Goal: Task Accomplishment & Management: Complete application form

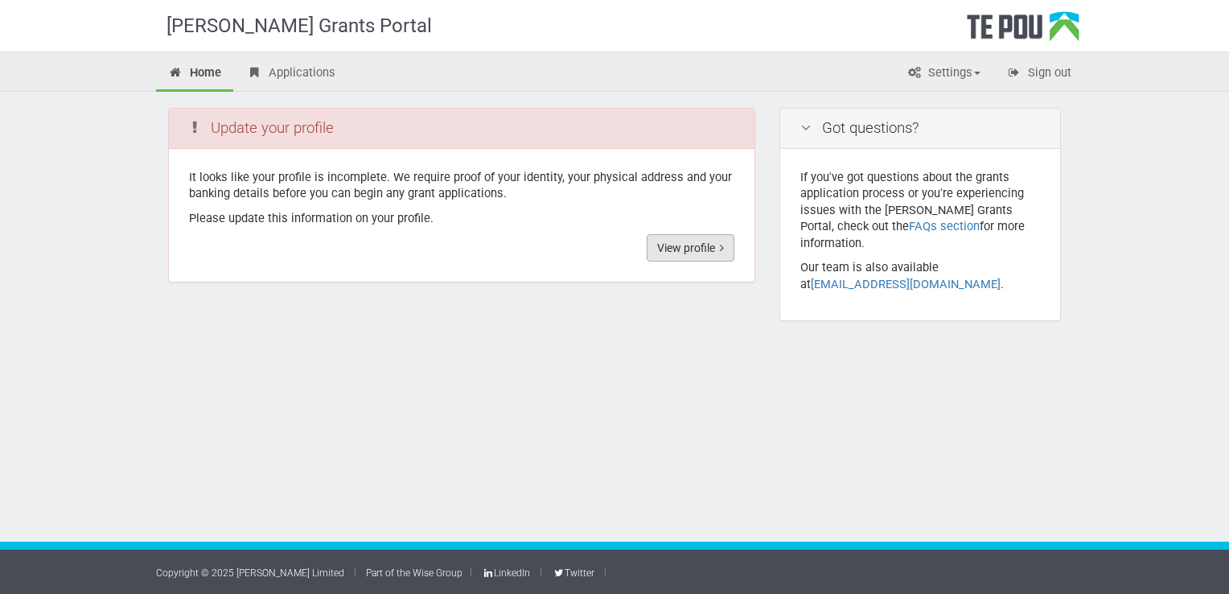
click at [679, 249] on link "View profile" at bounding box center [691, 247] width 88 height 27
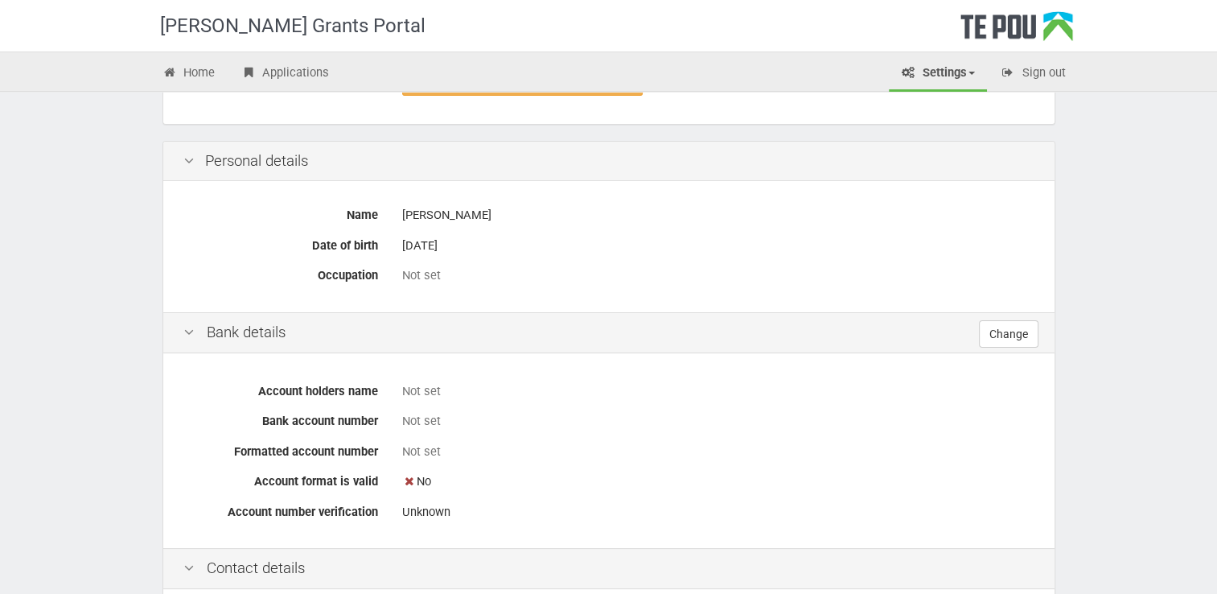
scroll to position [389, 0]
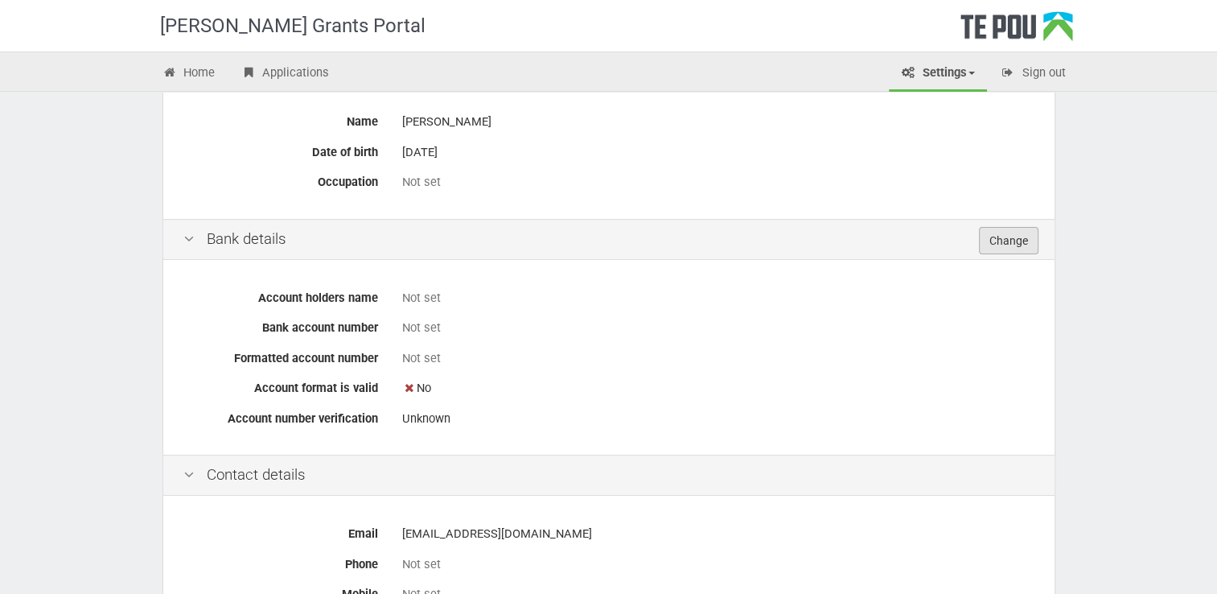
click at [1013, 240] on link "Change" at bounding box center [1009, 240] width 60 height 27
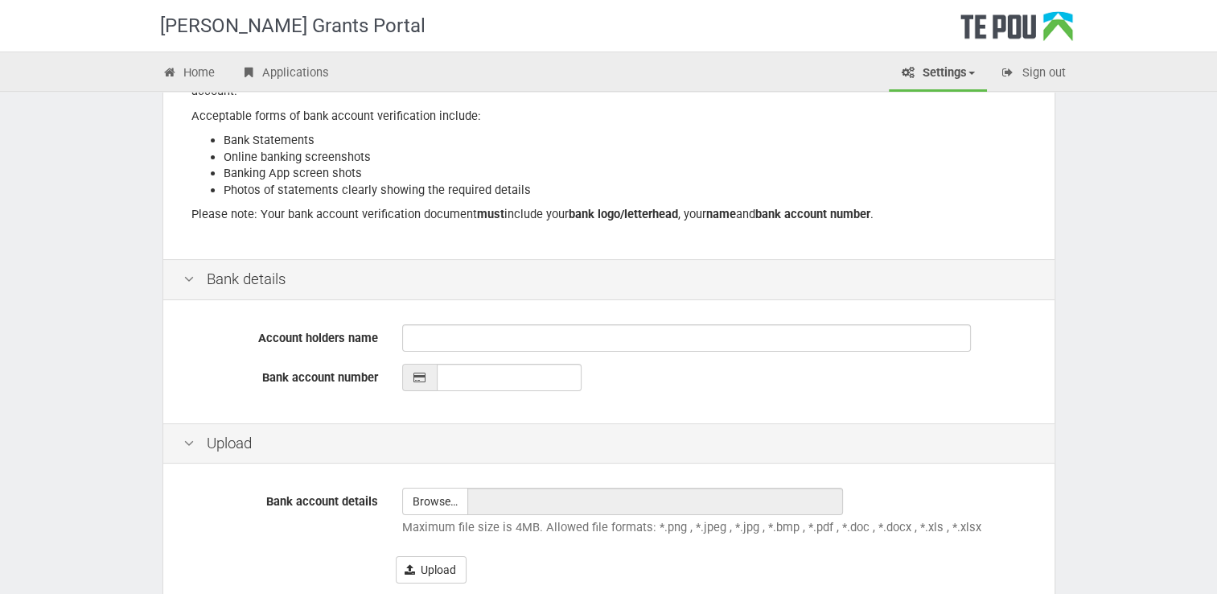
scroll to position [241, 0]
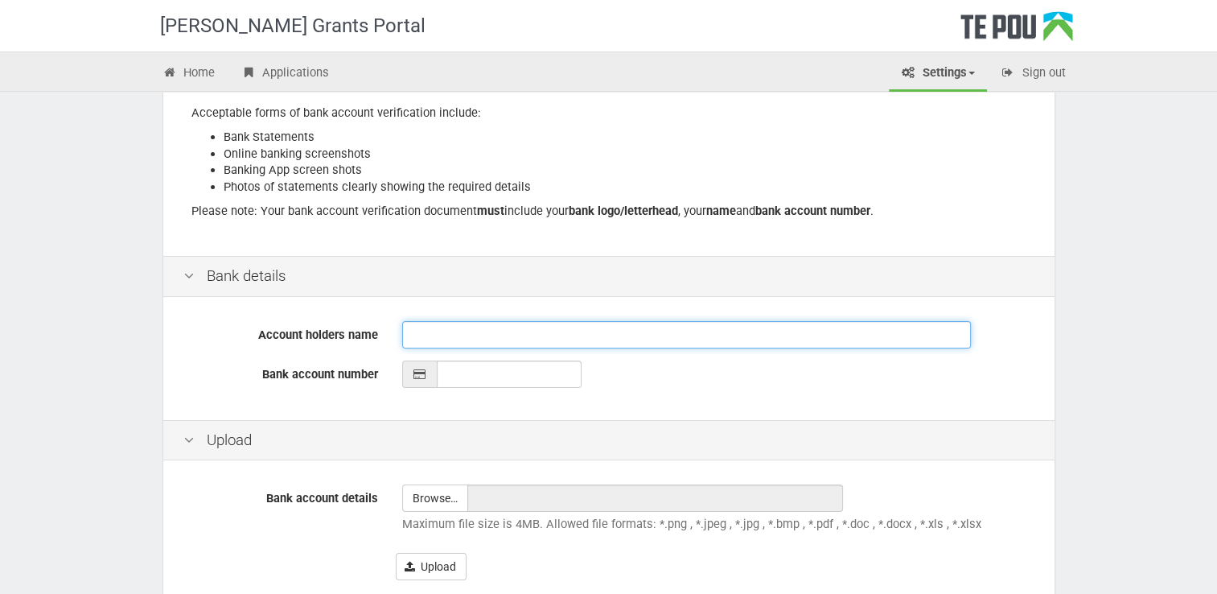
click at [486, 323] on input "Account holders name" at bounding box center [686, 334] width 569 height 27
type input "[PERSON_NAME]"
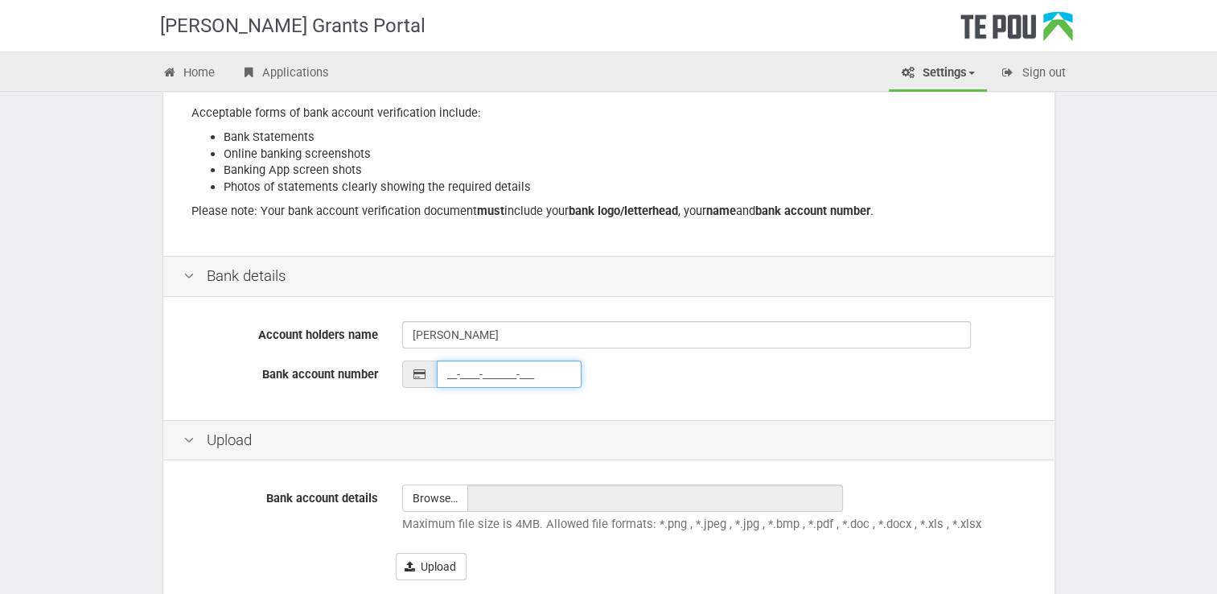
click at [479, 380] on input "__-____-_______-___" at bounding box center [509, 373] width 145 height 27
click at [445, 372] on input "__-____-_______-___" at bounding box center [509, 373] width 145 height 27
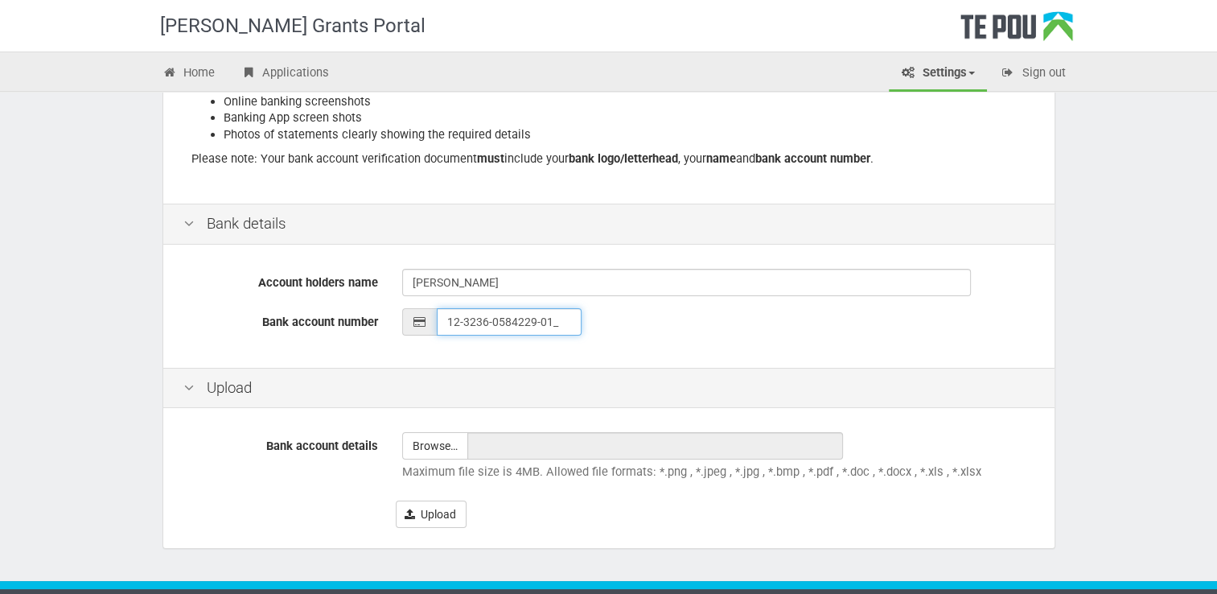
scroll to position [322, 0]
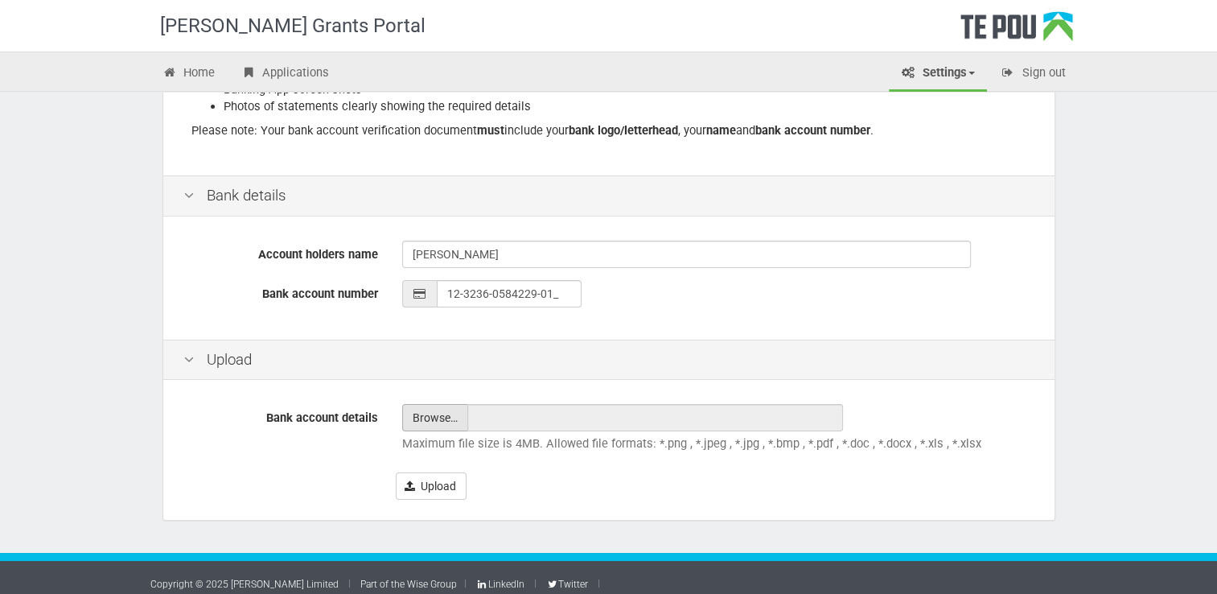
type input "12-3236-0584229-01"
click at [445, 421] on input "file" at bounding box center [435, 418] width 64 height 26
click at [430, 411] on input "file" at bounding box center [435, 418] width 64 height 26
type input "C:\fakepath\Bank Account Shiona Quayle.png"
type input "Bank Account Shiona Quayle.png"
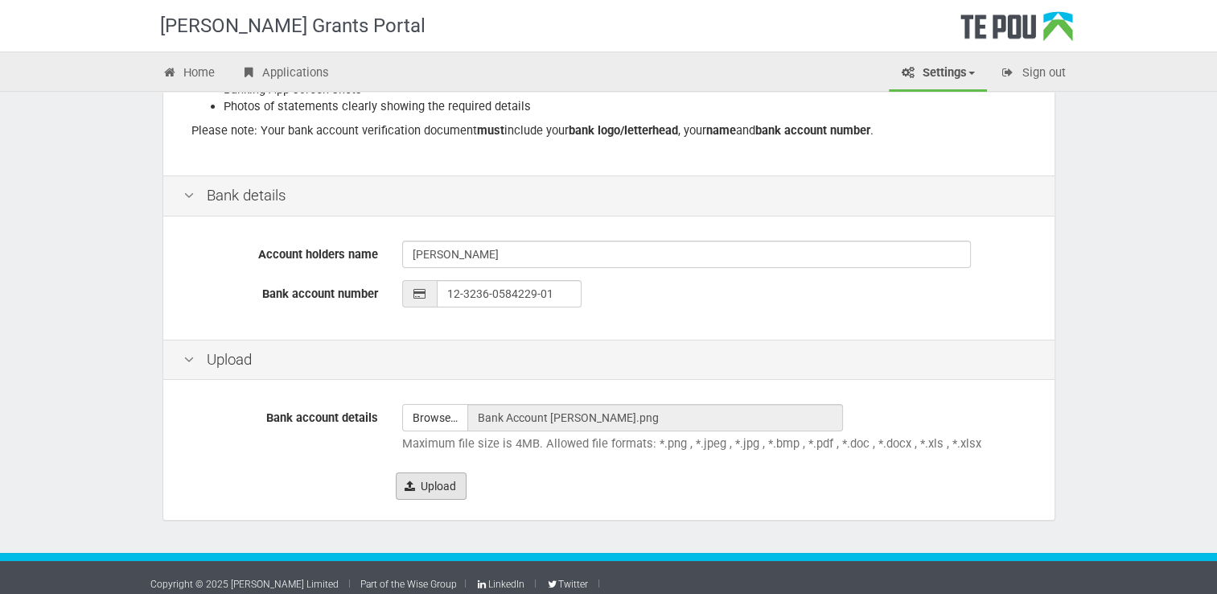
click at [421, 478] on button "Upload" at bounding box center [431, 485] width 71 height 27
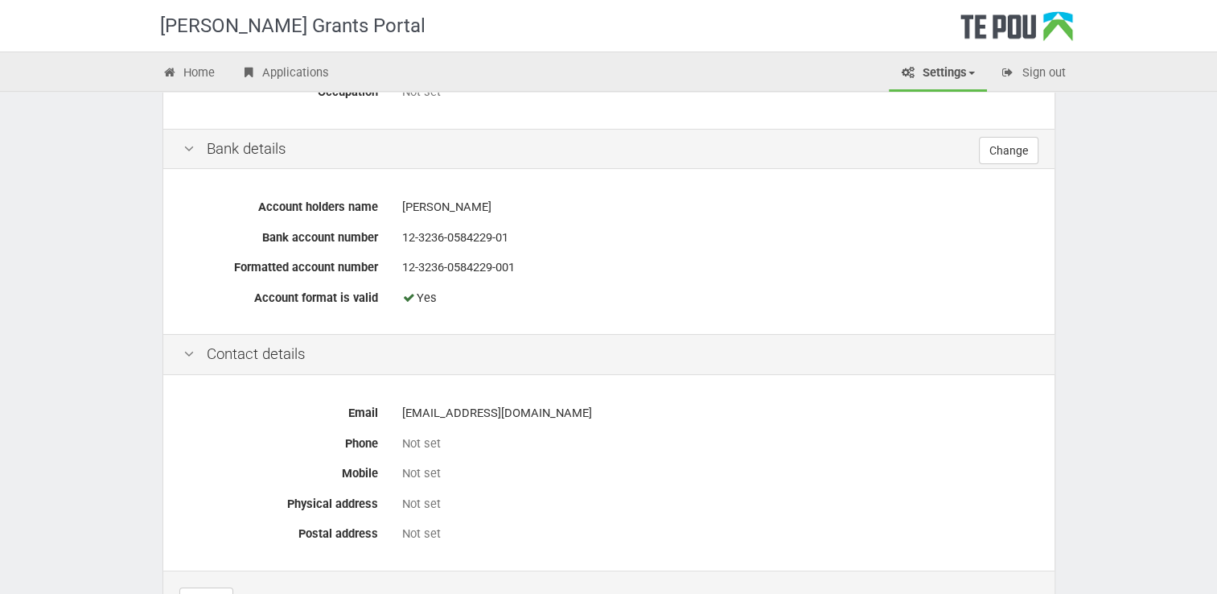
scroll to position [563, 0]
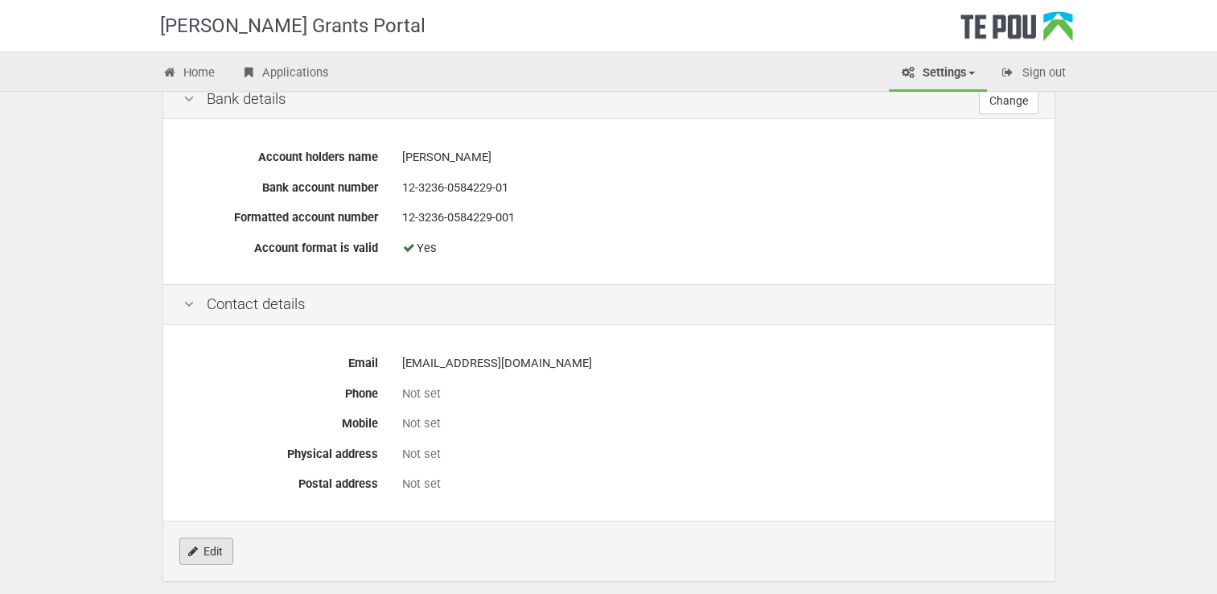
click at [202, 547] on link "Edit" at bounding box center [206, 550] width 54 height 27
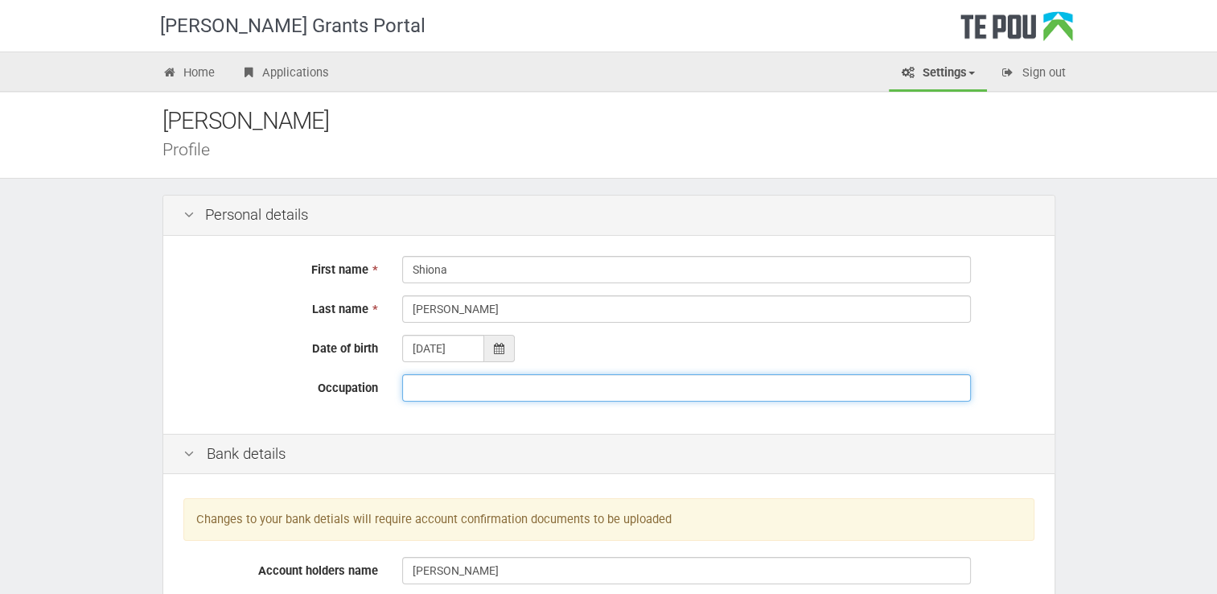
click at [521, 390] on input "Occupation" at bounding box center [686, 387] width 569 height 27
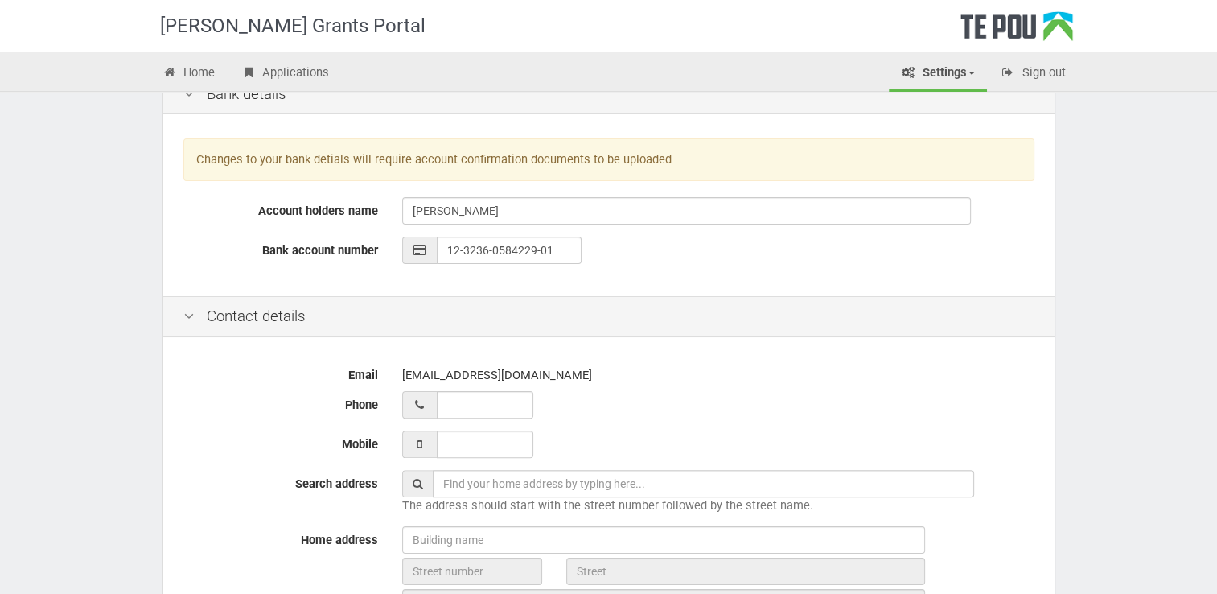
scroll to position [402, 0]
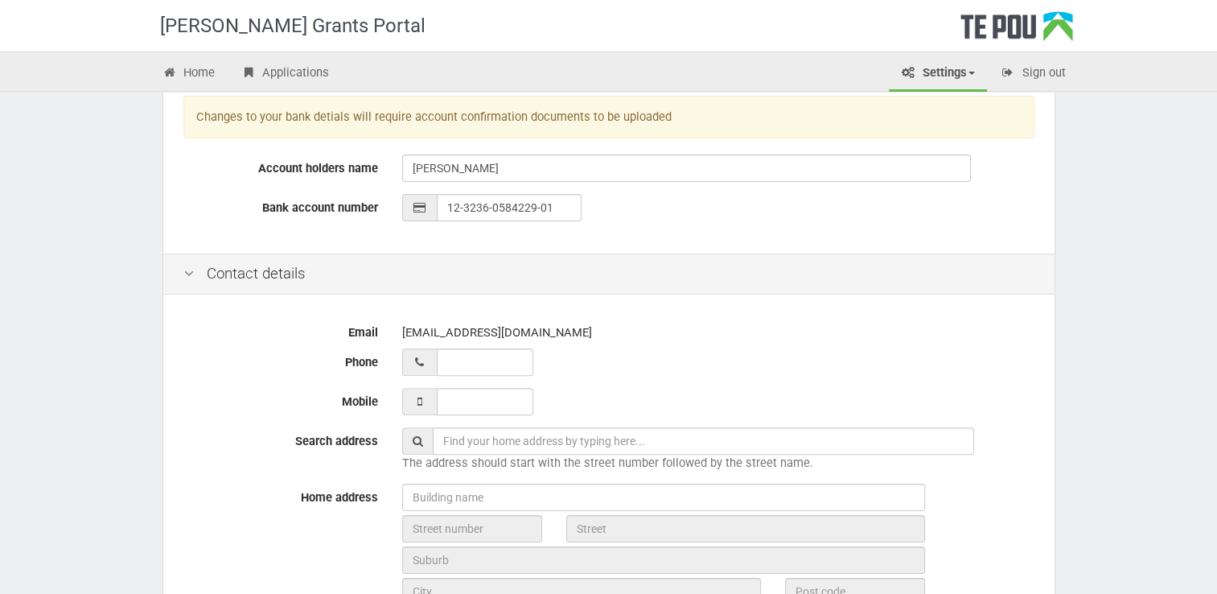
type input "Senior Admin/Project Coordinator"
click at [502, 364] on input "__ ___ ______" at bounding box center [485, 361] width 97 height 27
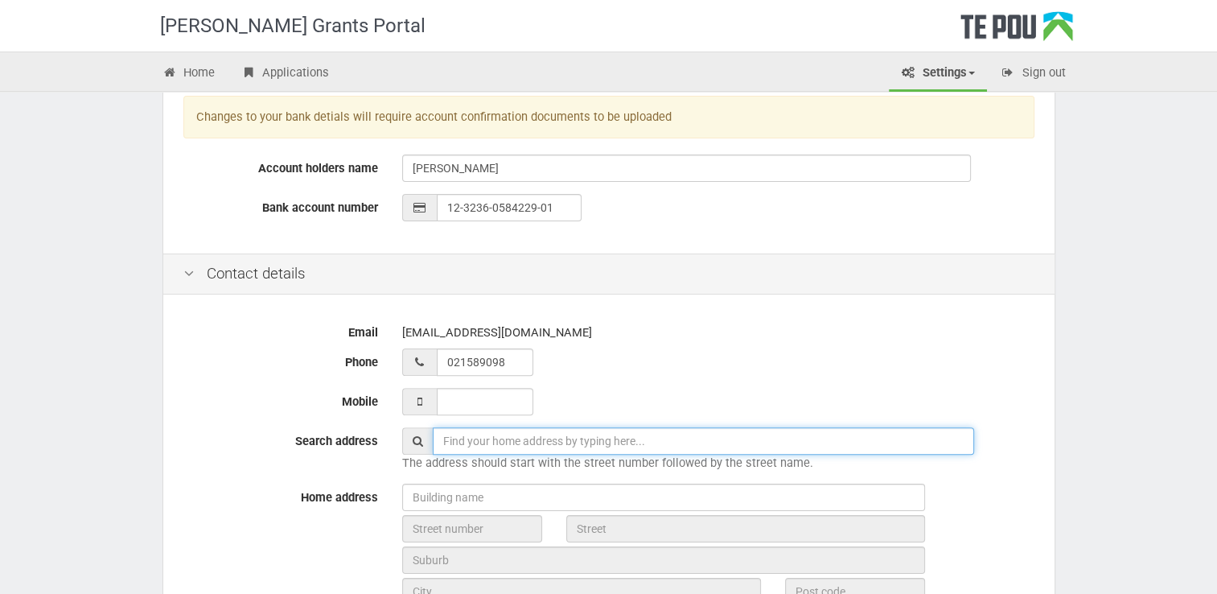
type input "02 158 9098"
type input "5/19 Peek Street, Auckland"
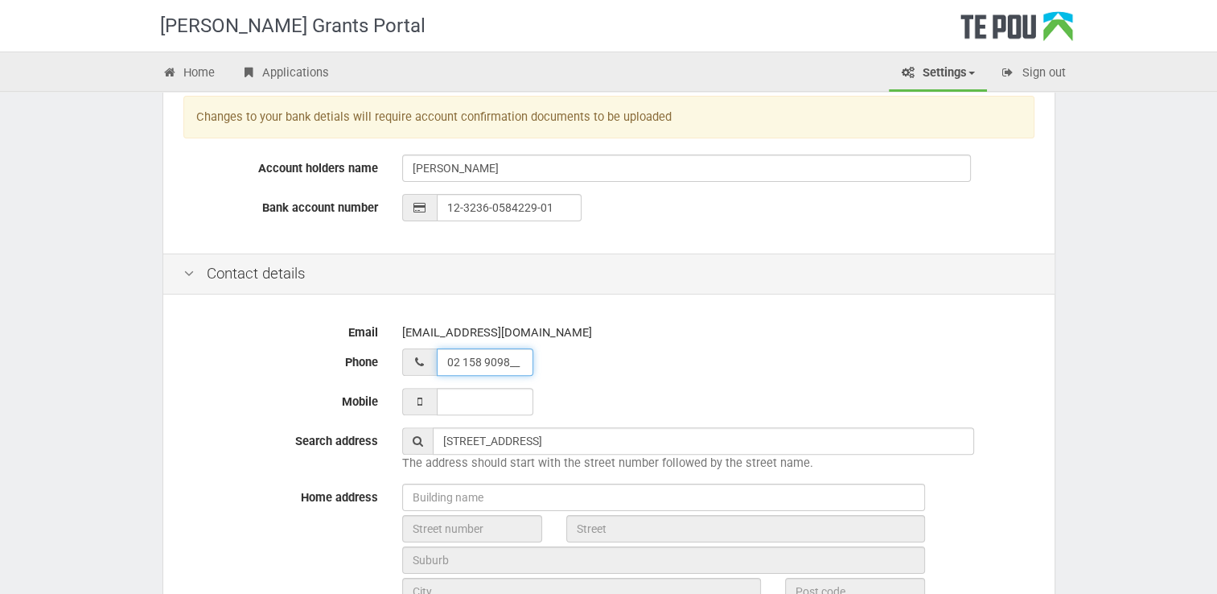
drag, startPoint x: 511, startPoint y: 359, endPoint x: 426, endPoint y: 359, distance: 85.3
click at [426, 359] on div "02 158 9098__" at bounding box center [718, 361] width 632 height 27
type input "__ ___ ______"
click at [494, 396] on input "___ ___ _____" at bounding box center [485, 401] width 97 height 27
type input "021 589 098"
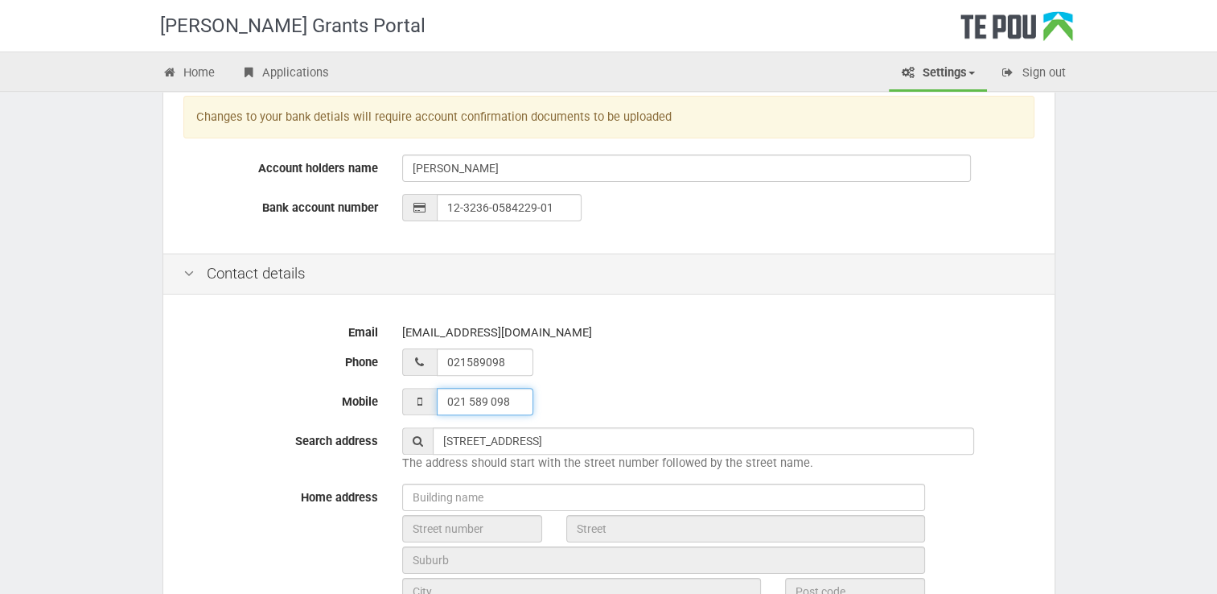
type input "02 158 9098"
type input "021 589 098__"
type input "02 158 9098__"
type input "021 589 098"
click at [524, 365] on input "02 158 9098__" at bounding box center [485, 361] width 97 height 27
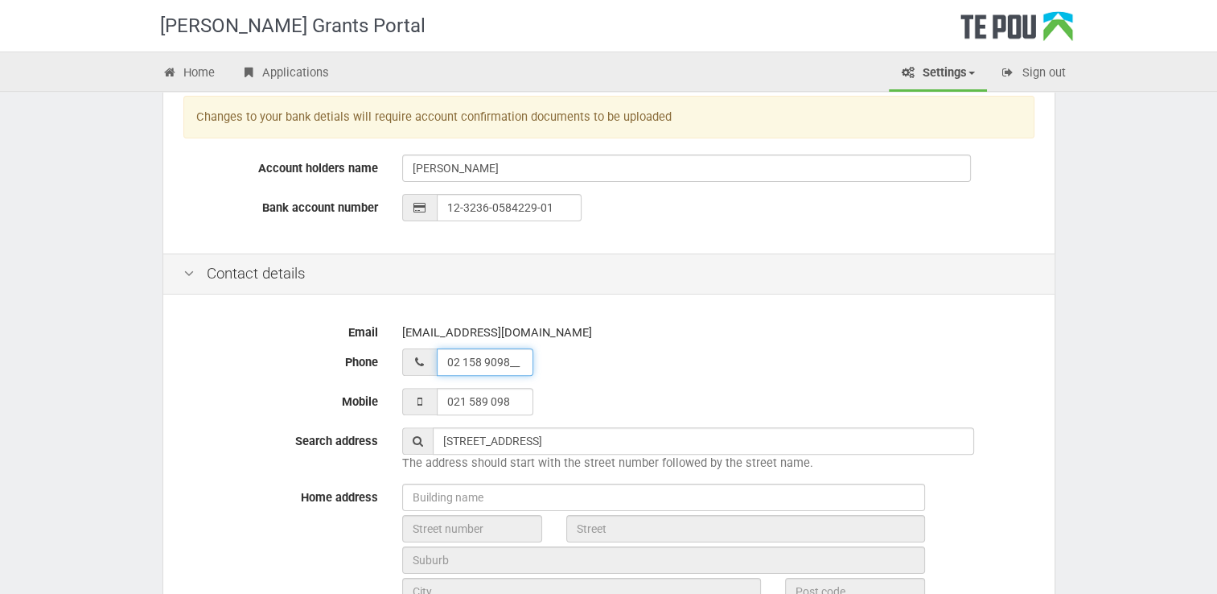
drag, startPoint x: 524, startPoint y: 365, endPoint x: 438, endPoint y: 364, distance: 86.9
click at [438, 364] on input "02 158 9098__" at bounding box center [485, 361] width 97 height 27
drag, startPoint x: 446, startPoint y: 358, endPoint x: 458, endPoint y: 355, distance: 12.3
click at [447, 358] on input "__ ___ ______" at bounding box center [485, 361] width 97 height 27
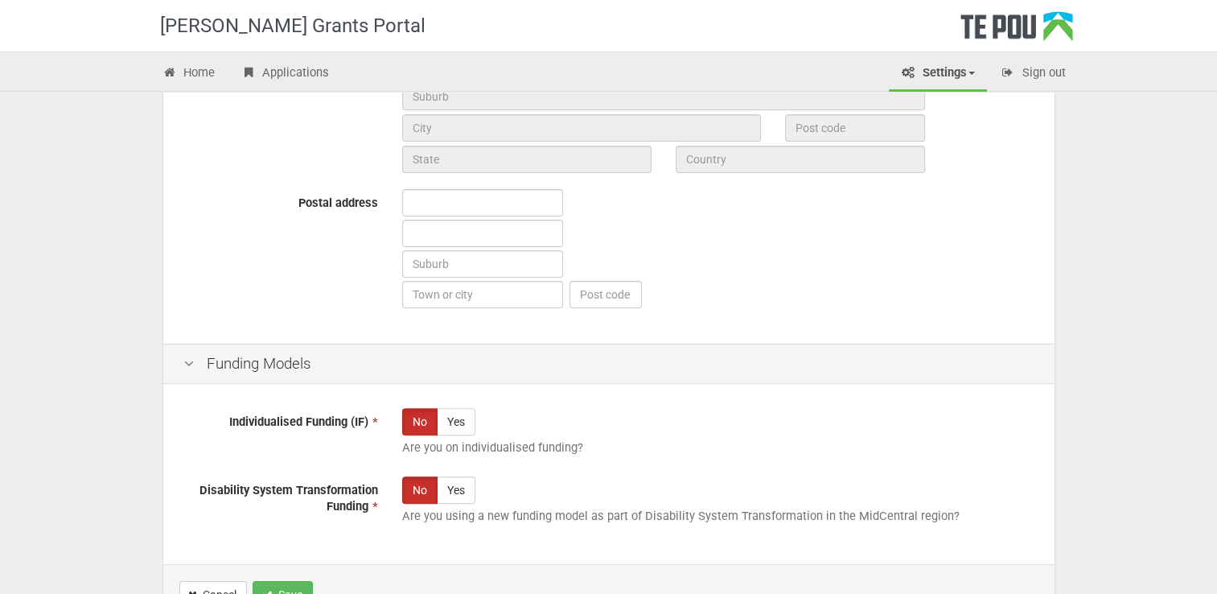
scroll to position [885, 0]
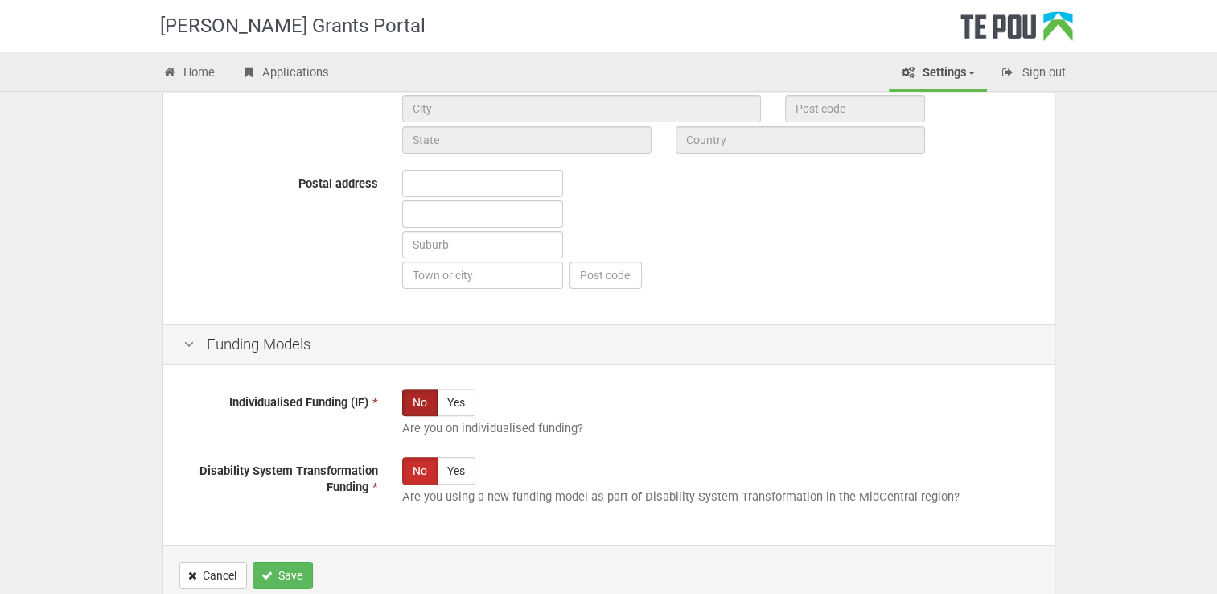
type input "09 632 1762"
click at [412, 405] on label "No" at bounding box center [419, 401] width 35 height 27
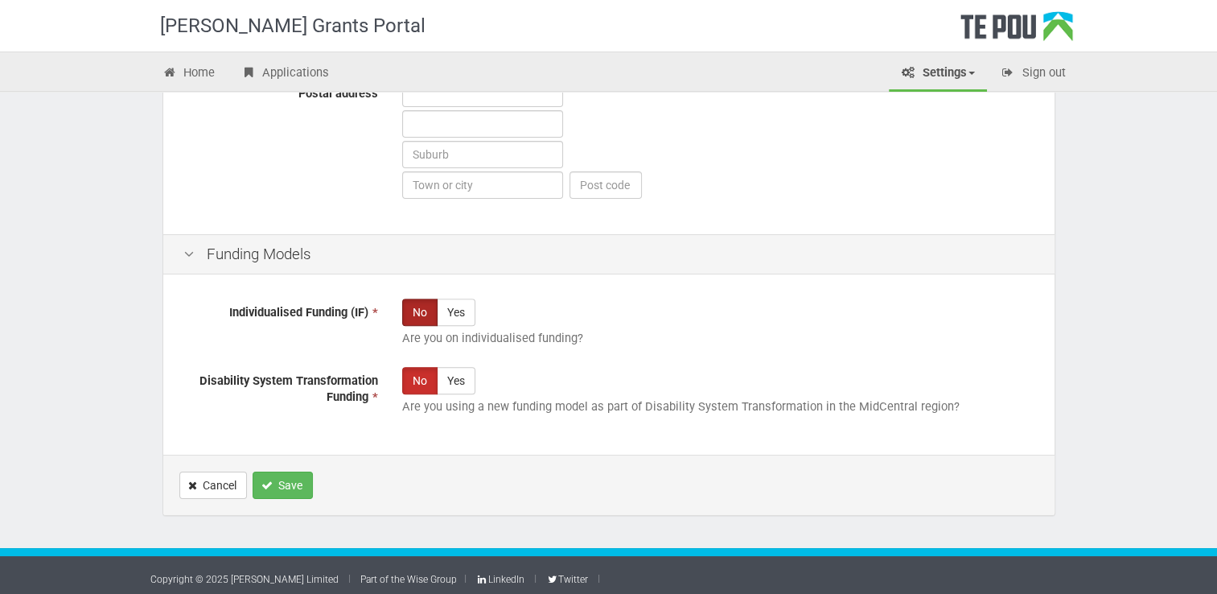
scroll to position [980, 0]
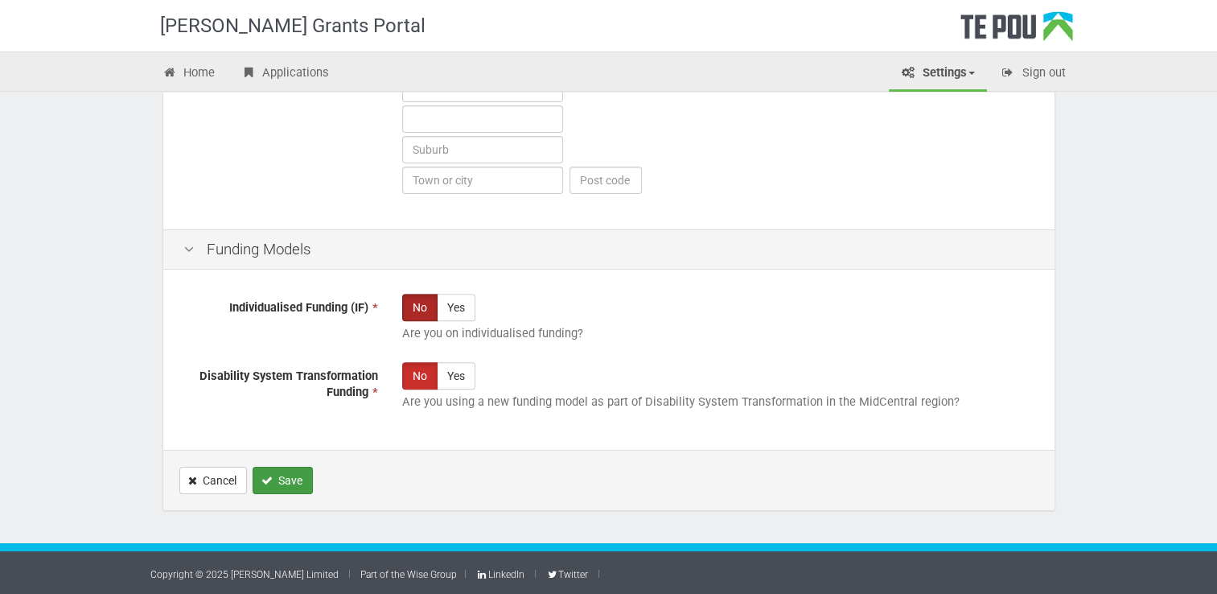
click at [293, 478] on button "Save" at bounding box center [283, 479] width 60 height 27
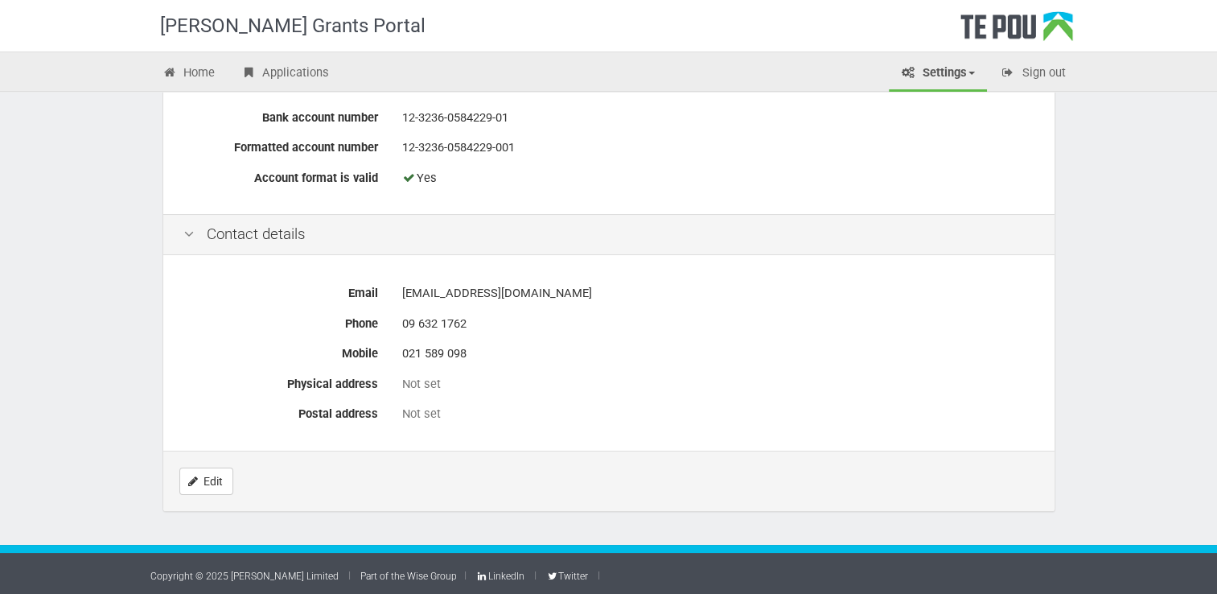
scroll to position [634, 0]
click at [196, 478] on link "Edit" at bounding box center [206, 479] width 54 height 27
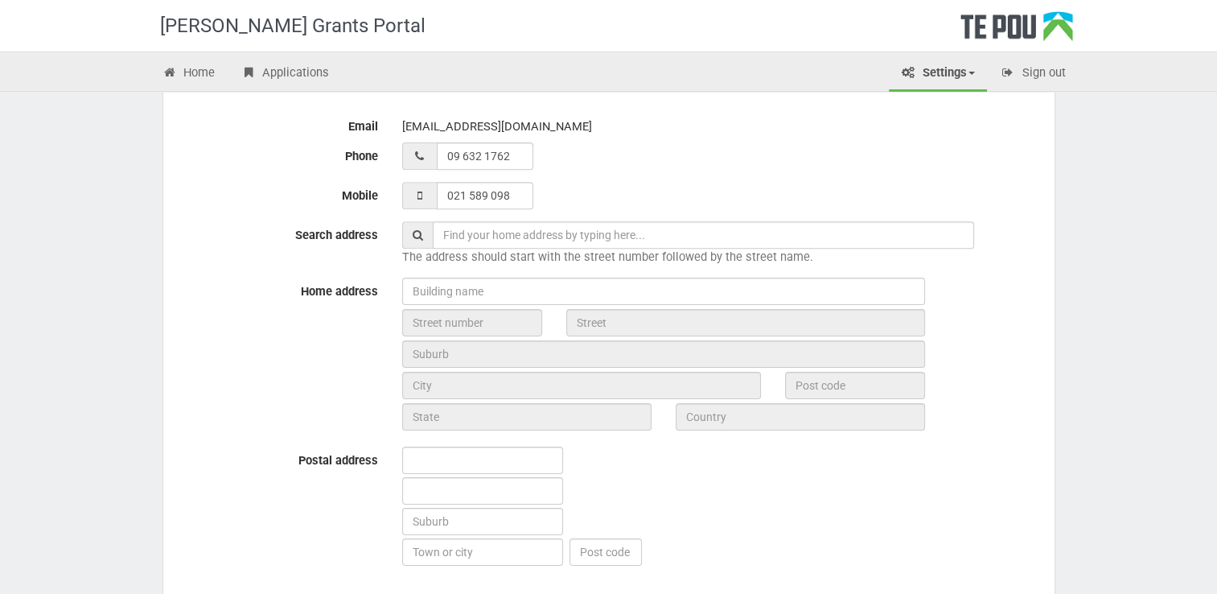
scroll to position [643, 0]
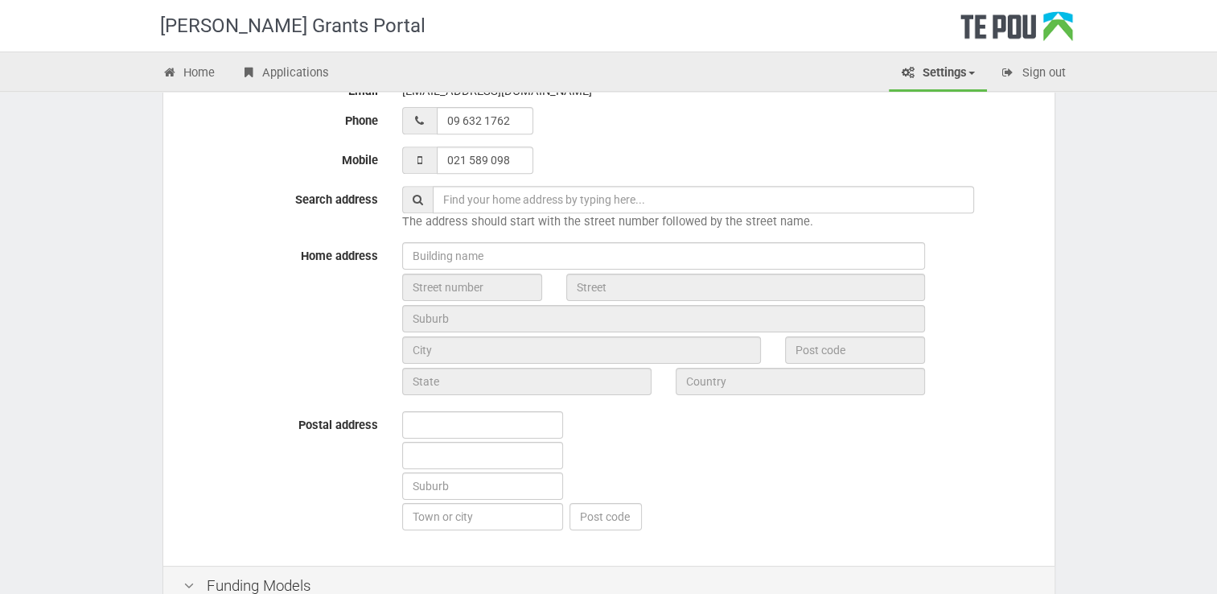
click at [637, 195] on input "text" at bounding box center [703, 199] width 541 height 27
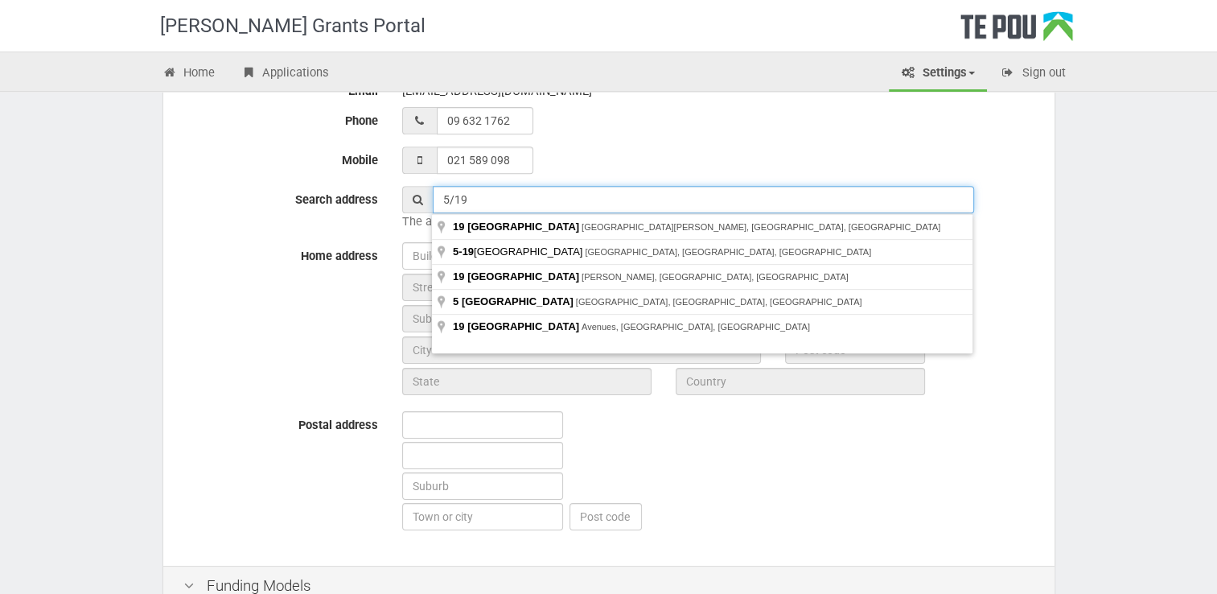
type input "5/19 Peek Street, Auckland"
click at [791, 489] on div at bounding box center [718, 472] width 656 height 122
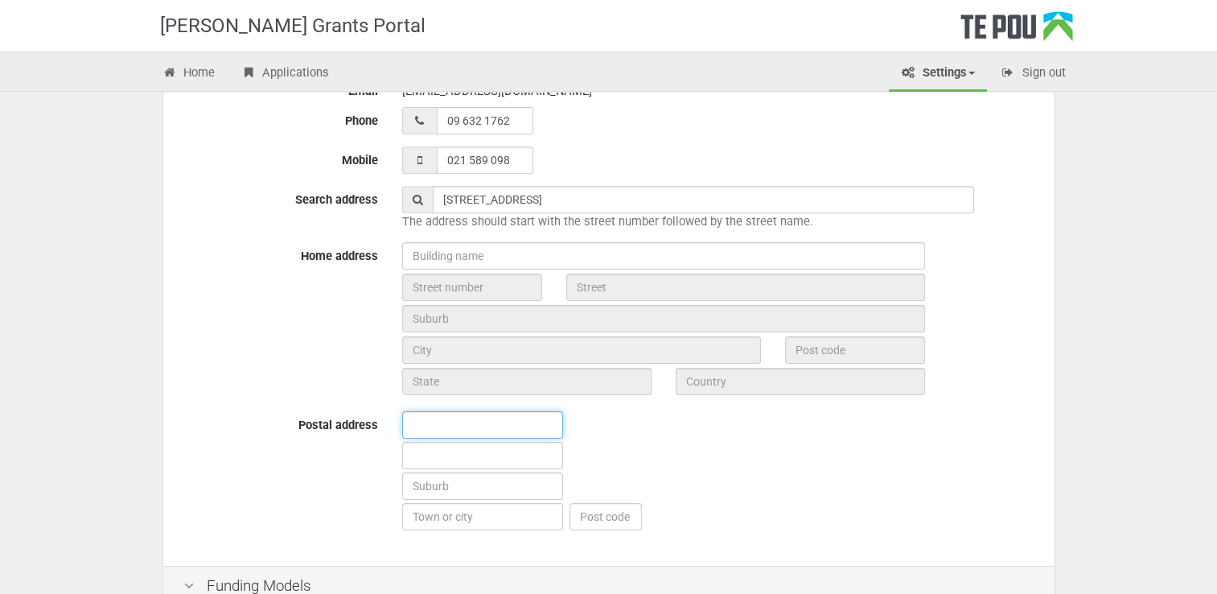
click at [446, 421] on input "text" at bounding box center [482, 424] width 161 height 27
click at [709, 465] on div at bounding box center [718, 472] width 656 height 122
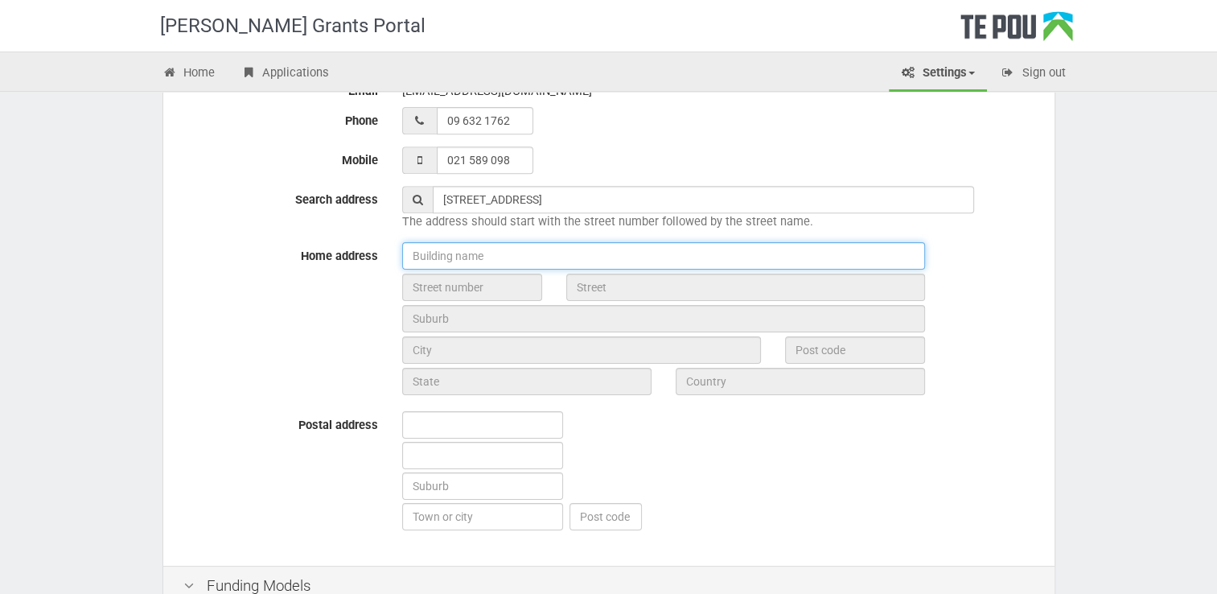
click at [430, 249] on input "text" at bounding box center [663, 255] width 523 height 27
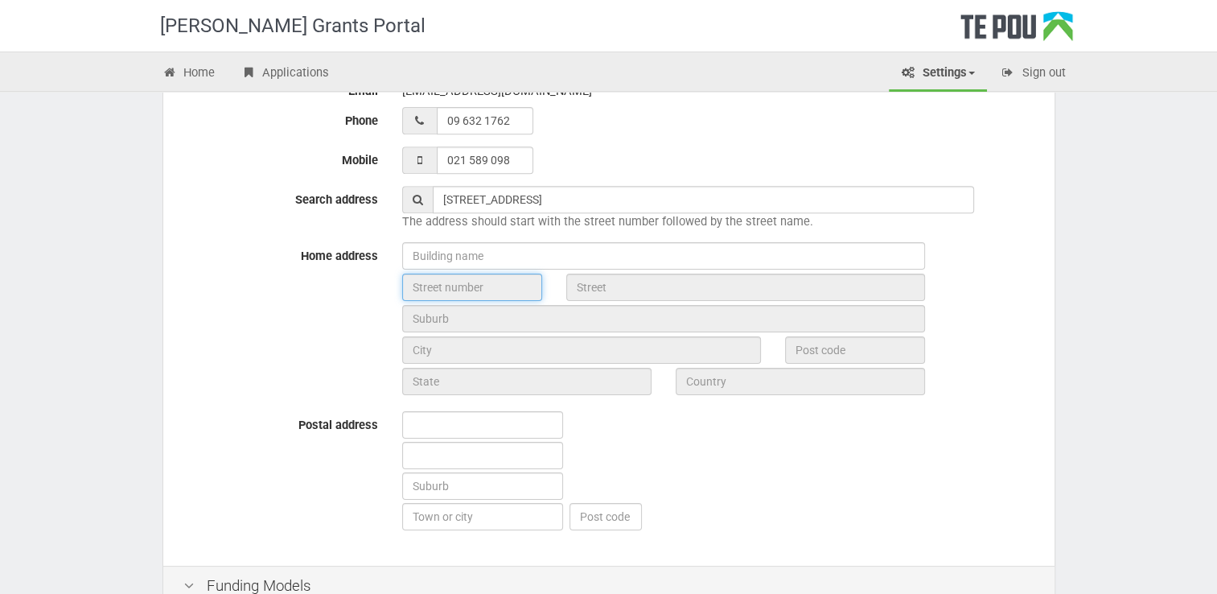
click at [426, 279] on input "text" at bounding box center [472, 286] width 140 height 27
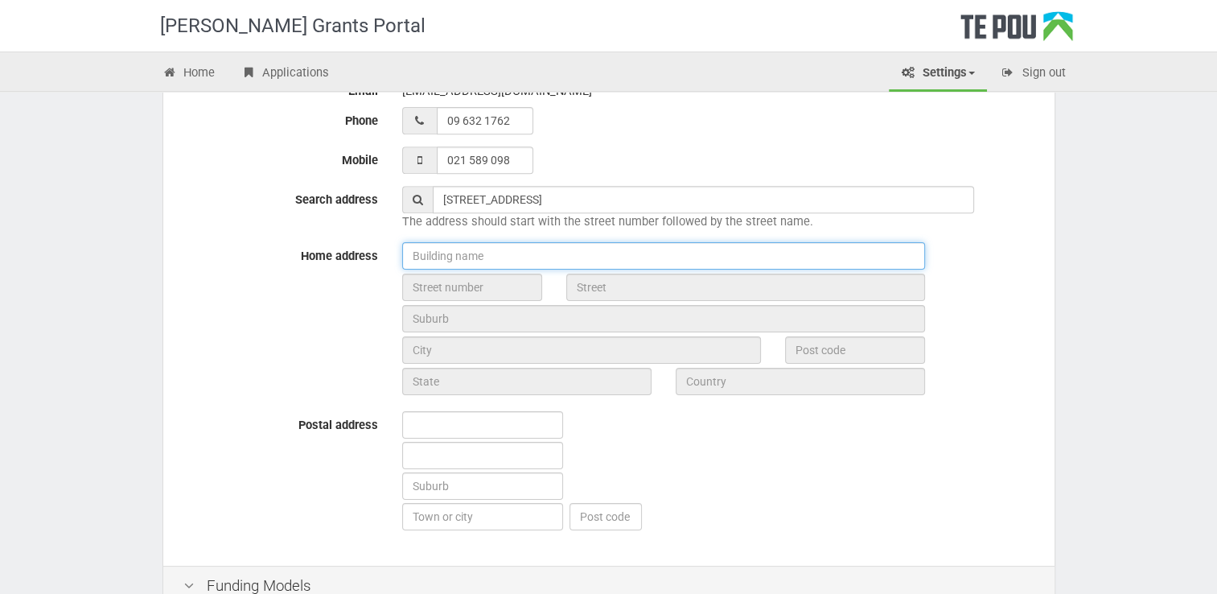
click at [432, 242] on input "text" at bounding box center [663, 255] width 523 height 27
type input "5"
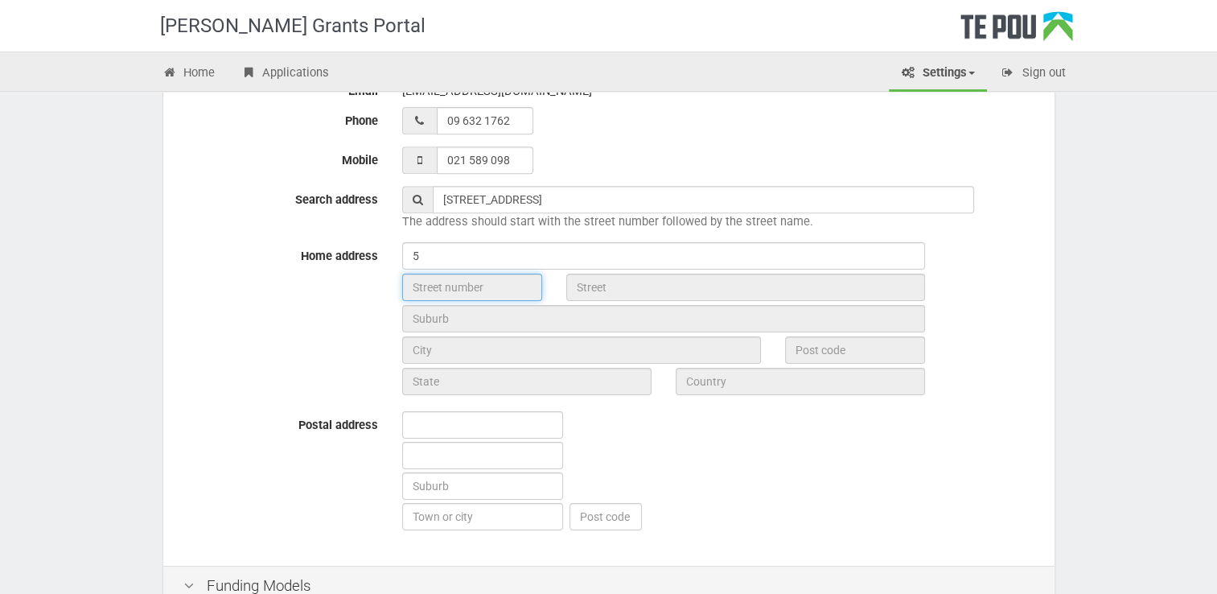
click at [454, 288] on input "text" at bounding box center [472, 286] width 140 height 27
click at [454, 287] on input "text" at bounding box center [472, 286] width 140 height 27
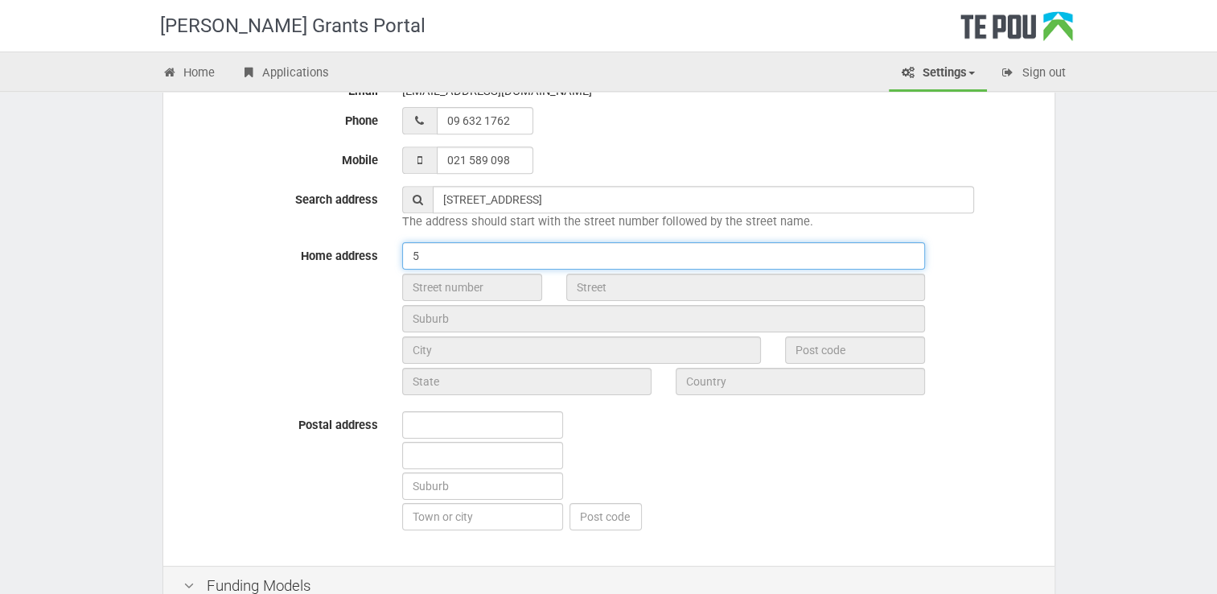
click at [445, 257] on input "5" at bounding box center [663, 255] width 523 height 27
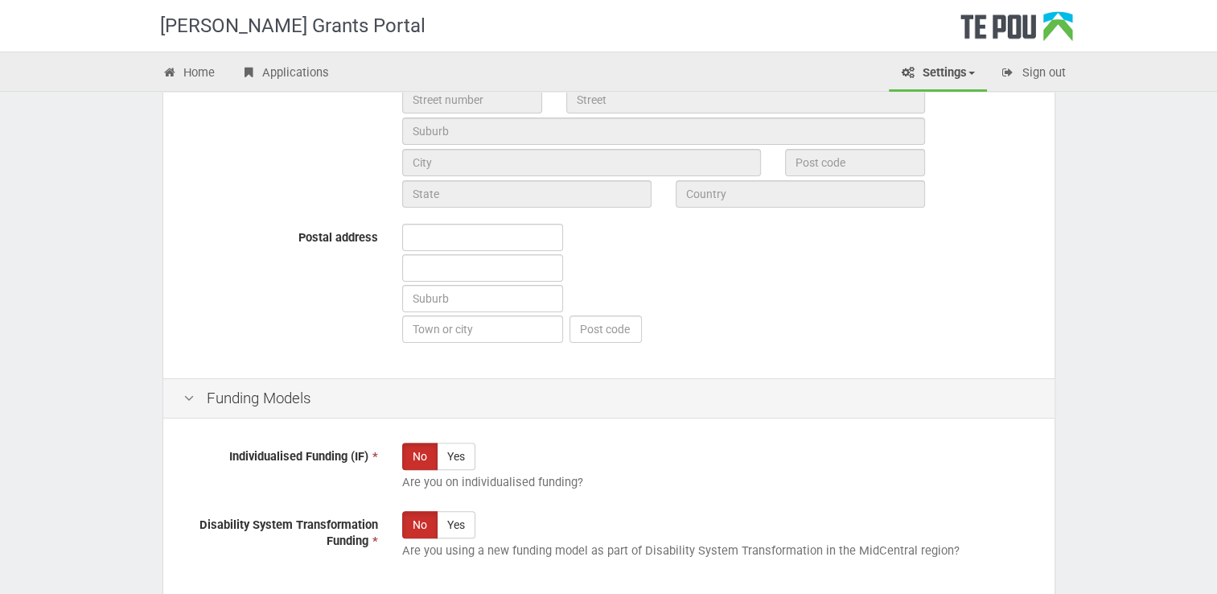
scroll to position [965, 0]
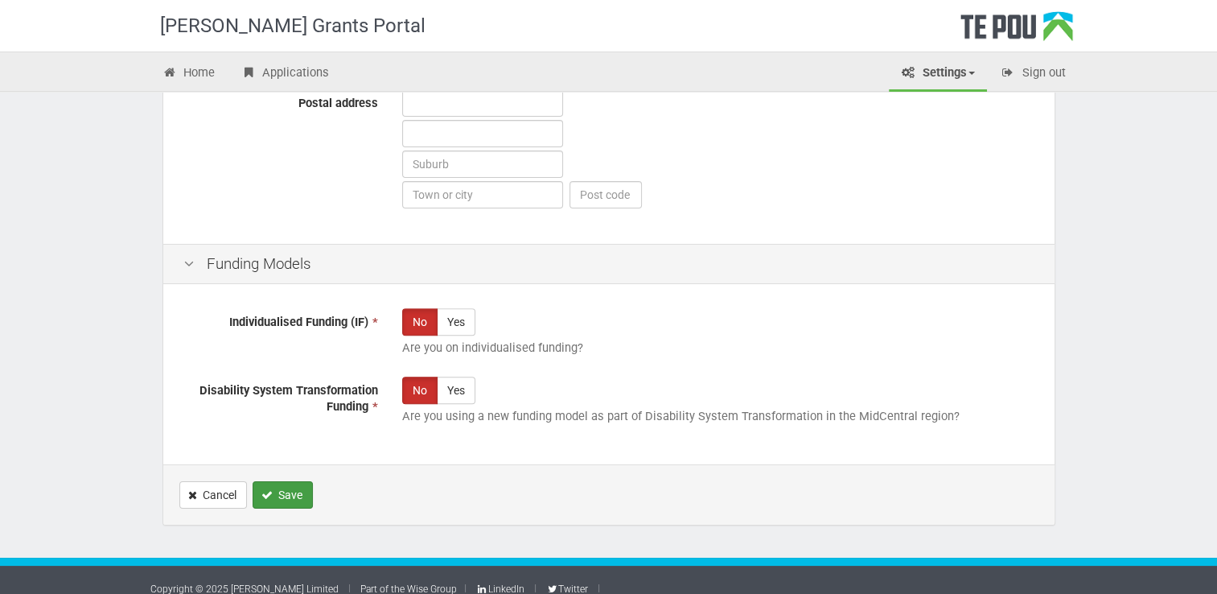
click at [280, 503] on button "Save" at bounding box center [283, 494] width 60 height 27
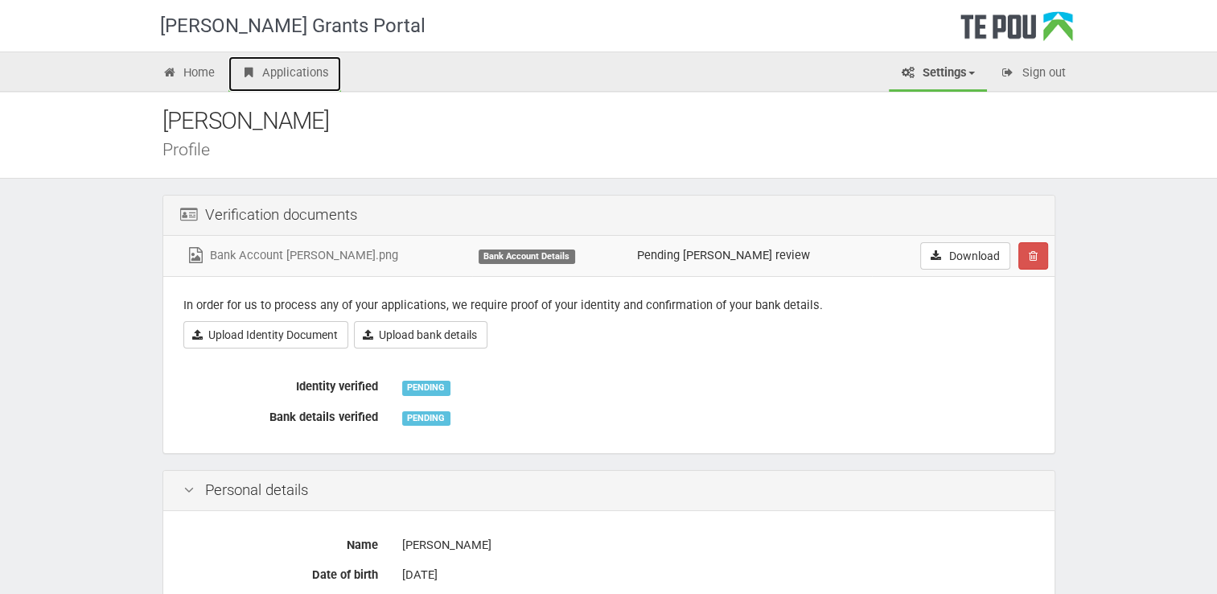
click at [280, 72] on link "Applications" at bounding box center [284, 73] width 113 height 35
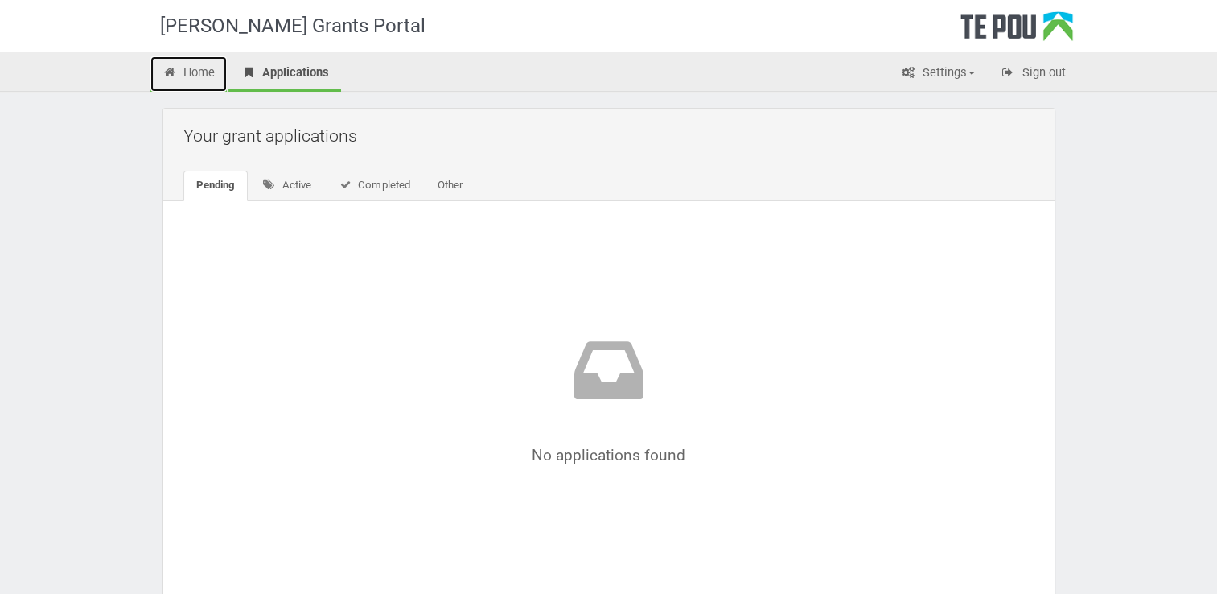
click at [196, 69] on link "Home" at bounding box center [188, 73] width 77 height 35
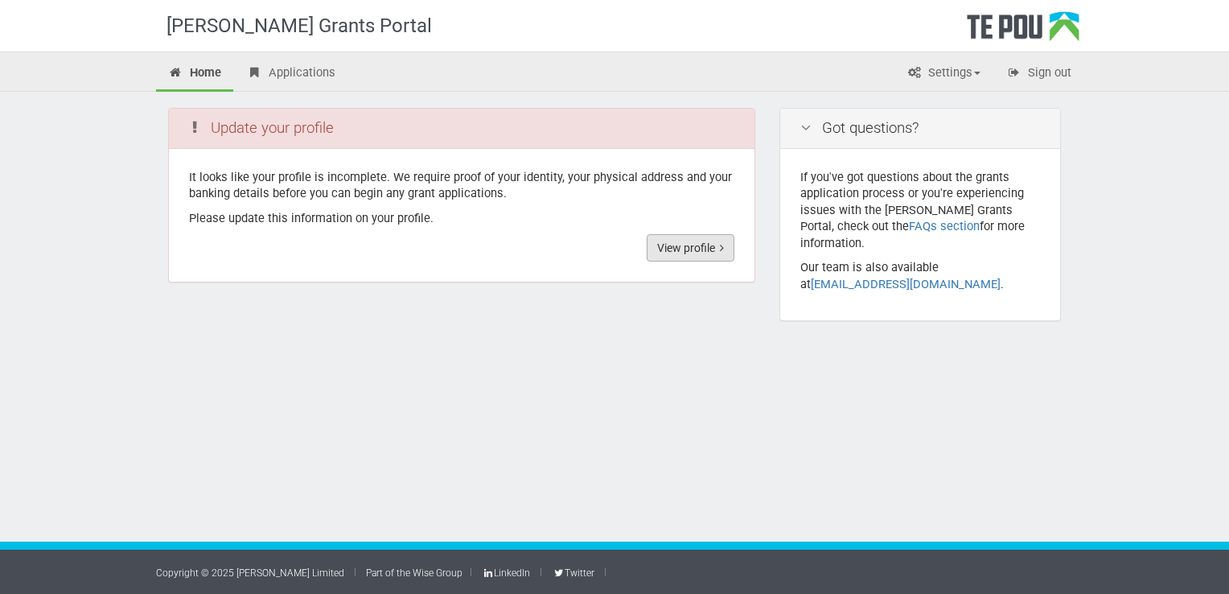
click at [693, 251] on link "View profile" at bounding box center [691, 247] width 88 height 27
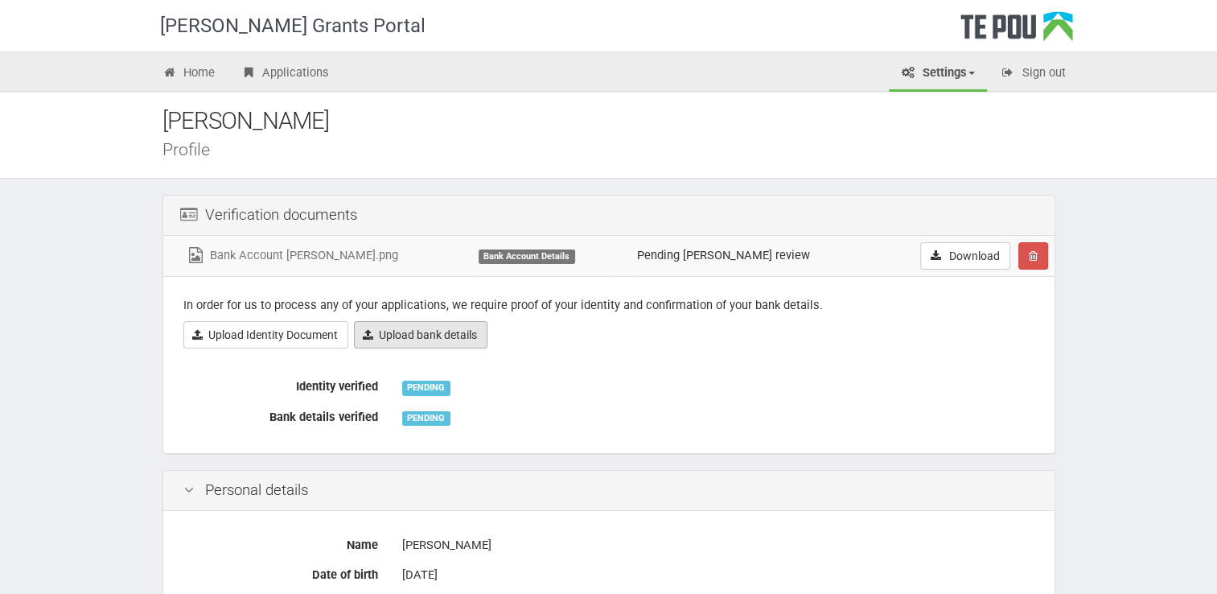
click at [414, 342] on link "Upload bank details" at bounding box center [421, 334] width 134 height 27
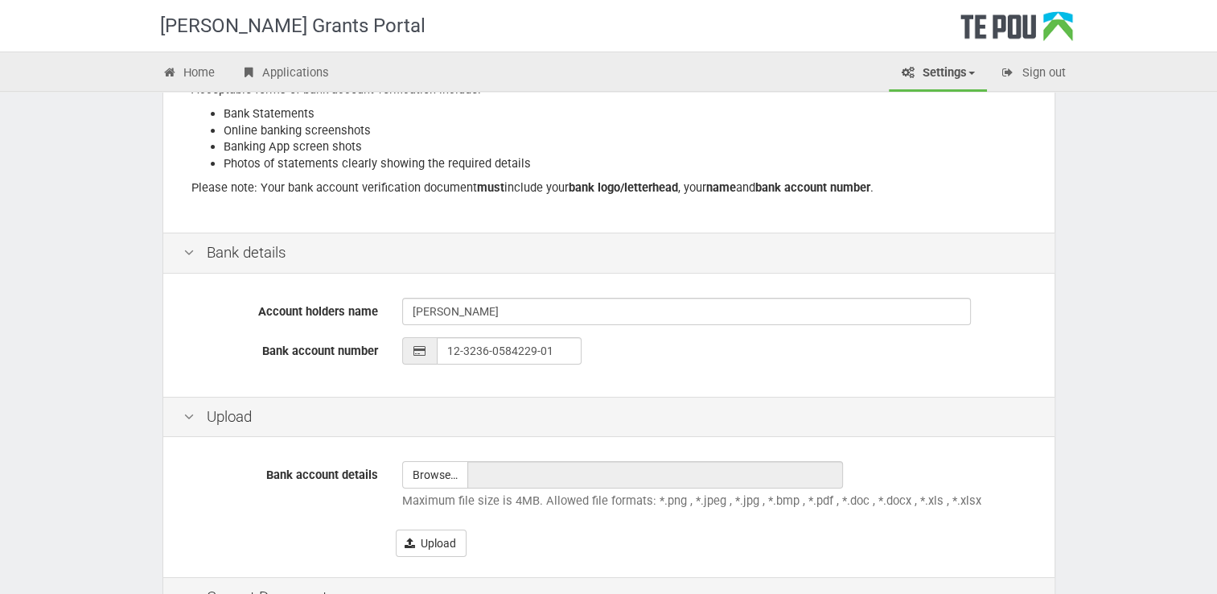
scroll to position [322, 0]
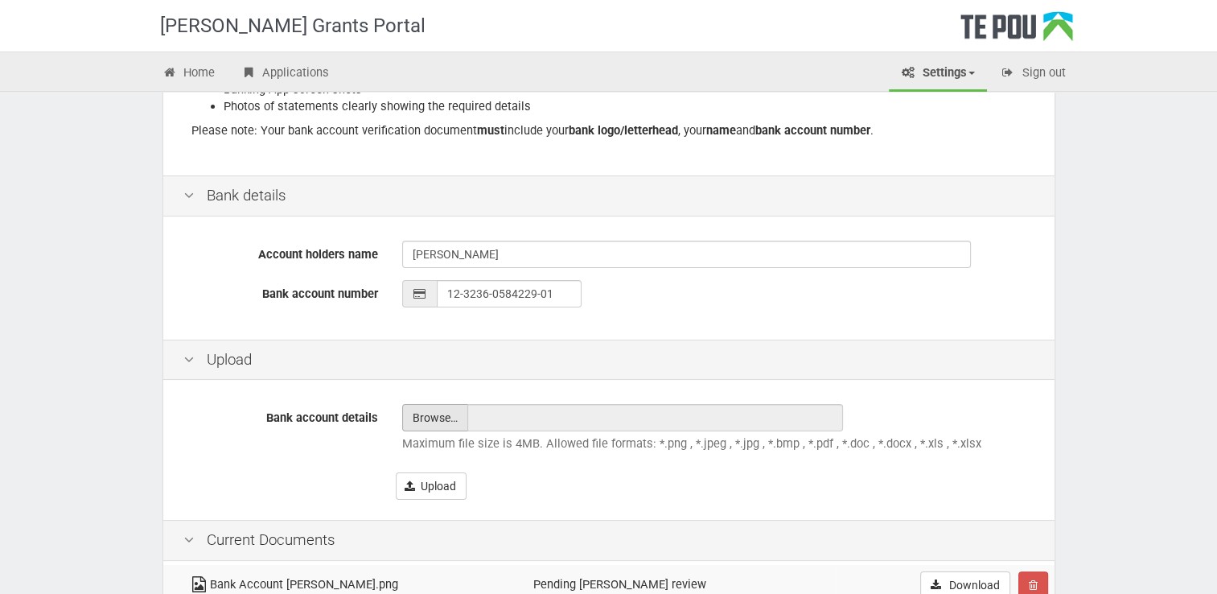
click at [425, 427] on input "file" at bounding box center [435, 418] width 64 height 26
type input "C:\fakepath\Bank Account Shiona Quayle.png"
type input "Bank Account Shiona Quayle.png"
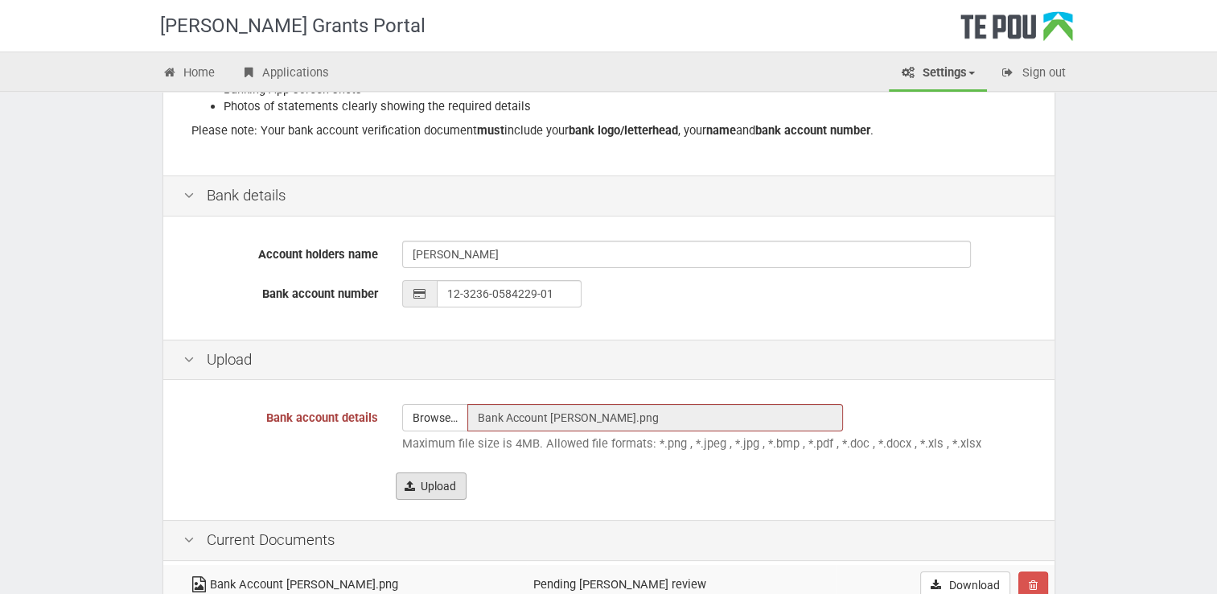
click at [447, 486] on button "Upload" at bounding box center [431, 485] width 71 height 27
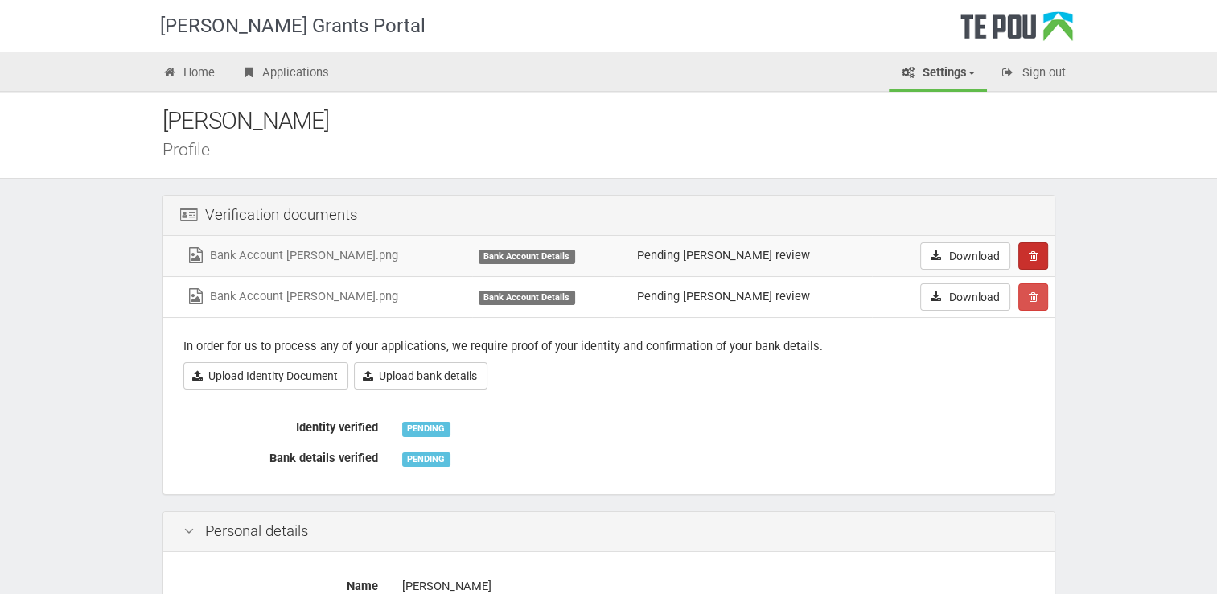
click at [1031, 248] on button "button" at bounding box center [1033, 255] width 30 height 27
click at [1074, 276] on link "Confrim delete" at bounding box center [1082, 286] width 127 height 21
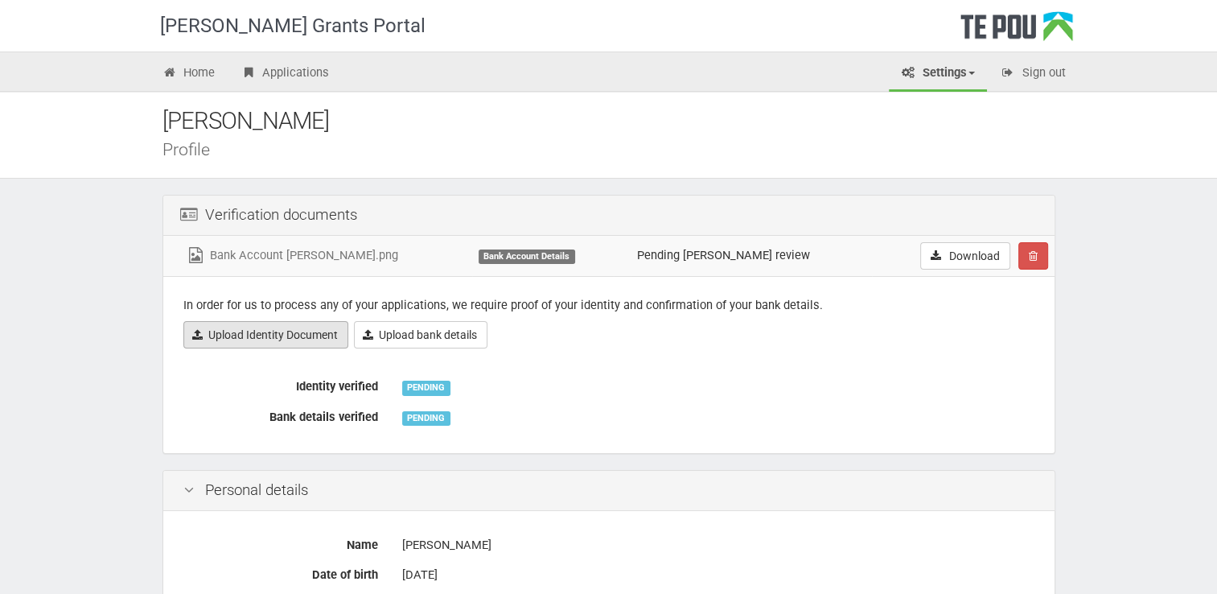
click at [281, 333] on link "Upload Identity Document" at bounding box center [265, 334] width 165 height 27
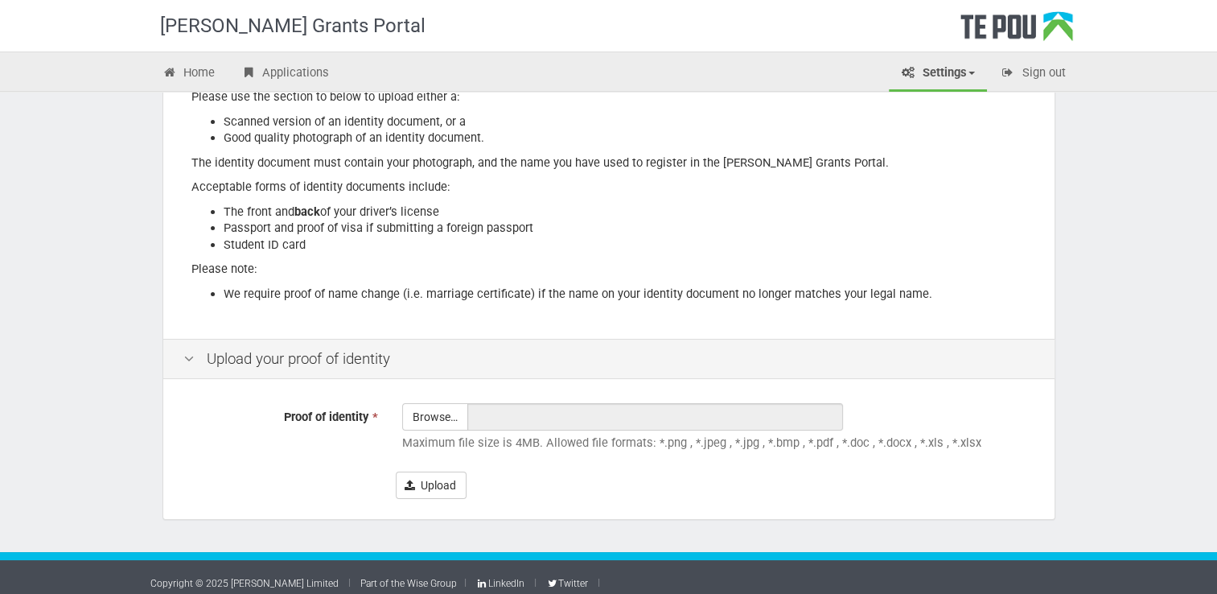
scroll to position [209, 0]
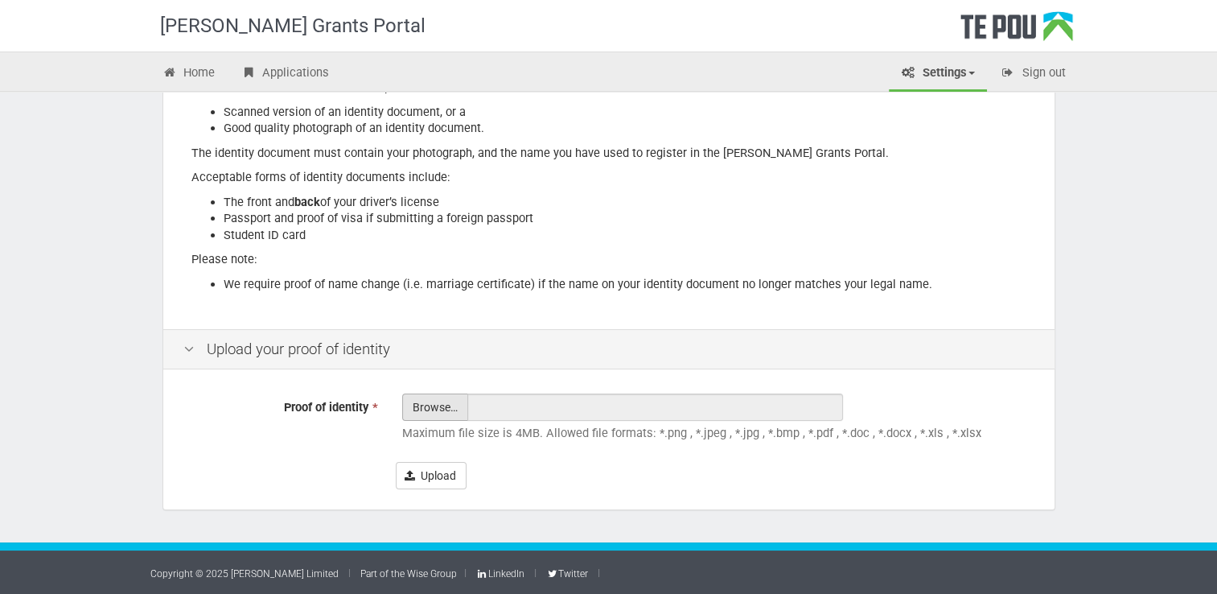
click at [444, 409] on input "Proof of identity *" at bounding box center [435, 451] width 64 height 115
type input "C:\fakepath\Driver License [PERSON_NAME].jpg"
type input "Driver License [PERSON_NAME].jpg"
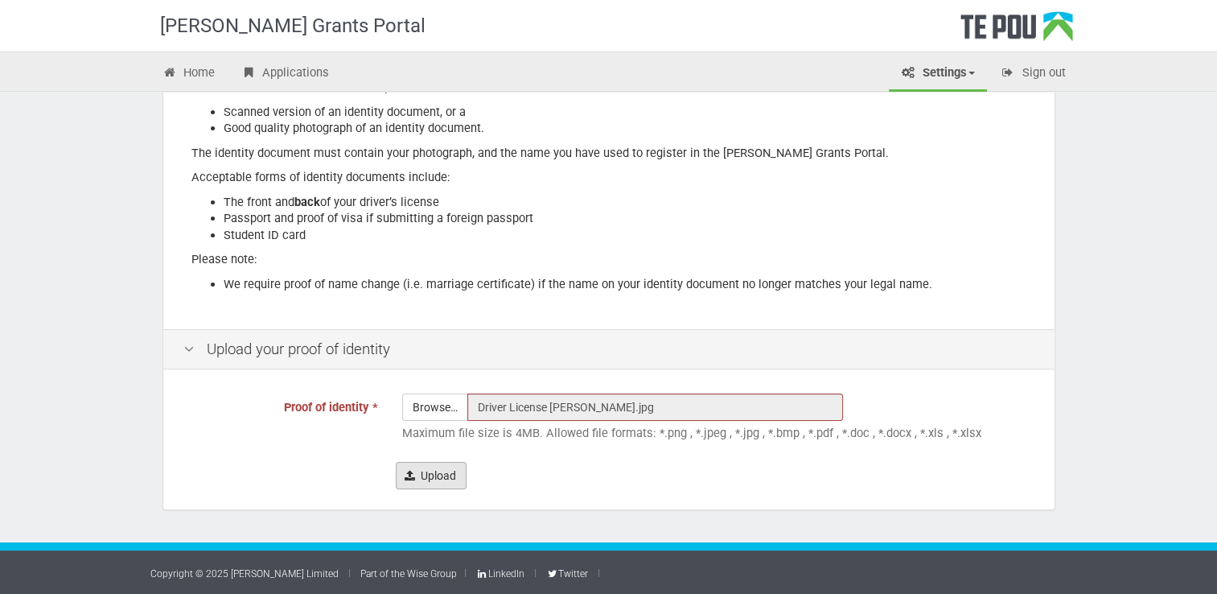
click at [444, 476] on button "Upload" at bounding box center [431, 475] width 71 height 27
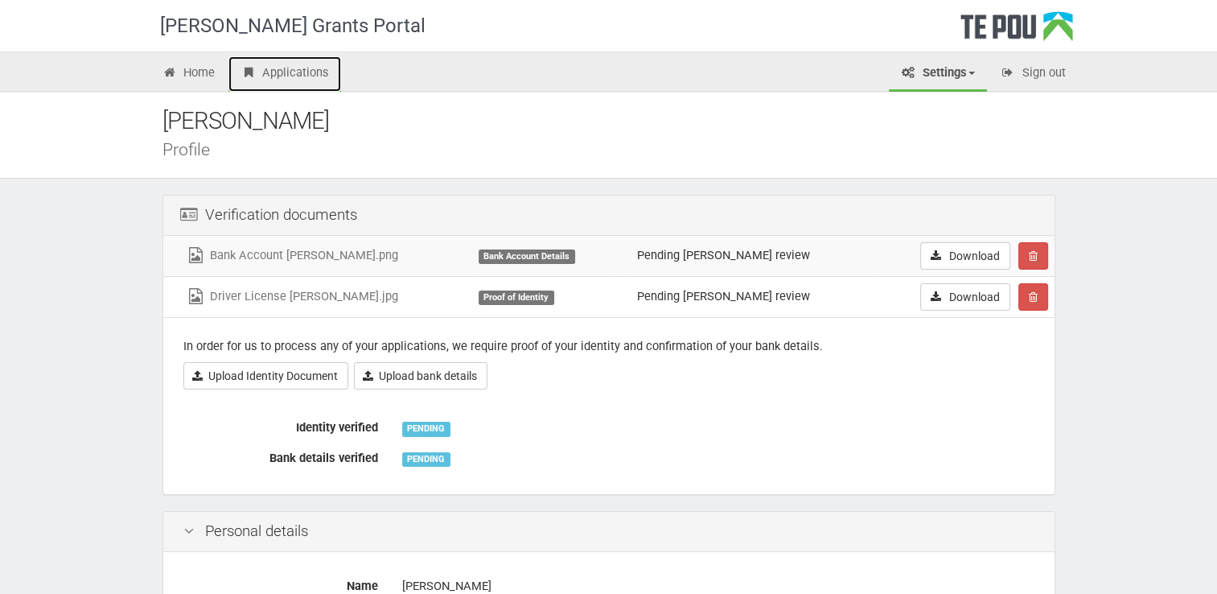
click at [280, 64] on link "Applications" at bounding box center [284, 73] width 113 height 35
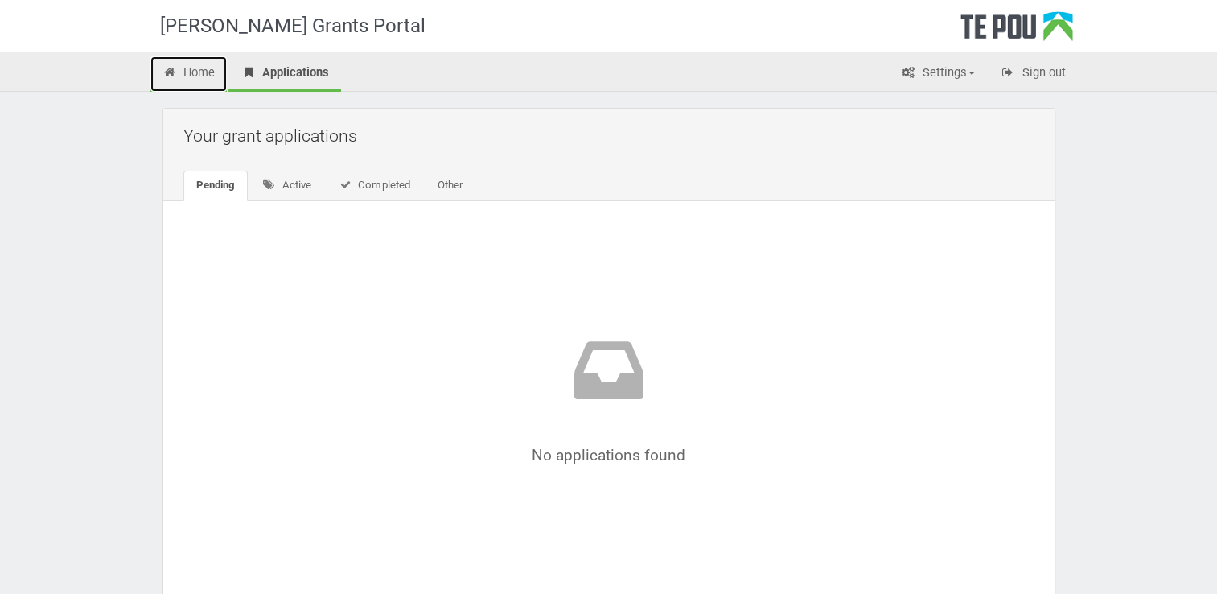
click at [203, 73] on link "Home" at bounding box center [188, 73] width 77 height 35
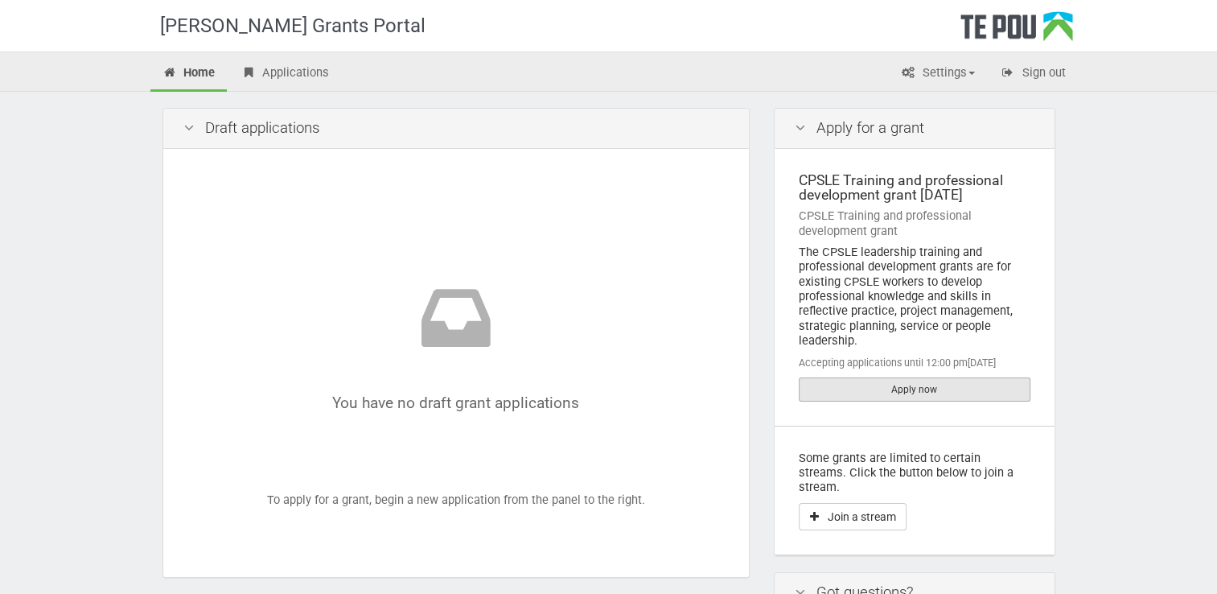
click at [927, 389] on link "Apply now" at bounding box center [915, 389] width 232 height 24
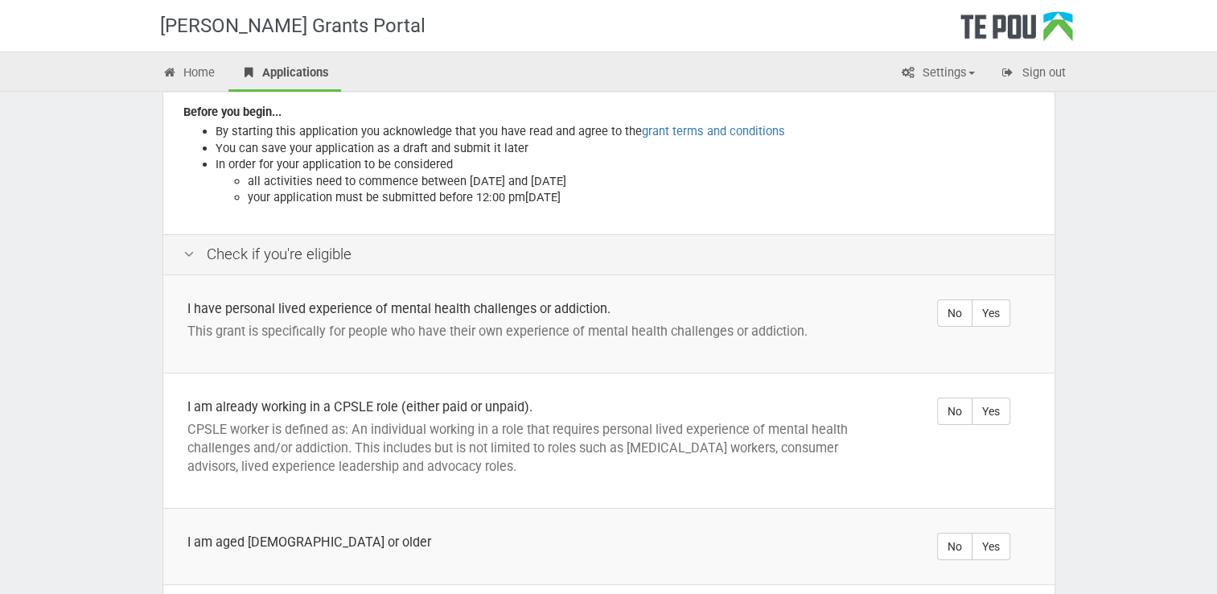
scroll to position [241, 0]
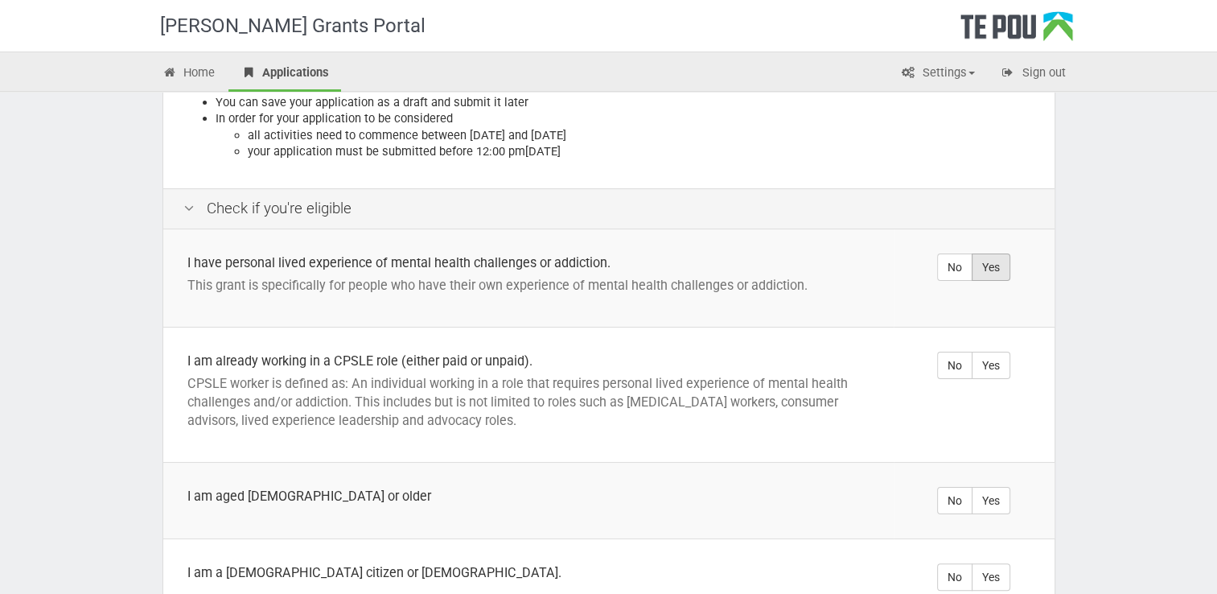
click at [985, 253] on label "Yes" at bounding box center [991, 266] width 39 height 27
radio input "true"
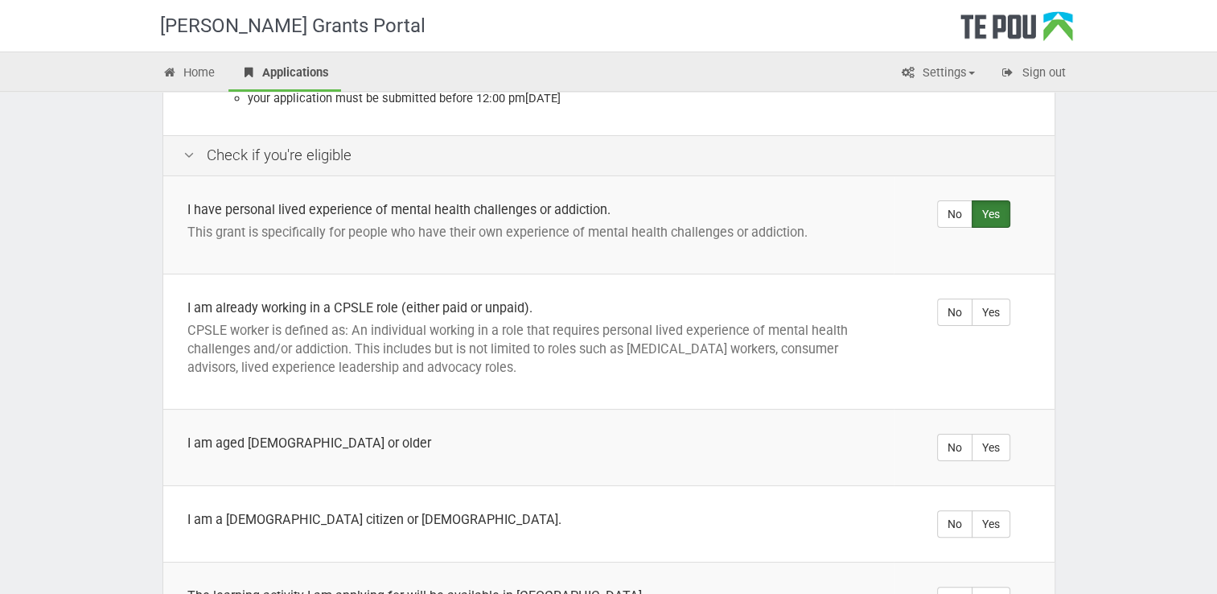
scroll to position [322, 0]
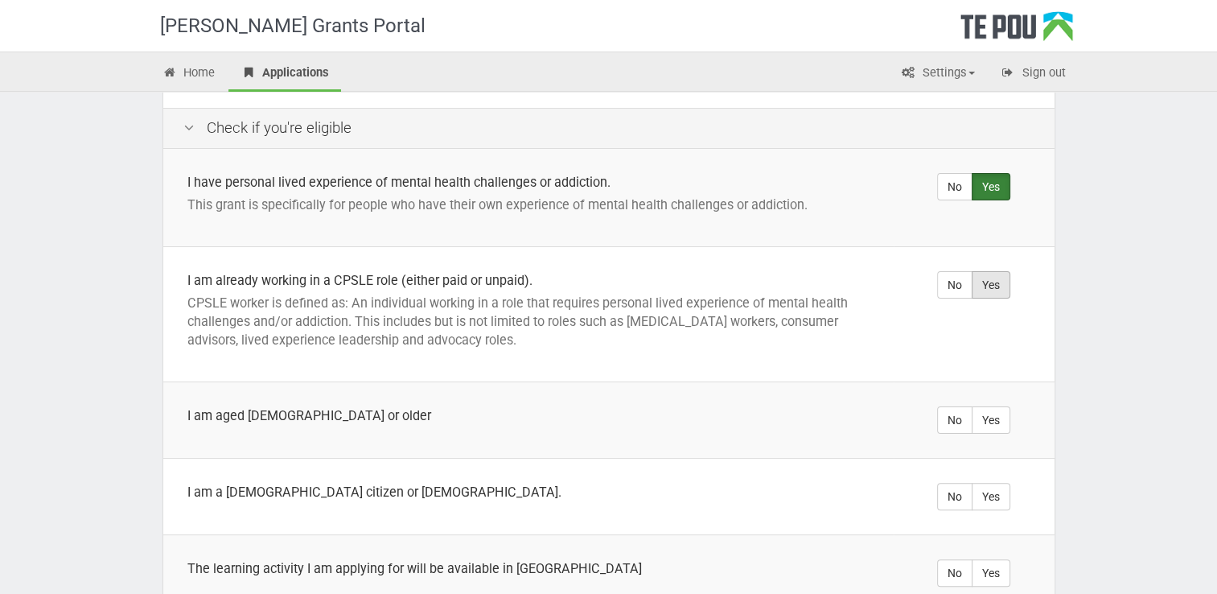
click at [997, 271] on label "Yes" at bounding box center [991, 284] width 39 height 27
radio input "true"
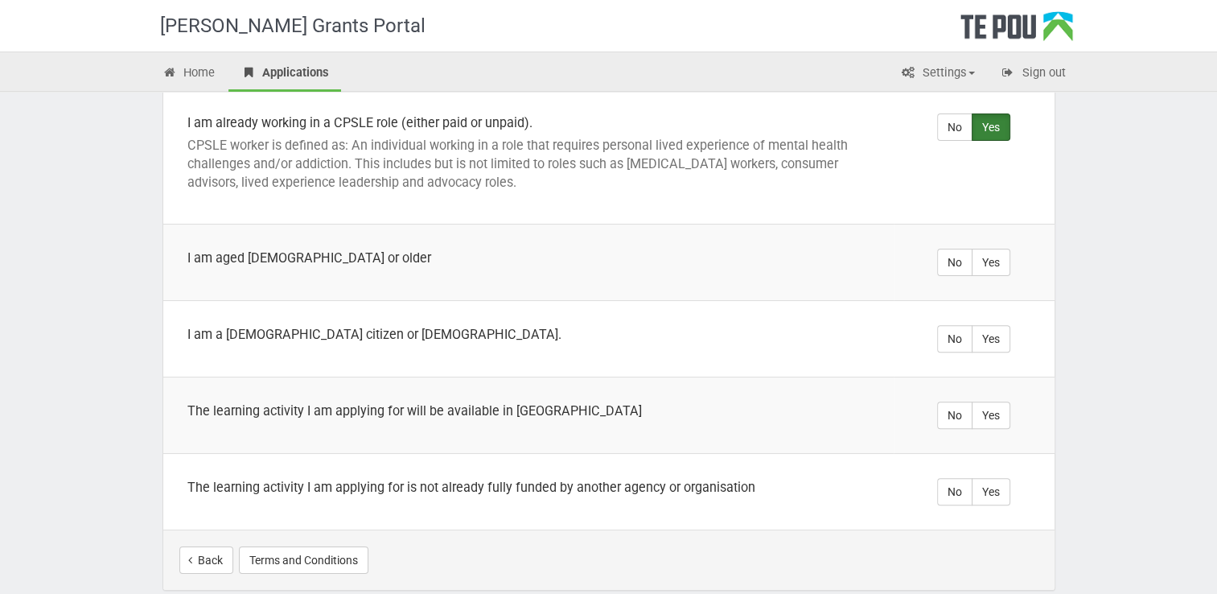
scroll to position [483, 0]
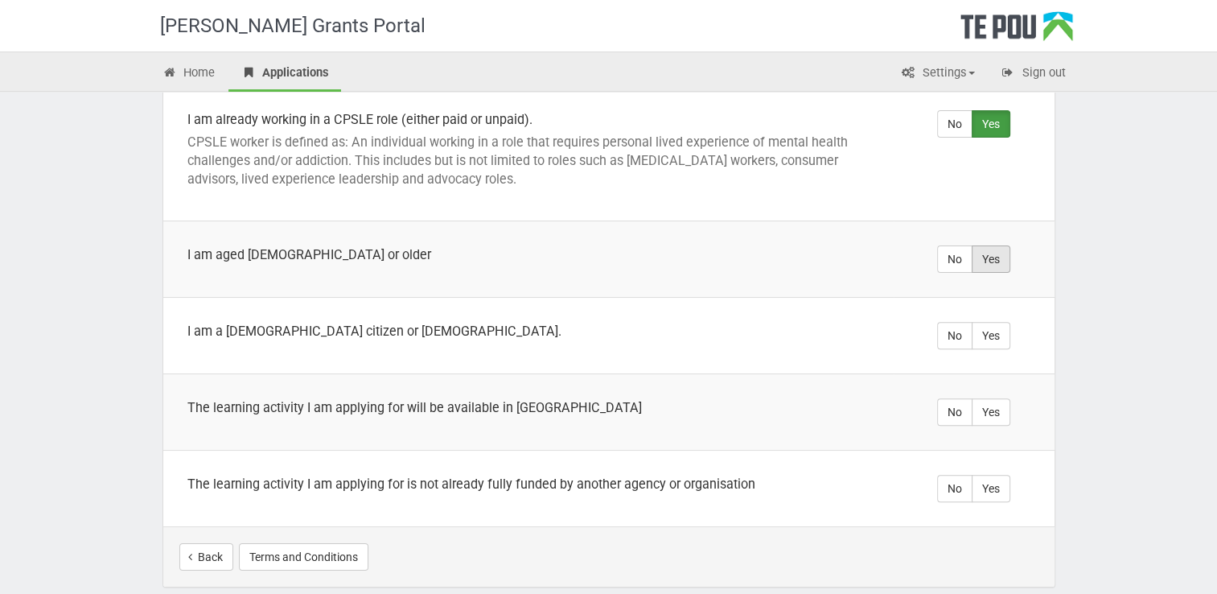
click at [988, 250] on label "Yes" at bounding box center [991, 258] width 39 height 27
radio input "true"
click at [988, 322] on label "Yes" at bounding box center [991, 335] width 39 height 27
radio input "true"
click at [1000, 398] on label "Yes" at bounding box center [991, 411] width 39 height 27
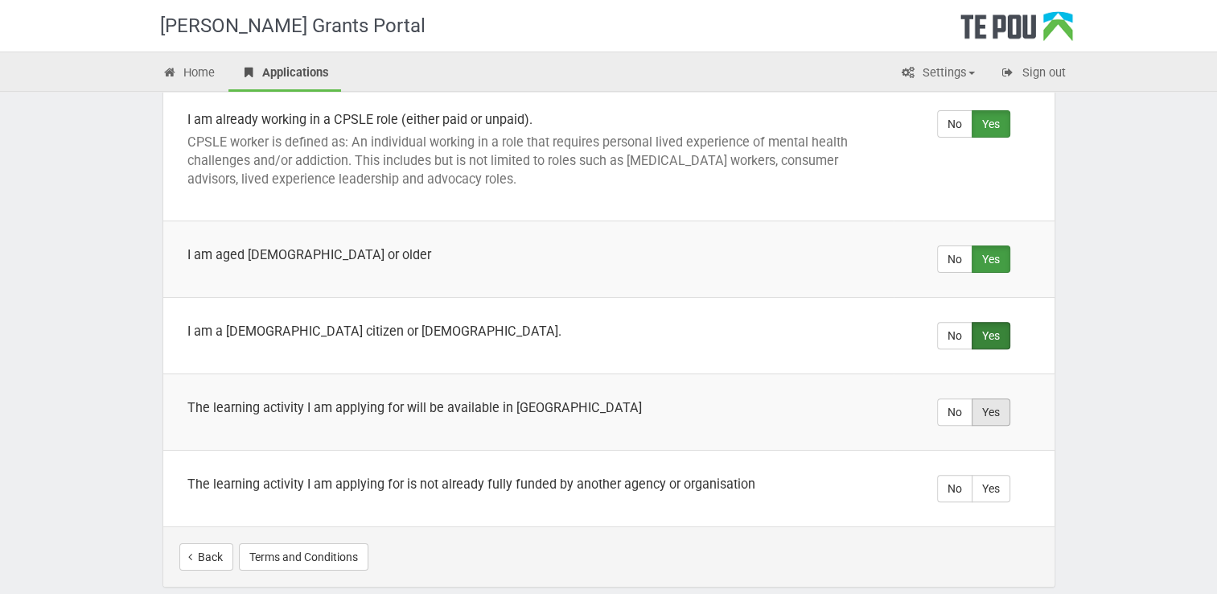
radio input "true"
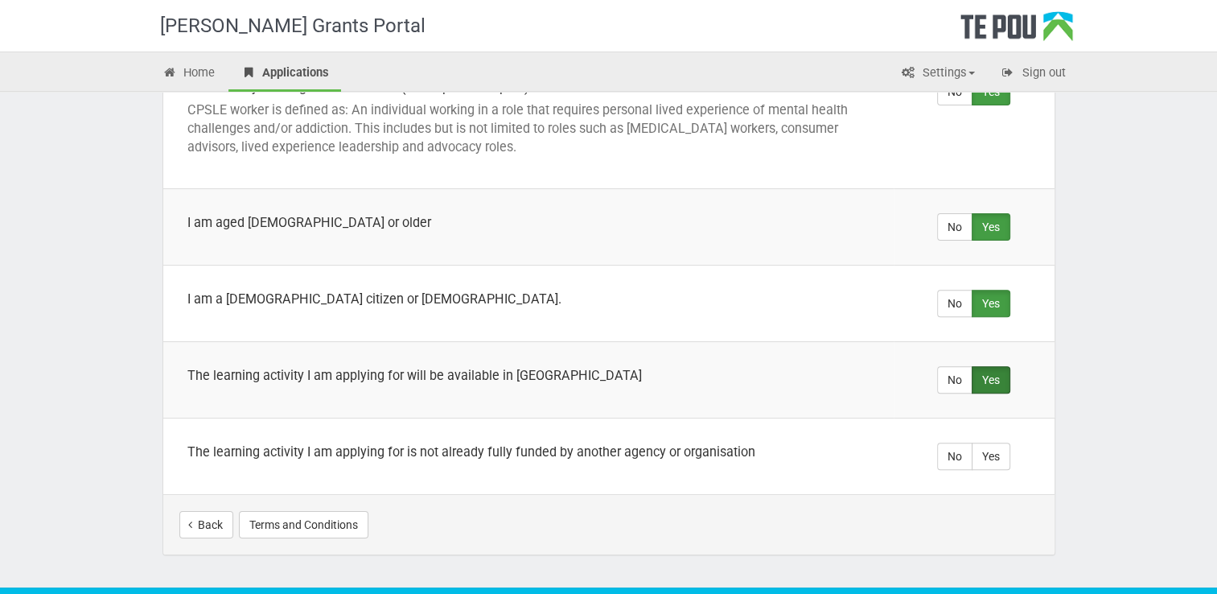
scroll to position [540, 0]
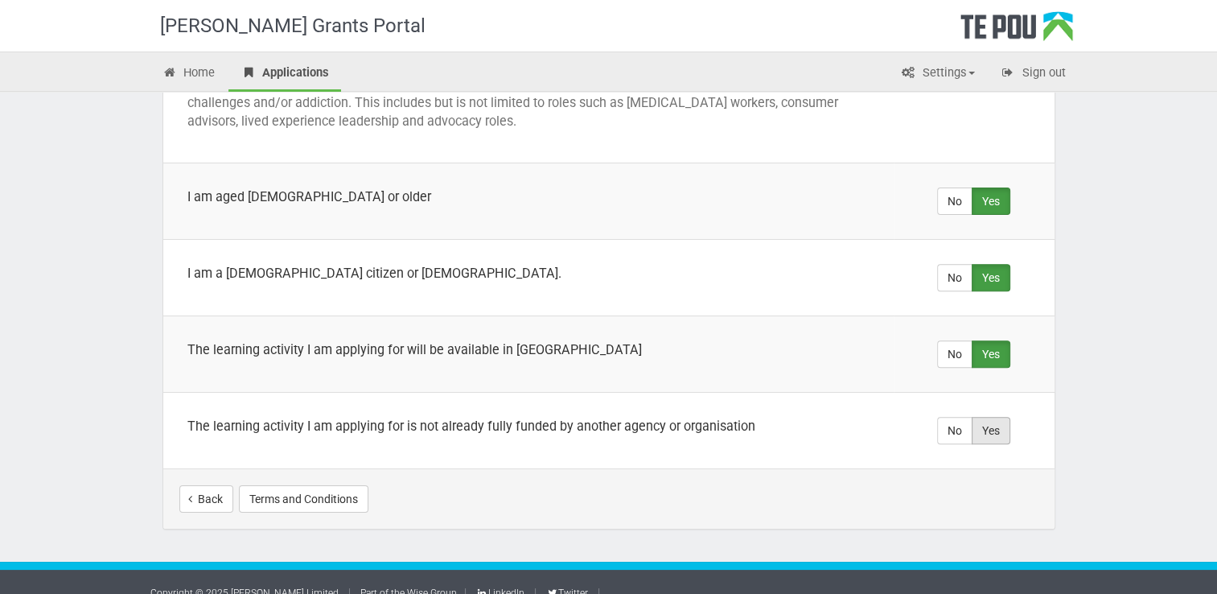
click at [988, 417] on label "Yes" at bounding box center [991, 430] width 39 height 27
radio input "true"
click at [958, 486] on button "Start your application" at bounding box center [968, 498] width 139 height 27
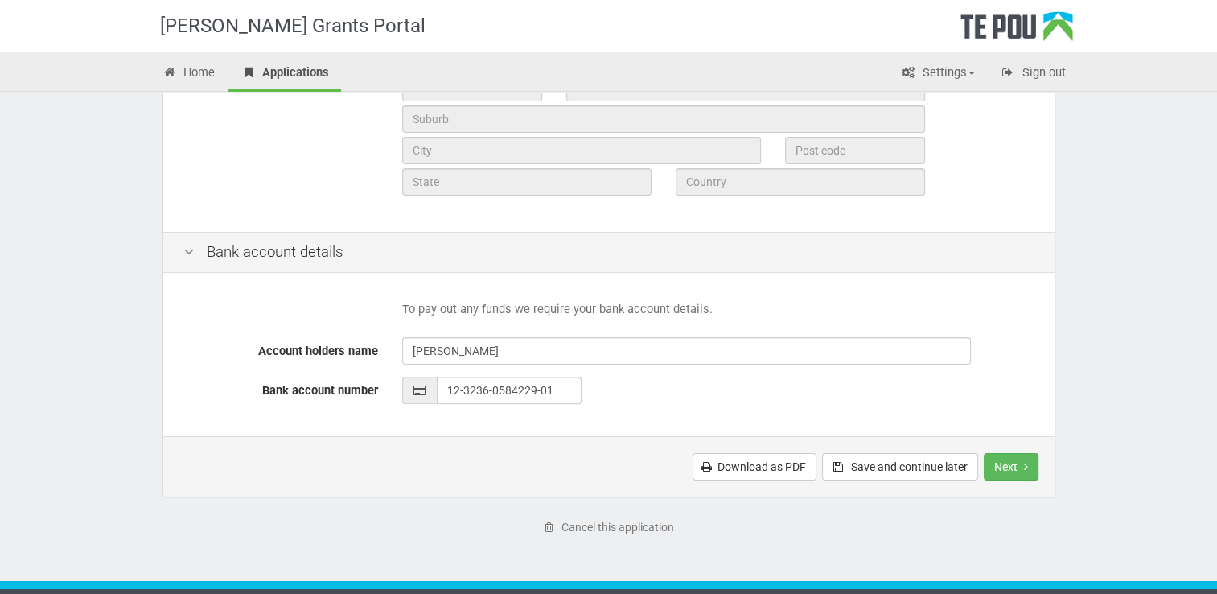
scroll to position [673, 0]
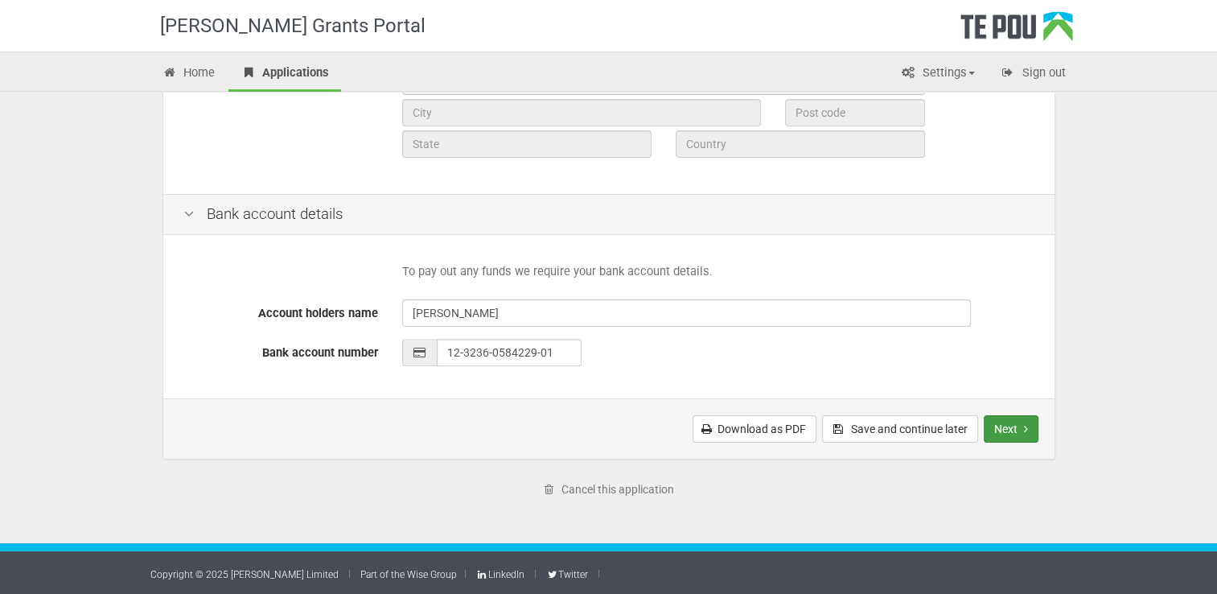
click at [1013, 428] on button "Next" at bounding box center [1011, 428] width 55 height 27
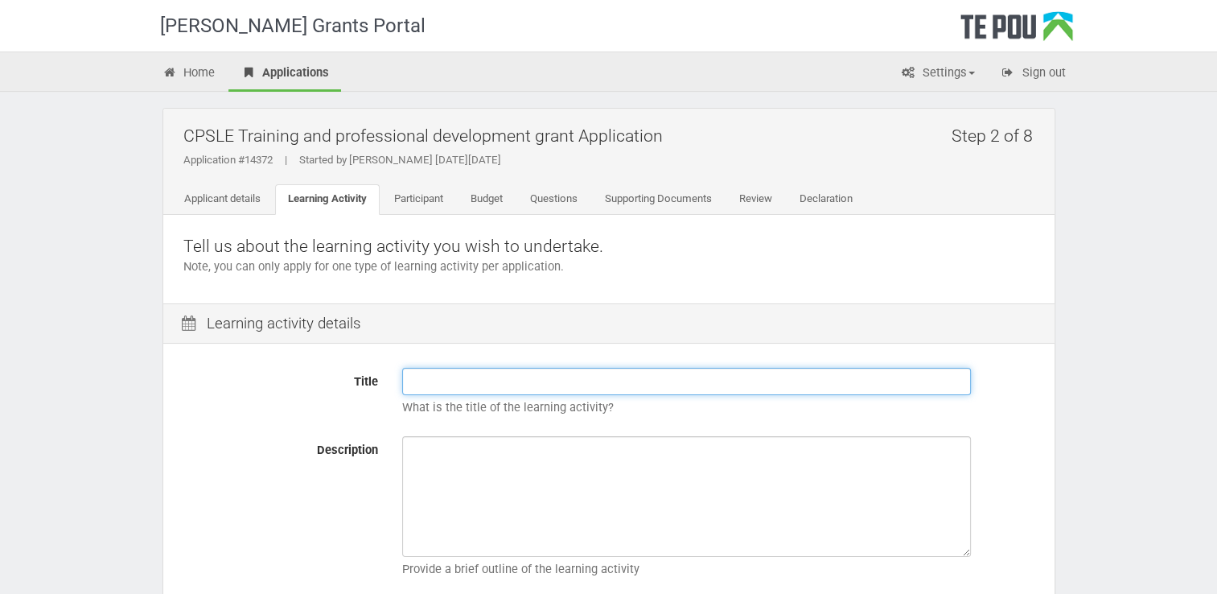
click at [585, 374] on input "Title" at bounding box center [686, 381] width 569 height 27
type input "2025 IPS Core Training Online - Intentional Peer Support"
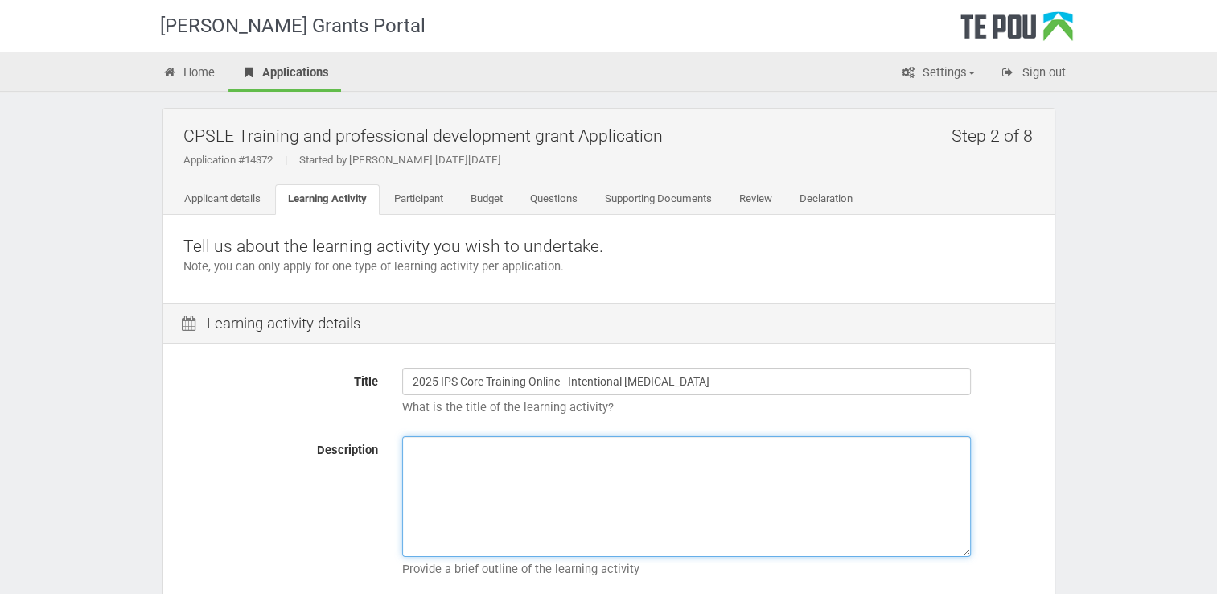
click at [524, 474] on textarea "Description" at bounding box center [686, 496] width 569 height 121
click at [428, 462] on textarea "Description" at bounding box center [686, 496] width 569 height 121
paste textarea "Run over 10 x interactive online facilitated sessions, our Core Training covers…"
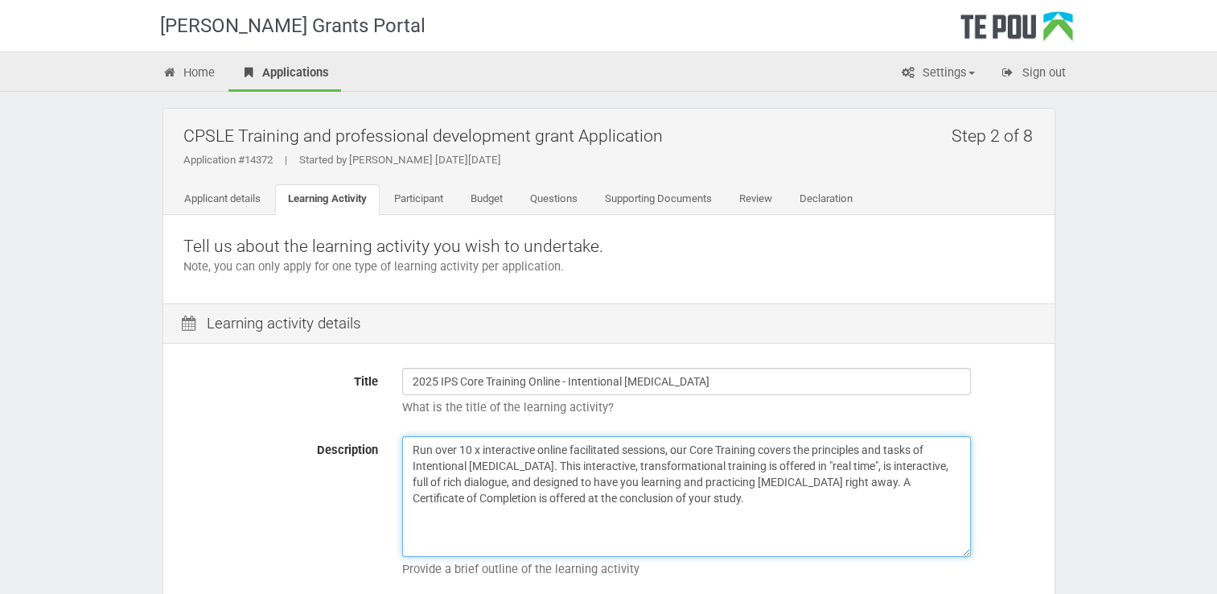
drag, startPoint x: 686, startPoint y: 496, endPoint x: 889, endPoint y: 473, distance: 204.8
click at [865, 481] on textarea "Run over 10 x interactive online facilitated sessions, our Core Training covers…" at bounding box center [686, 496] width 569 height 121
drag, startPoint x: 689, startPoint y: 447, endPoint x: 683, endPoint y: 441, distance: 9.1
click at [690, 447] on textarea "Run over 10 x interactive online facilitated sessions, our Core Training covers…" at bounding box center [686, 496] width 569 height 121
click at [621, 483] on textarea "Run over 10 x interactive online facilitated sessions, the Core Training covers…" at bounding box center [686, 496] width 569 height 121
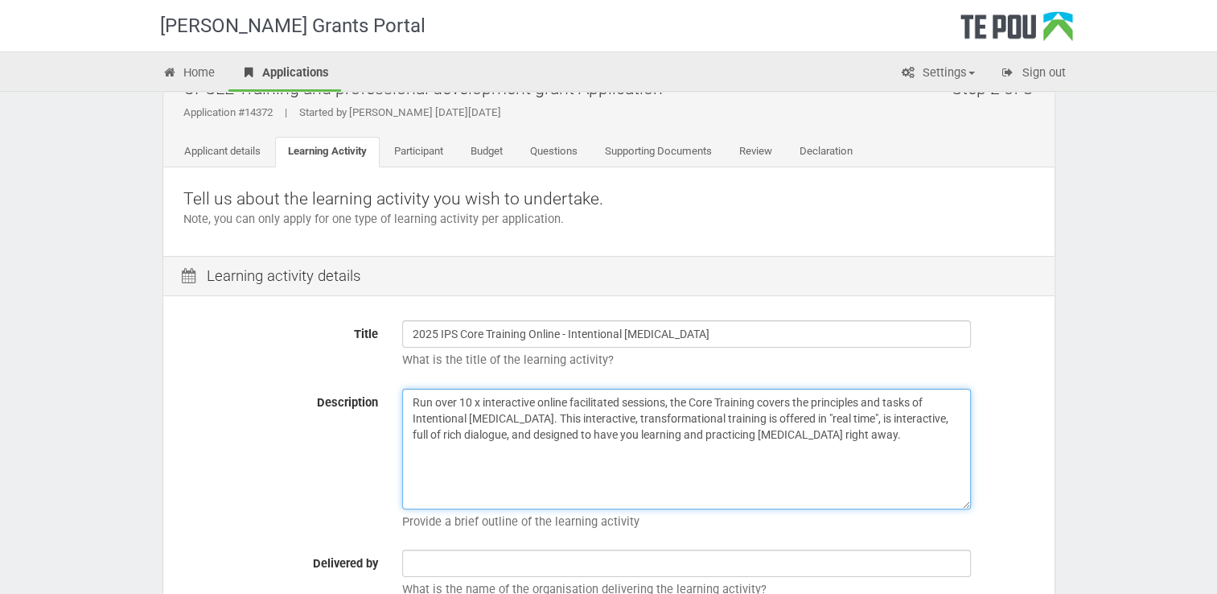
scroll to position [241, 0]
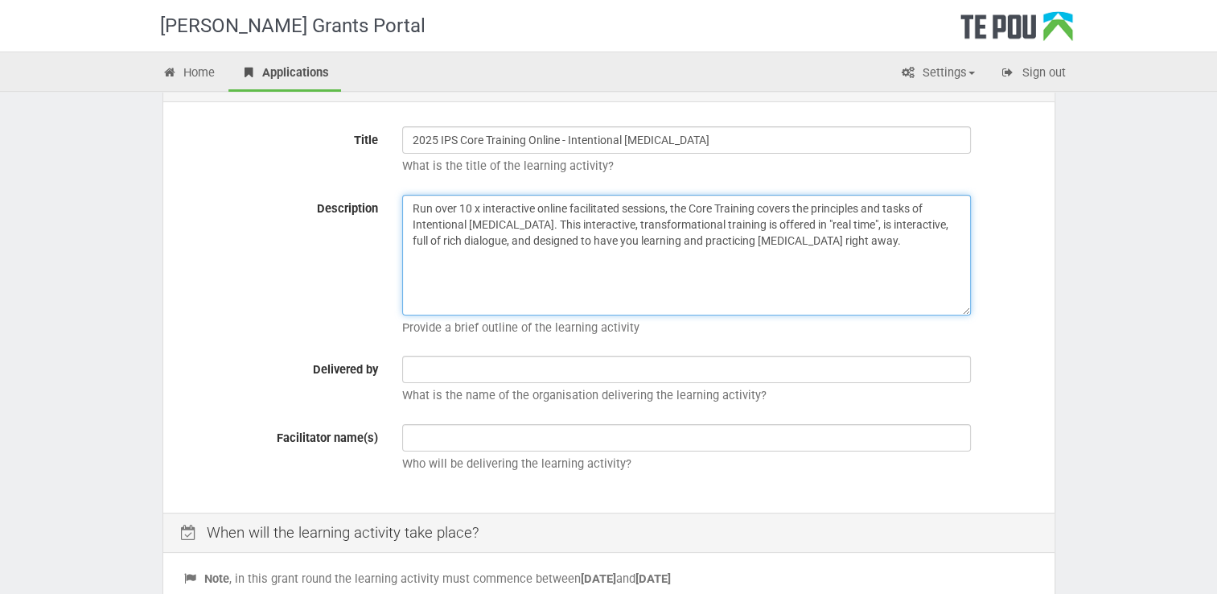
type textarea "Run over 10 x interactive online facilitated sessions, the Core Training covers…"
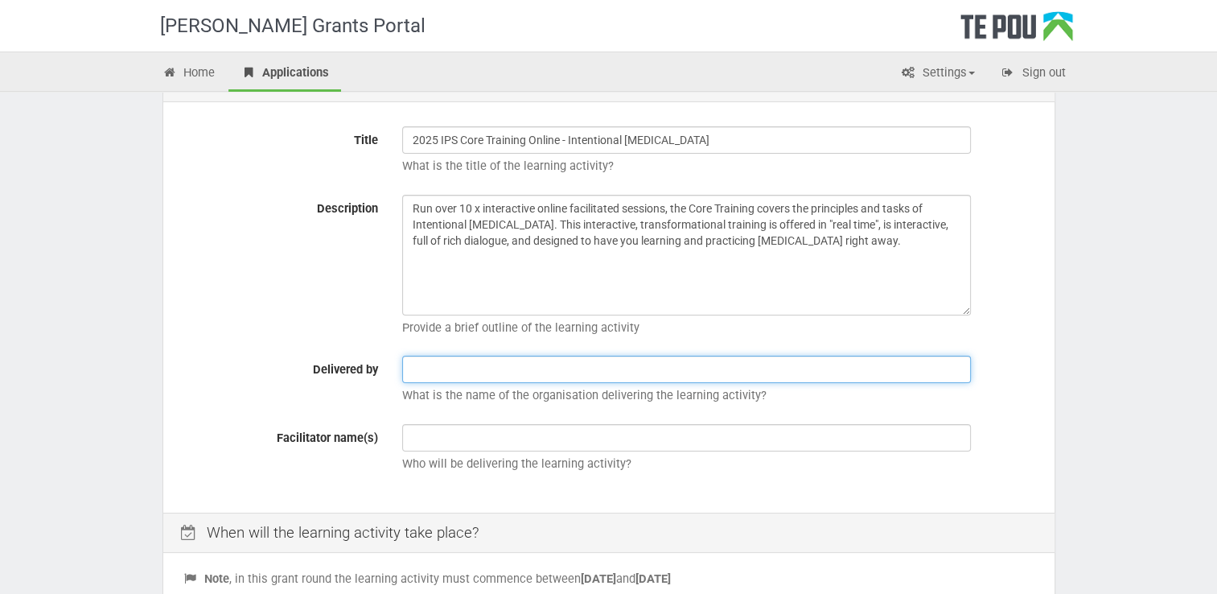
click at [435, 380] on input "text" at bounding box center [686, 368] width 569 height 27
click at [431, 368] on input "text" at bounding box center [686, 368] width 569 height 27
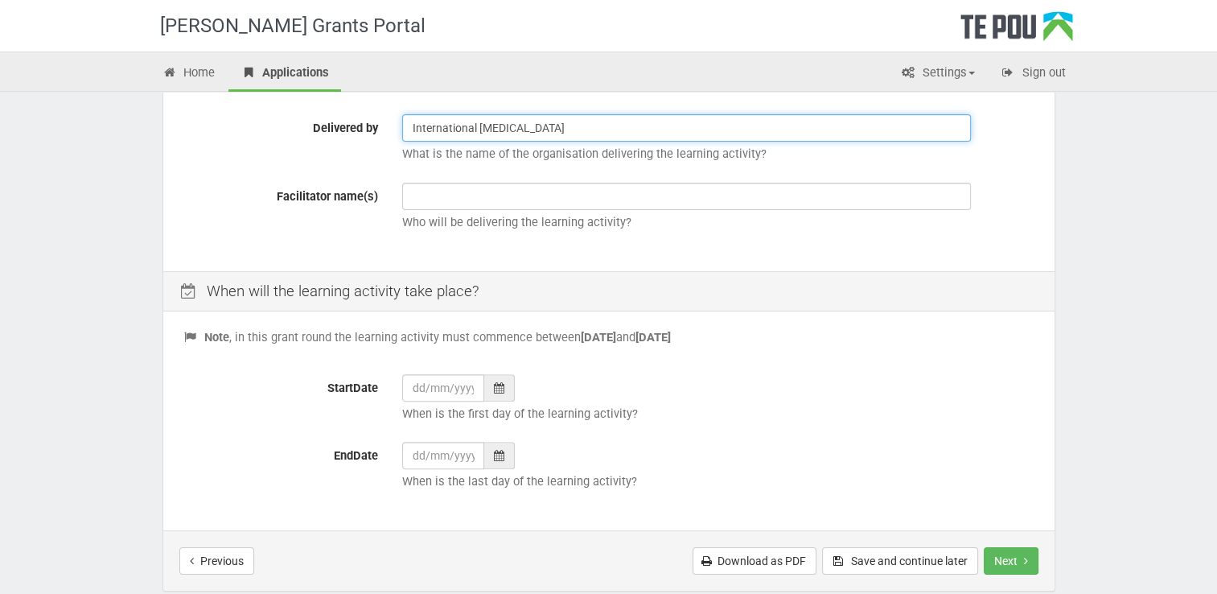
scroll to position [563, 0]
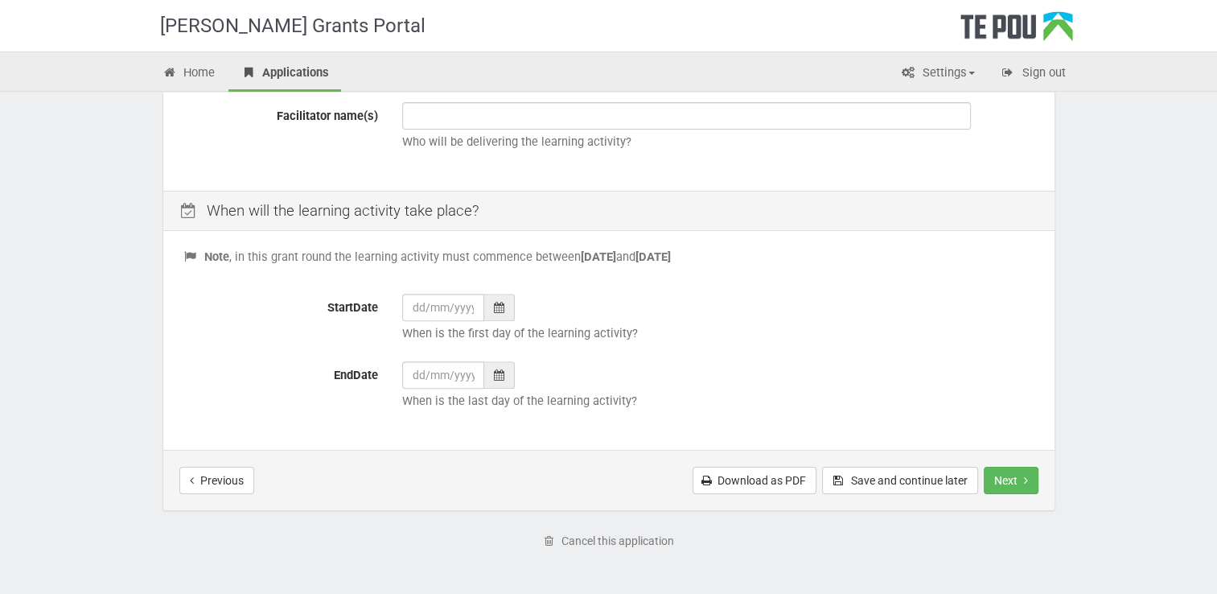
type input "International Peer Support"
click at [428, 314] on input "StartDate" at bounding box center [443, 307] width 82 height 27
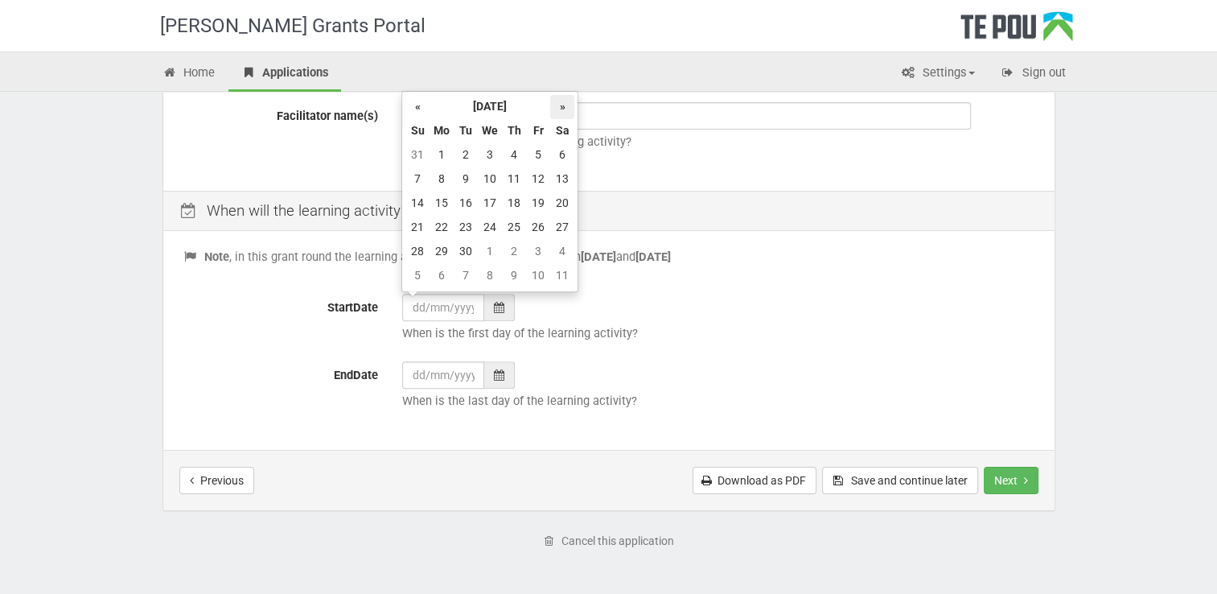
click at [556, 108] on th "»" at bounding box center [562, 107] width 24 height 24
click at [555, 108] on th "»" at bounding box center [562, 107] width 24 height 24
click at [483, 175] on td "5" at bounding box center [490, 179] width 24 height 24
type input "05/11/2025"
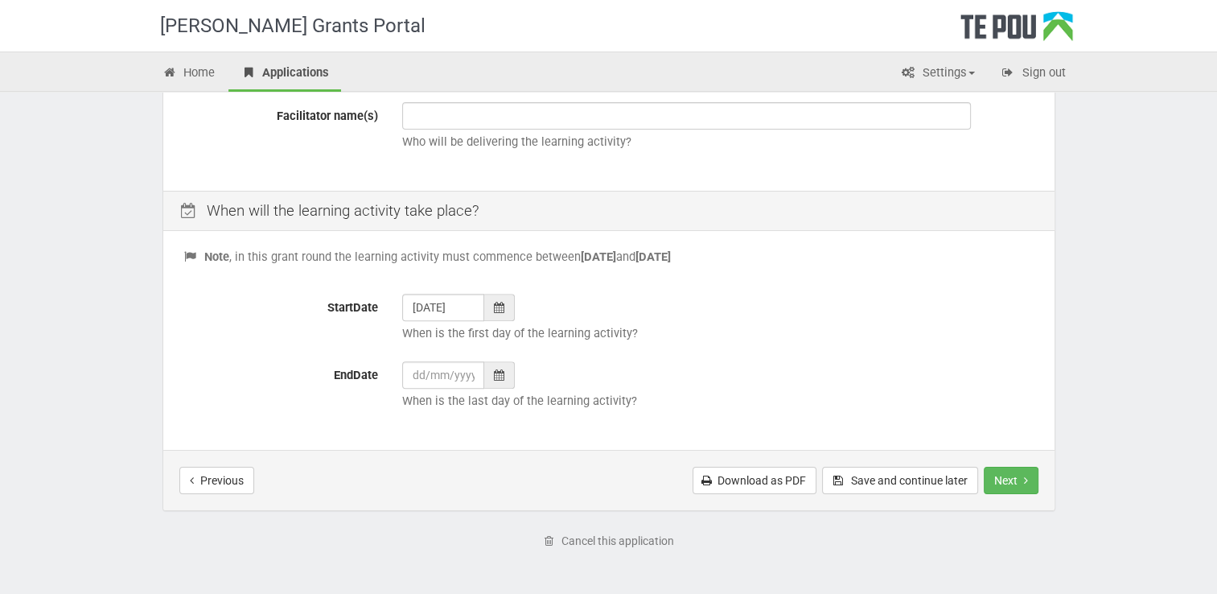
click at [501, 372] on icon at bounding box center [499, 374] width 10 height 11
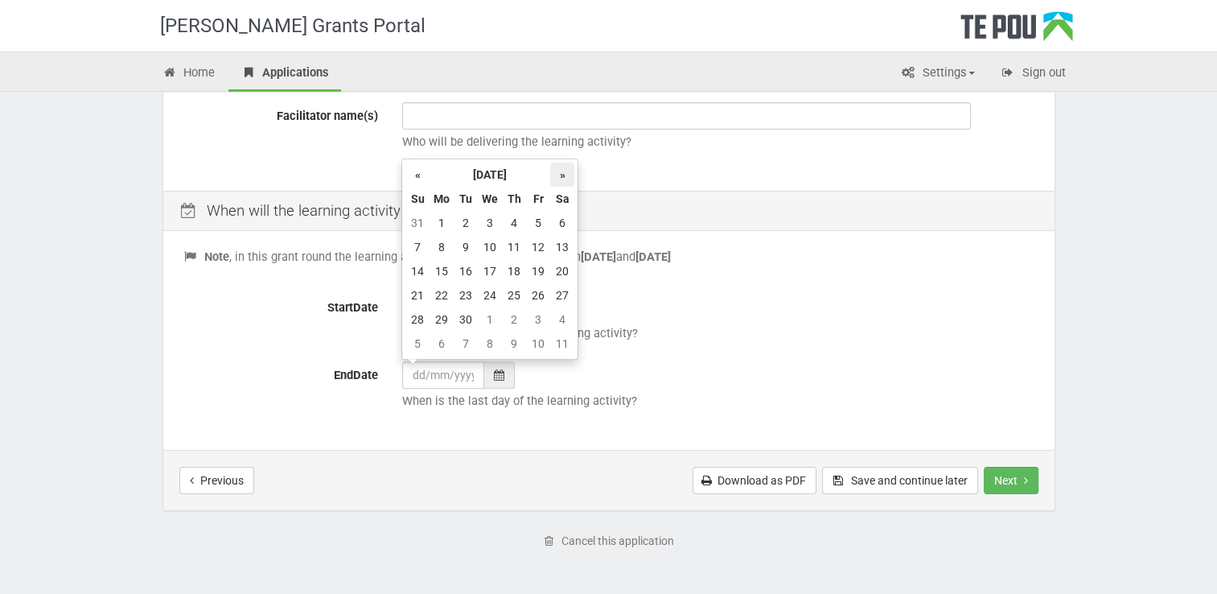
click at [561, 180] on th "»" at bounding box center [562, 174] width 24 height 24
click at [540, 246] on td "12" at bounding box center [538, 247] width 24 height 24
type input "12/12/2025"
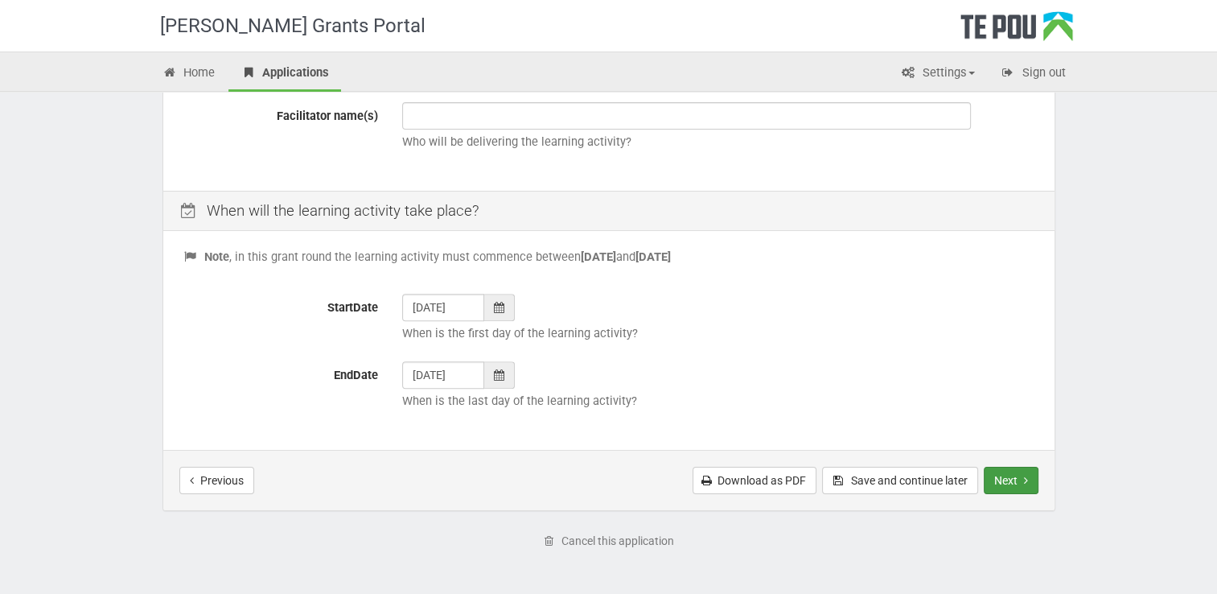
click at [1024, 480] on icon "Next step" at bounding box center [1026, 480] width 4 height 11
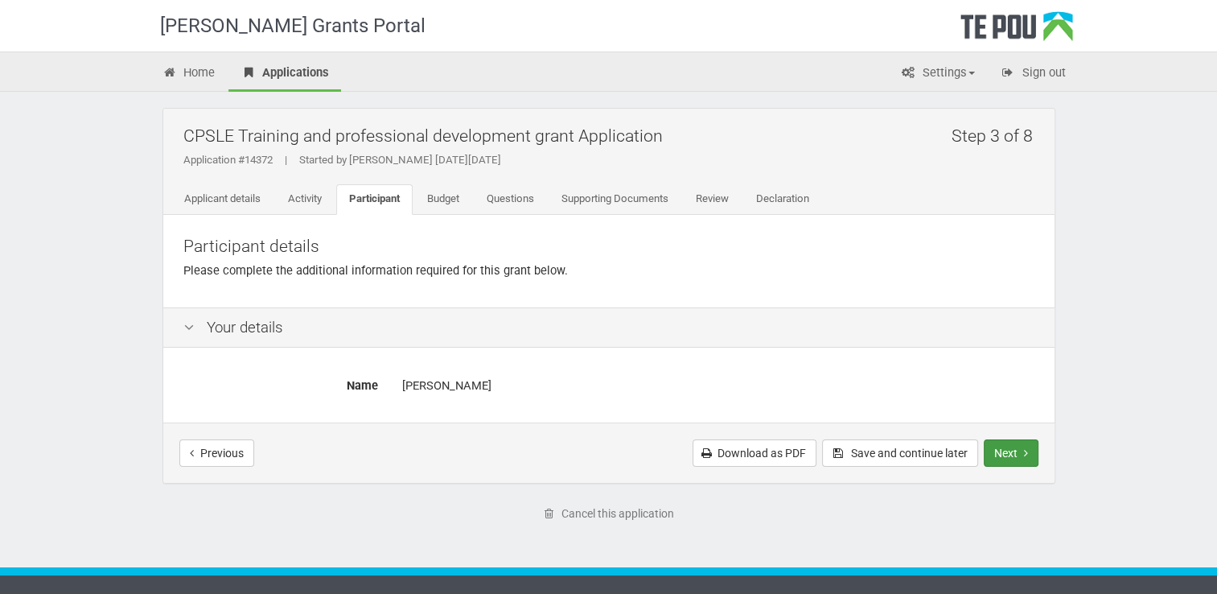
click at [1013, 447] on button "Next" at bounding box center [1011, 452] width 55 height 27
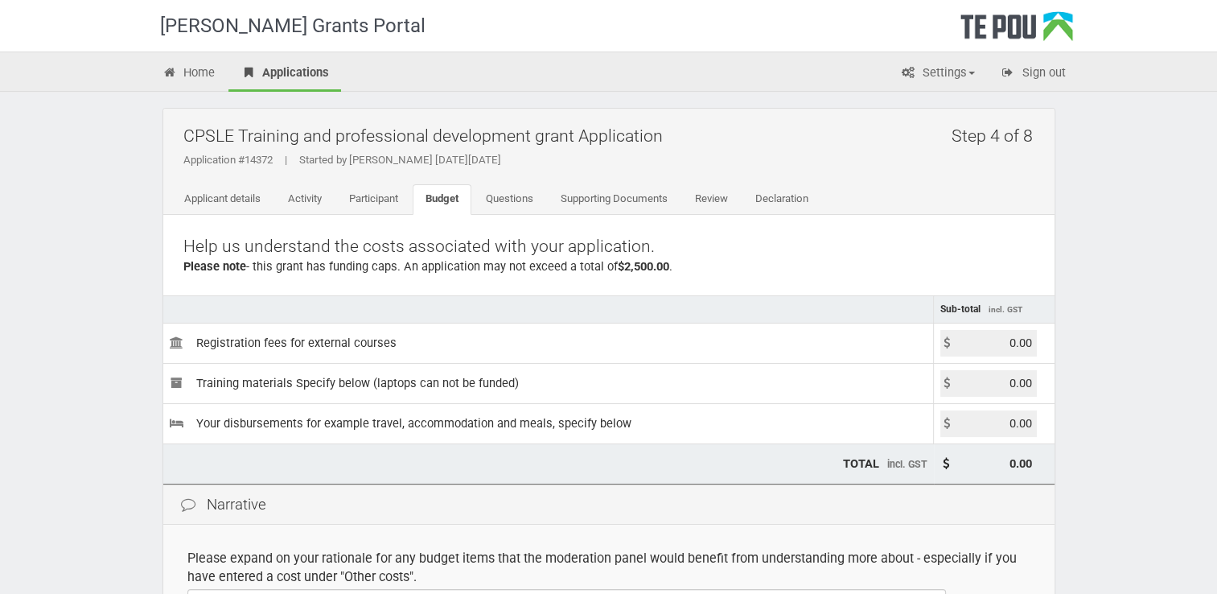
click at [988, 330] on input "0.00" at bounding box center [988, 343] width 97 height 27
paste input "1821.44"
type input "1821.44"
type input "1,821.44"
click at [1107, 453] on div "[PERSON_NAME] Grants Portal Home Applications Settings Profile My account FAQs …" at bounding box center [608, 465] width 1217 height 931
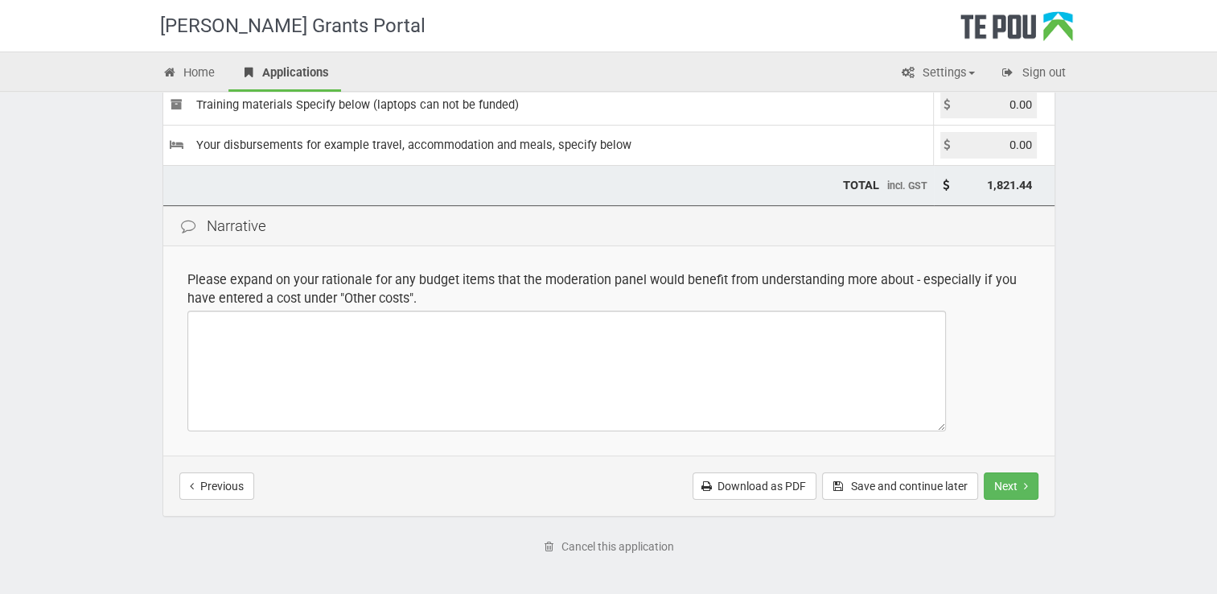
scroll to position [322, 0]
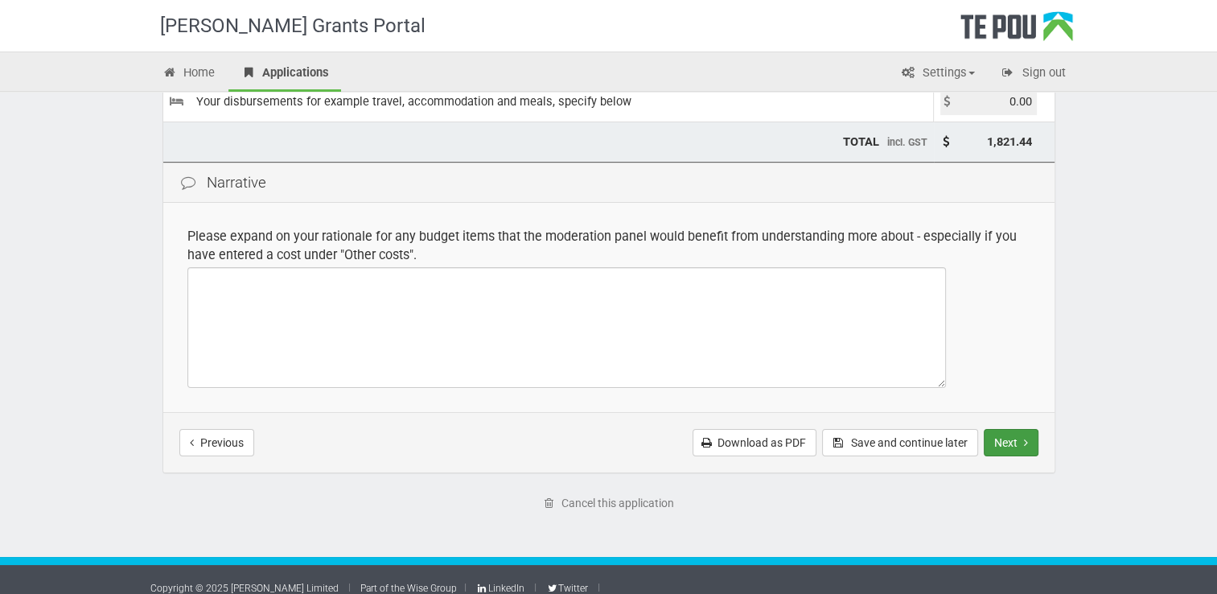
click at [1017, 430] on button "Next" at bounding box center [1011, 442] width 55 height 27
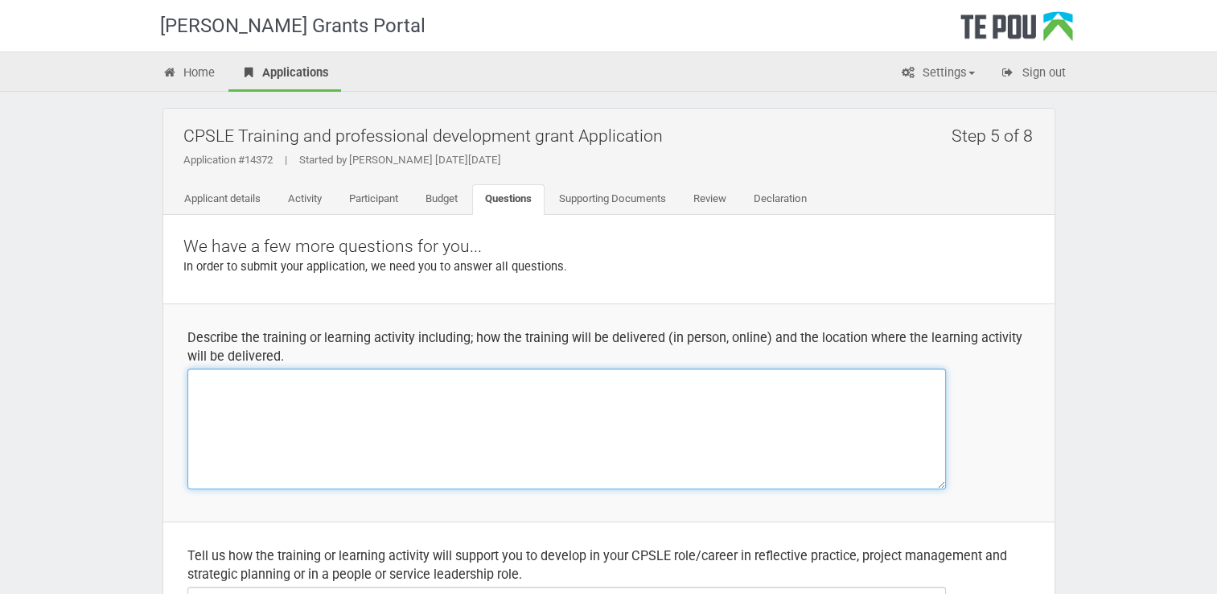
drag, startPoint x: 543, startPoint y: 417, endPoint x: 557, endPoint y: 407, distance: 17.4
click at [550, 413] on textarea at bounding box center [566, 428] width 758 height 121
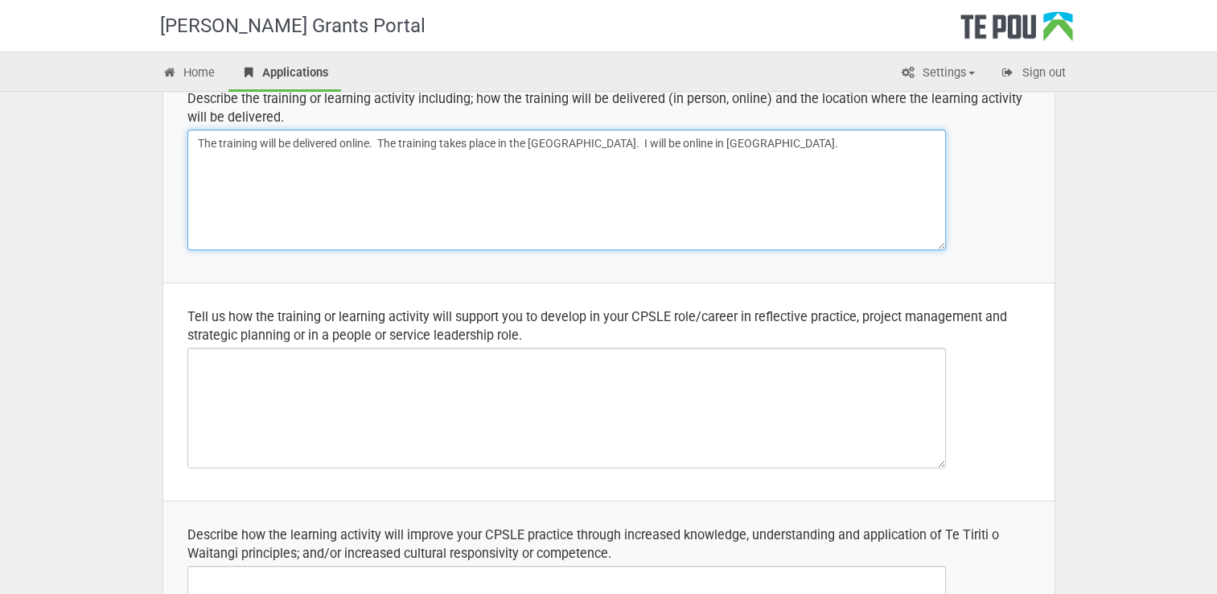
scroll to position [241, 0]
type textarea "The training will be delivered online. The training takes place in the [GEOGRAP…"
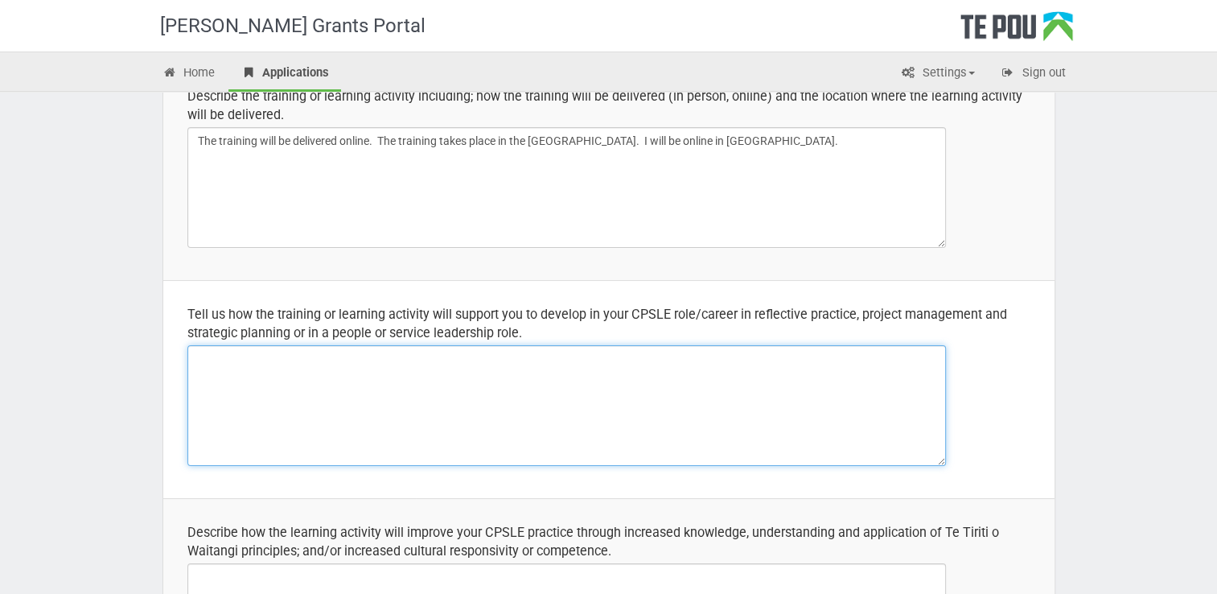
click at [438, 455] on textarea at bounding box center [566, 405] width 758 height 121
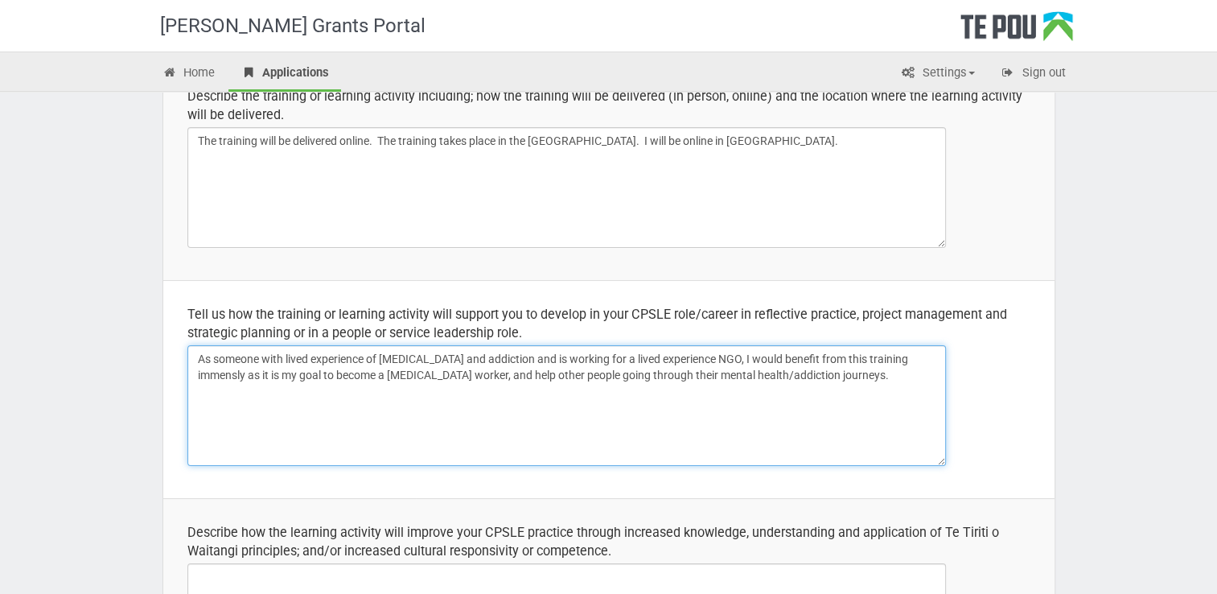
click at [438, 454] on textarea "As someone with lived experience of [MEDICAL_DATA] and addiction and is working…" at bounding box center [566, 405] width 758 height 121
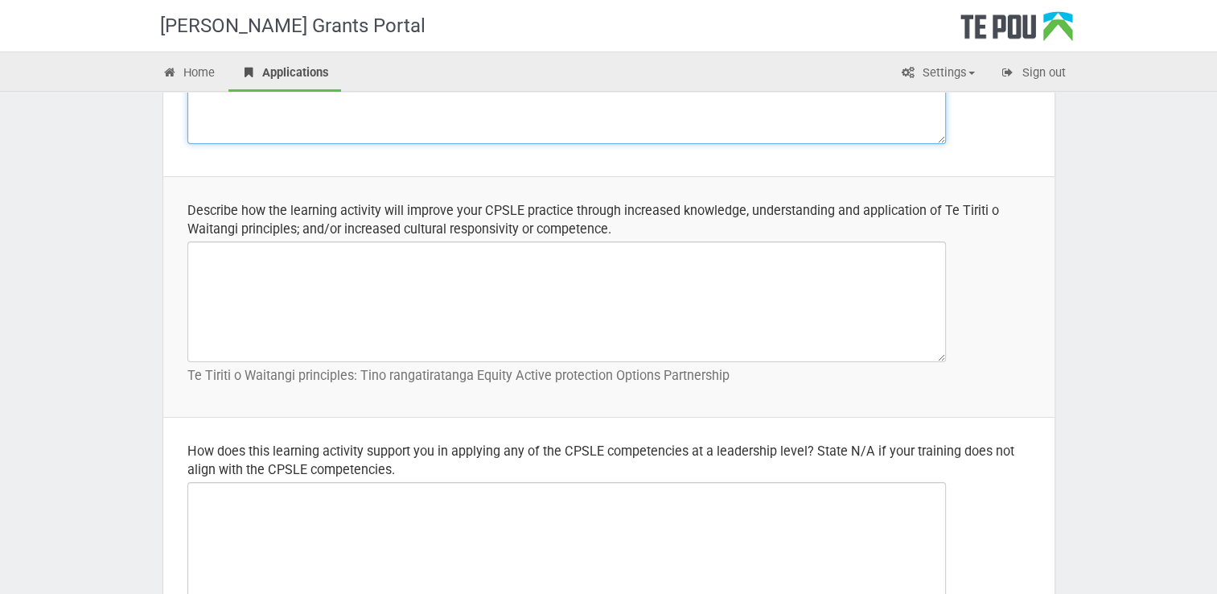
type textarea "As someone with lived experience of [MEDICAL_DATA] and addiction and is working…"
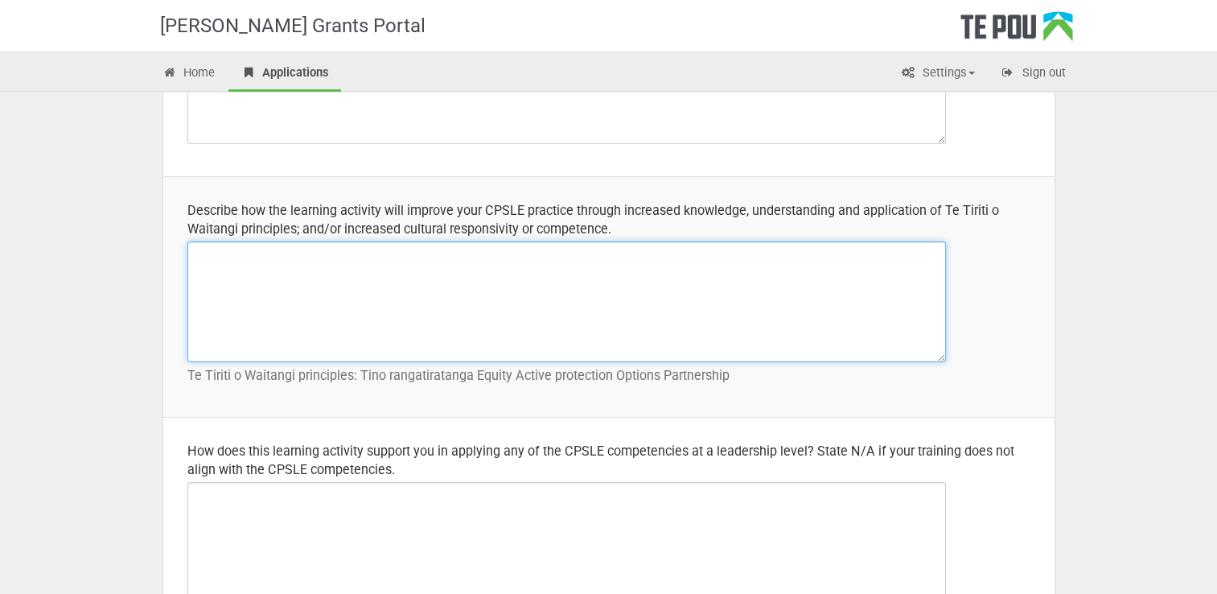
click at [491, 330] on textarea at bounding box center [566, 301] width 758 height 121
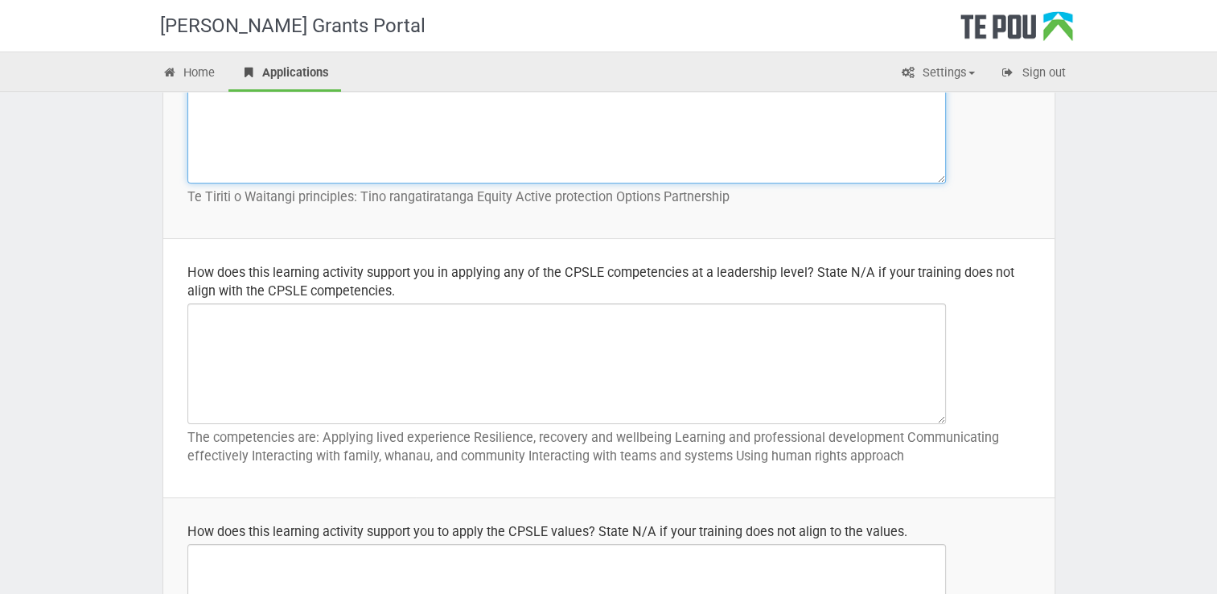
scroll to position [724, 0]
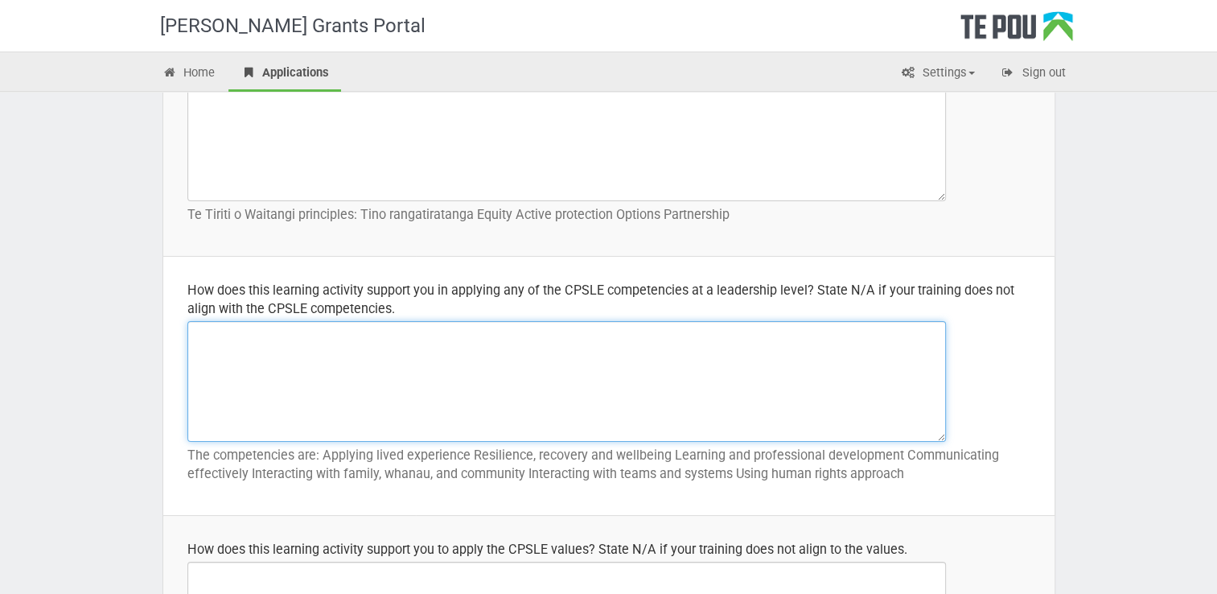
click at [368, 356] on textarea at bounding box center [566, 381] width 758 height 121
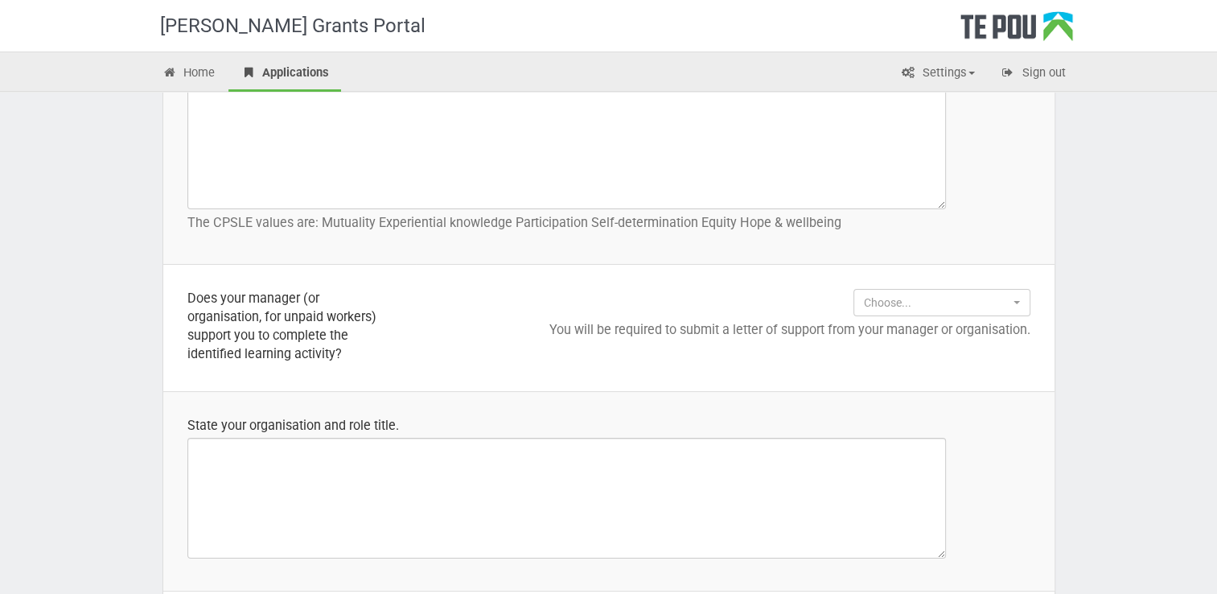
scroll to position [1206, 0]
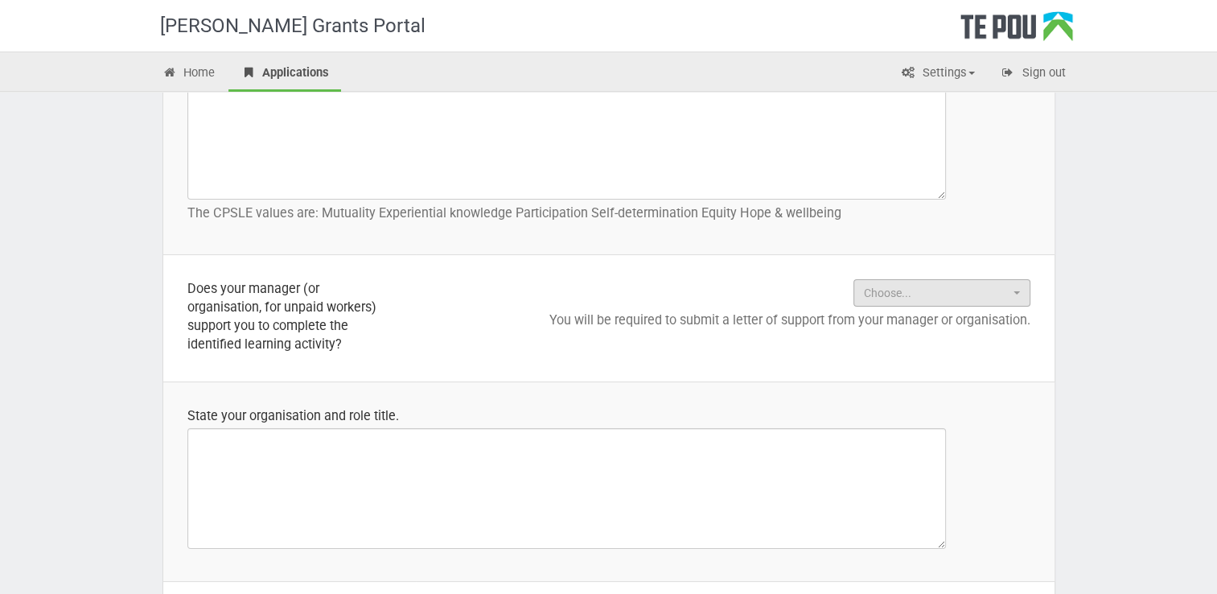
type textarea "N/A"
click at [1020, 289] on button "Choose..." at bounding box center [941, 292] width 177 height 27
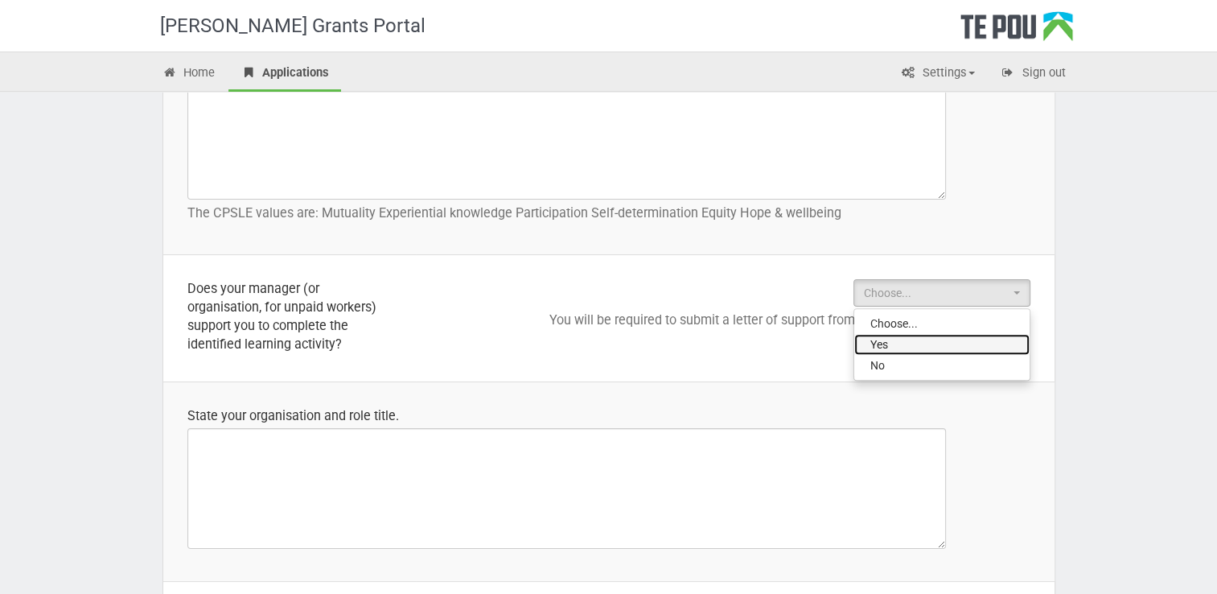
click at [918, 347] on link "Yes" at bounding box center [941, 344] width 175 height 21
select select "Yes"
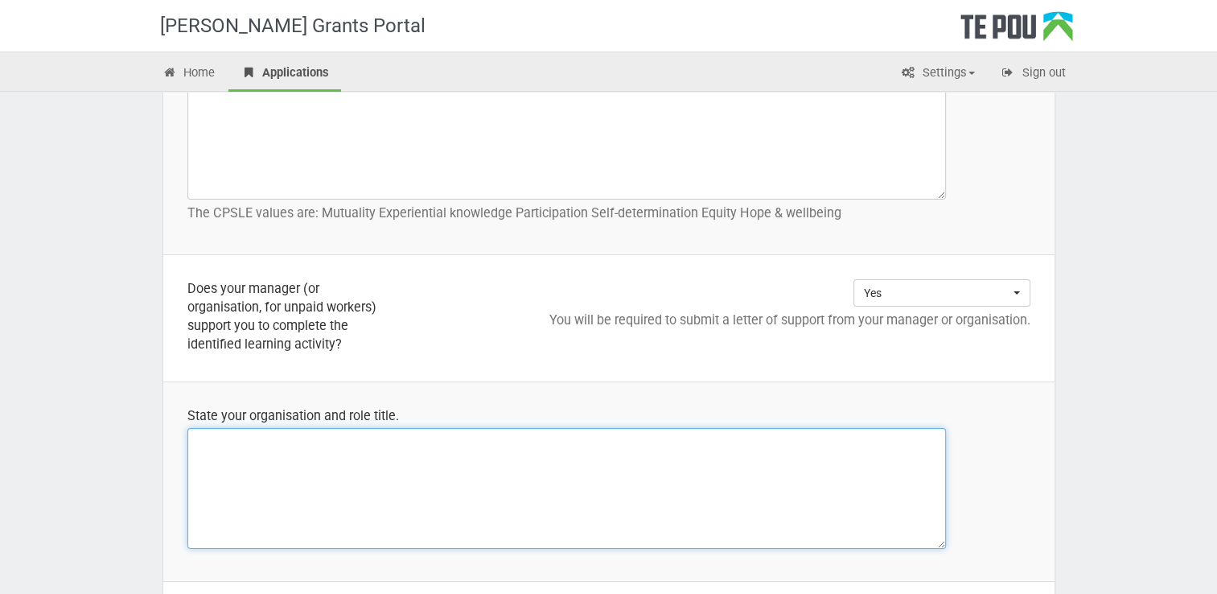
click at [594, 475] on textarea at bounding box center [566, 488] width 758 height 121
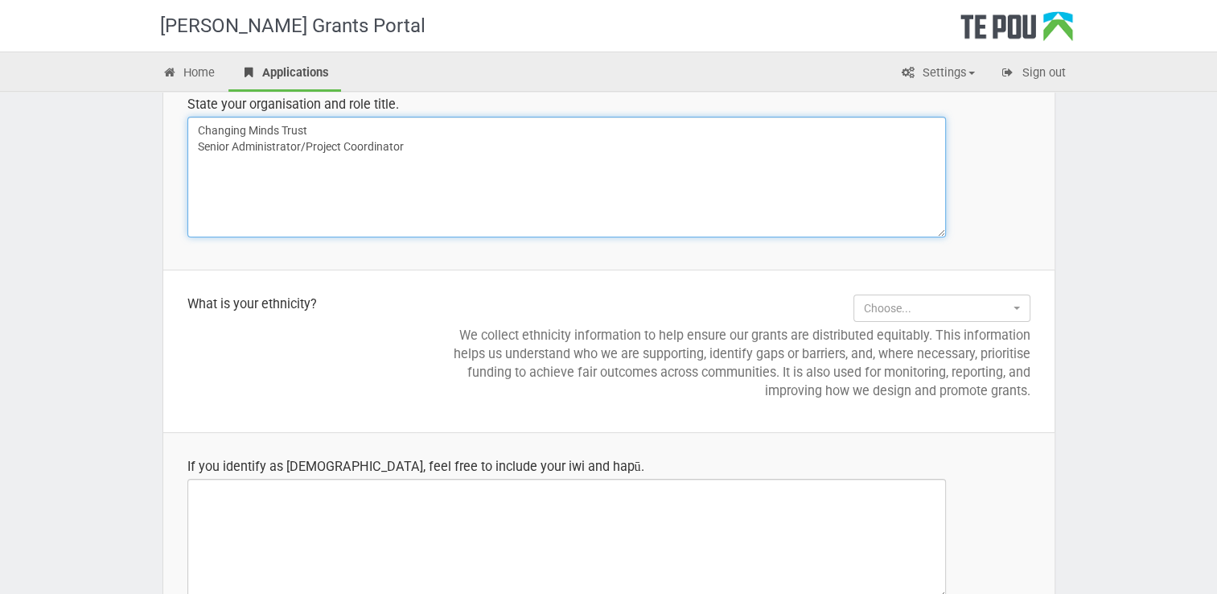
scroll to position [1528, 0]
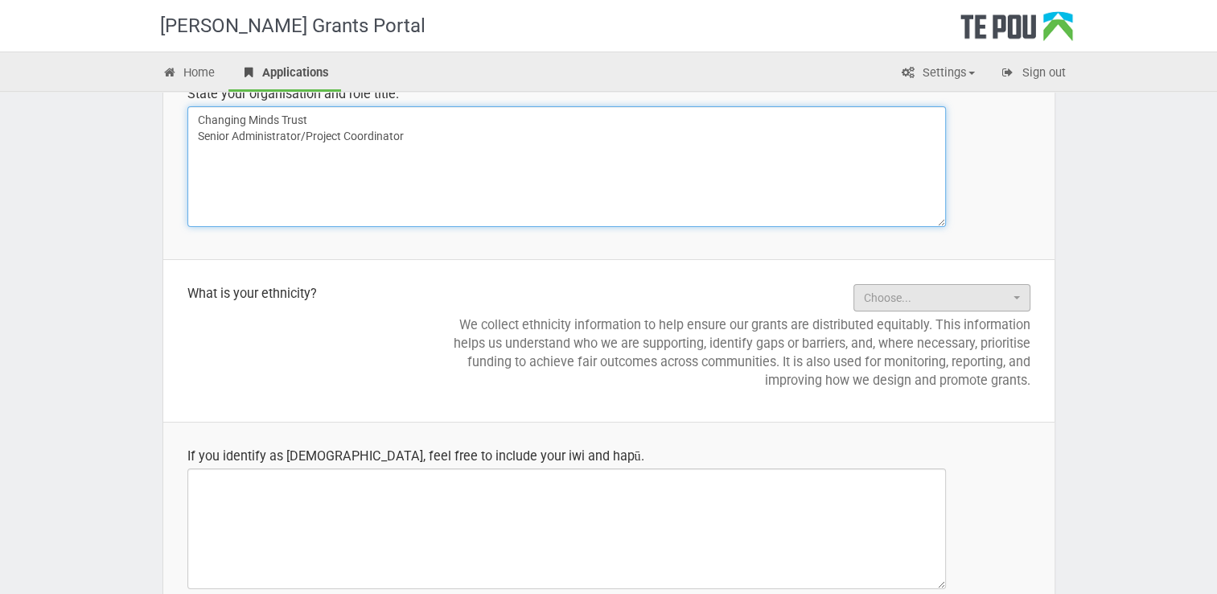
type textarea "Changing Minds Trust Senior Administrator/Project Coordinator"
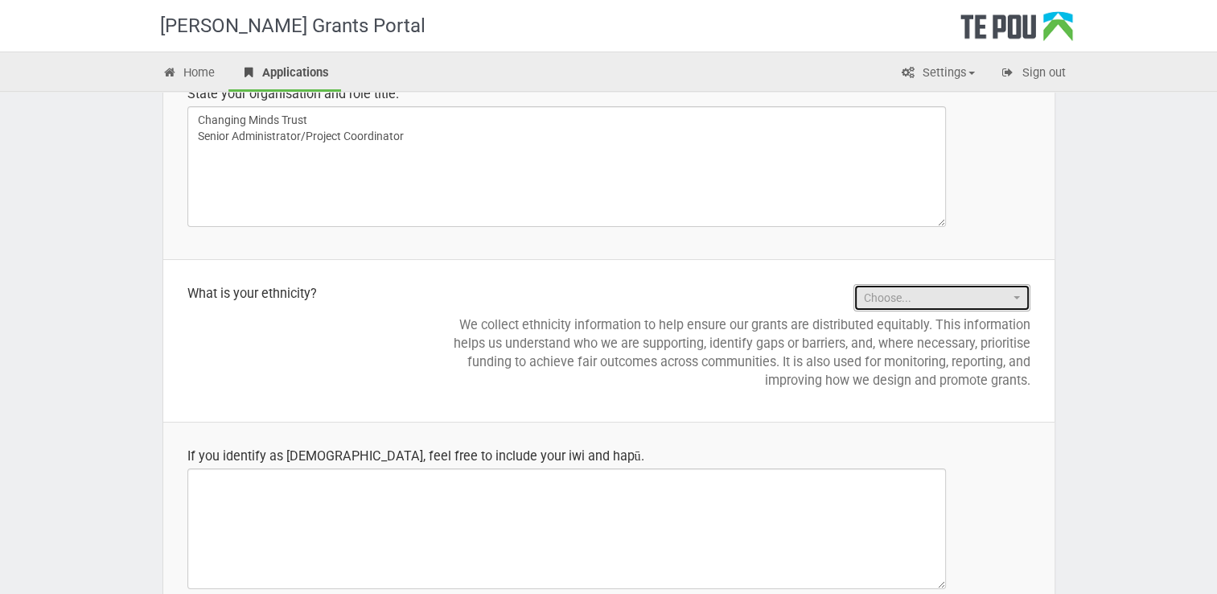
click at [1023, 294] on button "Choose..." at bounding box center [941, 297] width 177 height 27
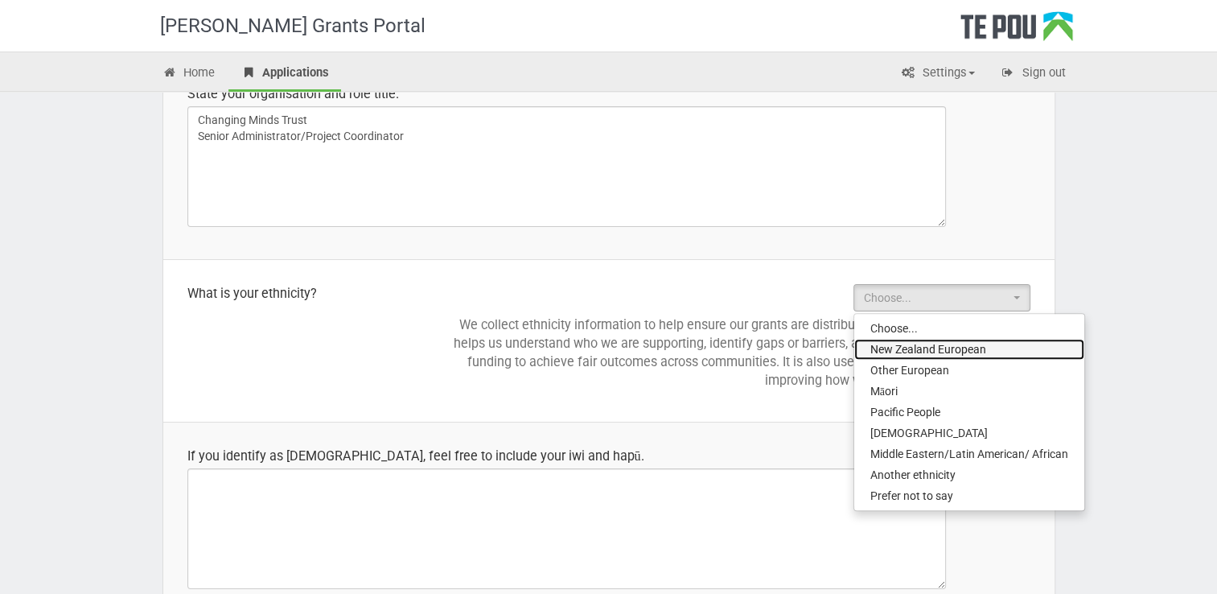
click at [976, 341] on span "New Zealand European" at bounding box center [928, 349] width 116 height 16
select select "New Zealand European"
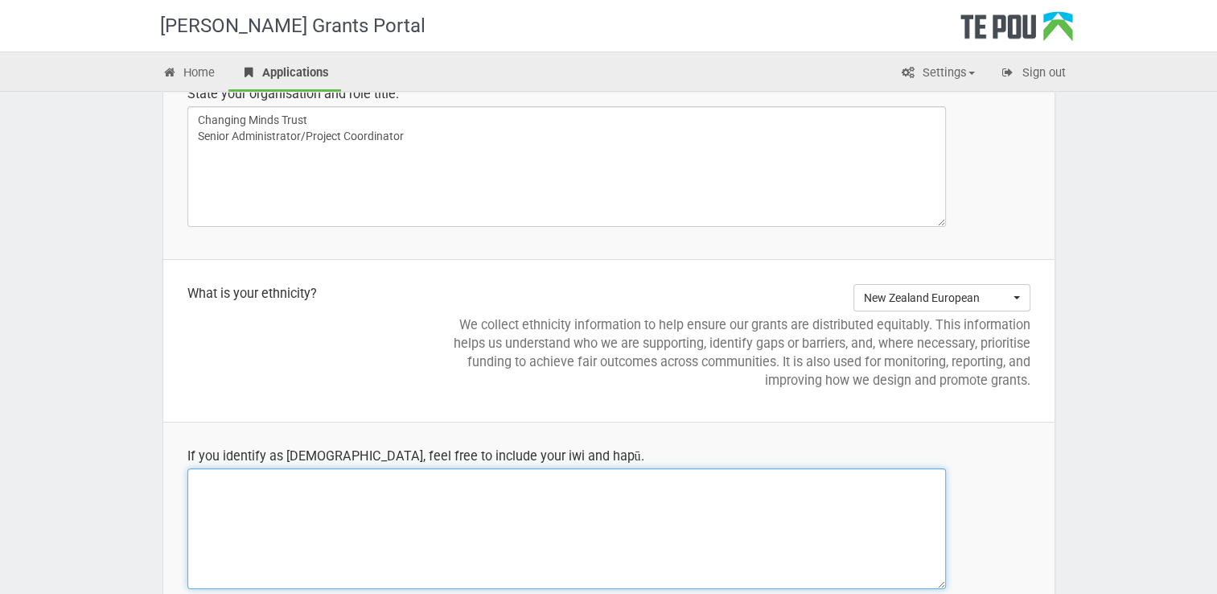
click at [631, 545] on textarea at bounding box center [566, 528] width 758 height 121
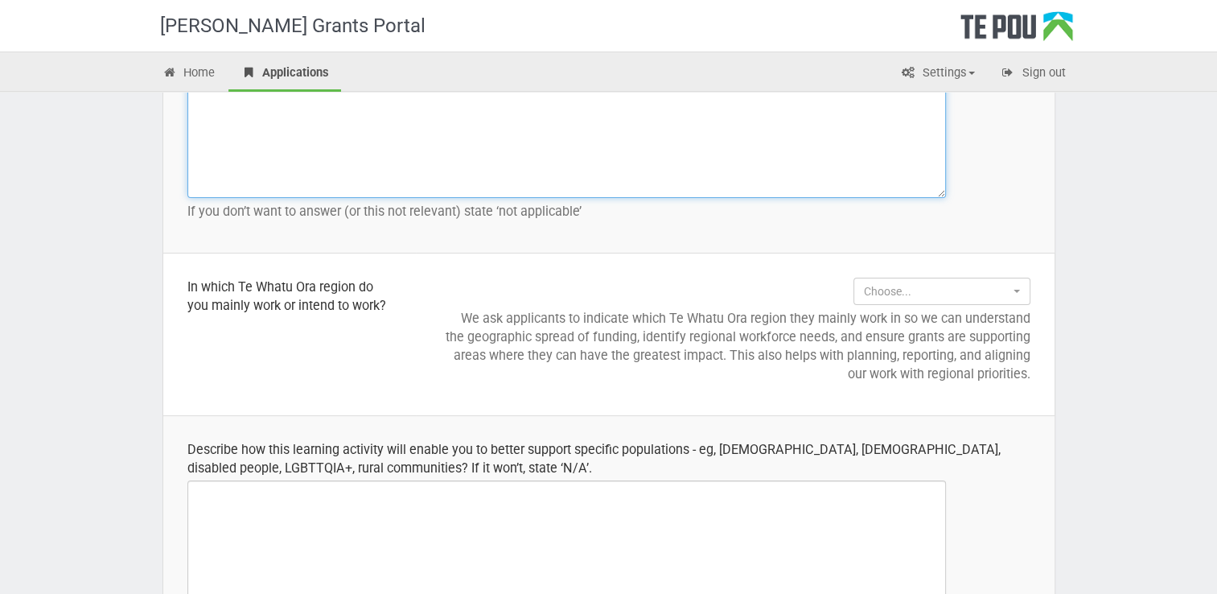
scroll to position [1930, 0]
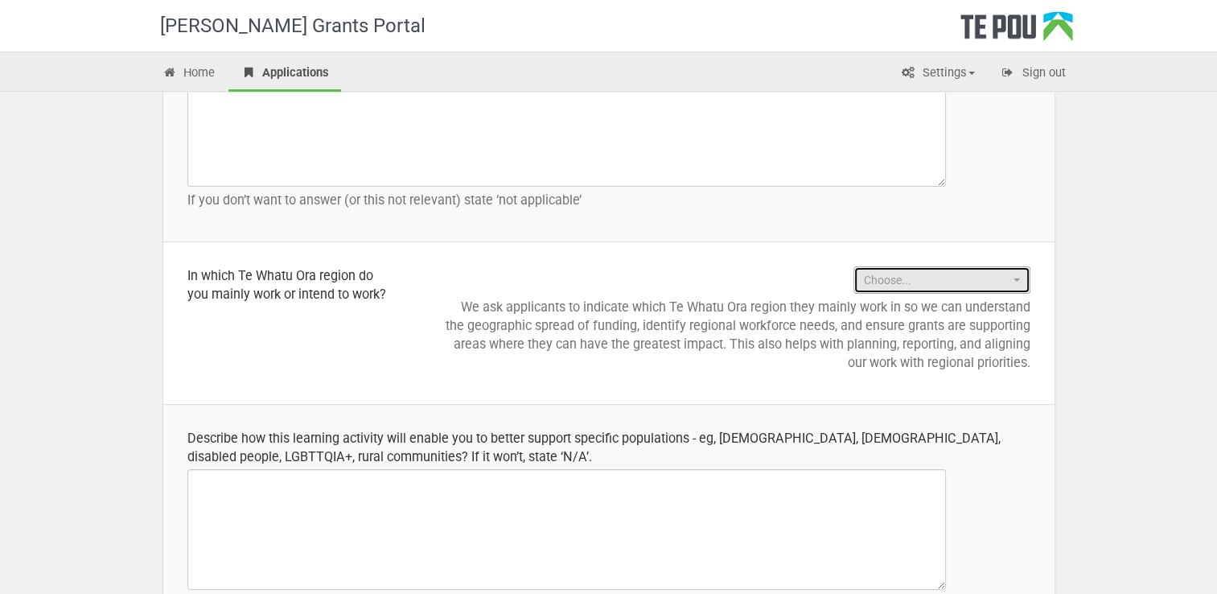
click at [1016, 278] on span "button" at bounding box center [1016, 279] width 6 height 3
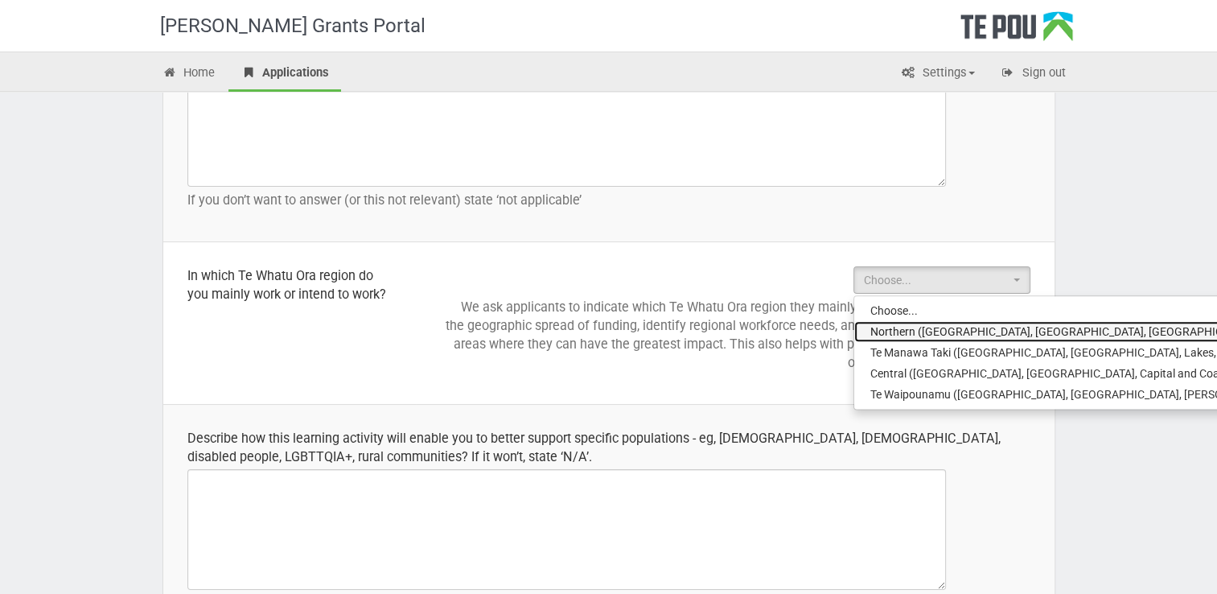
click at [984, 330] on span "Northern (Northland, Auckland, Waitematā and Counties Manukau)" at bounding box center [1155, 331] width 570 height 16
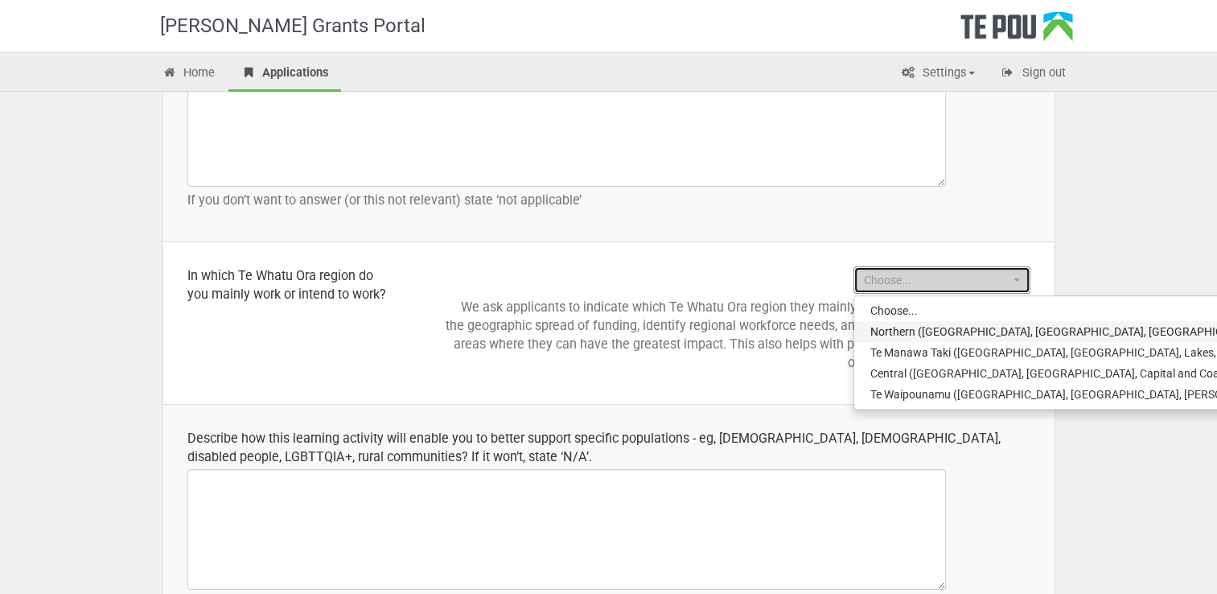
select select "Northern (Northland, Auckland, Waitematā and Counties Manukau)"
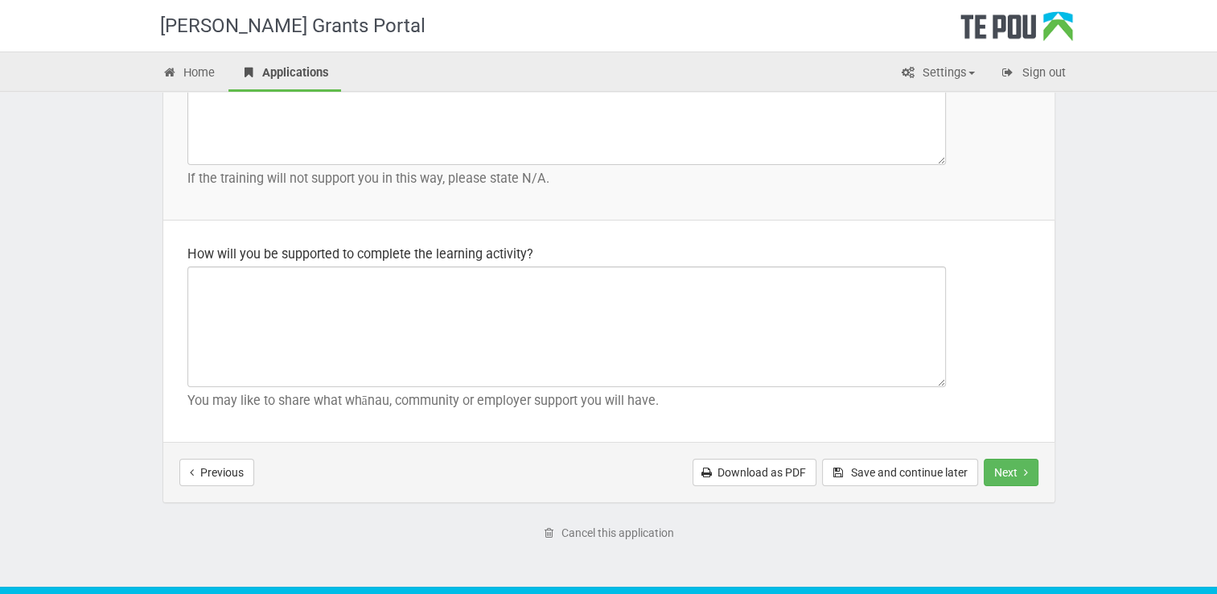
scroll to position [2396, 0]
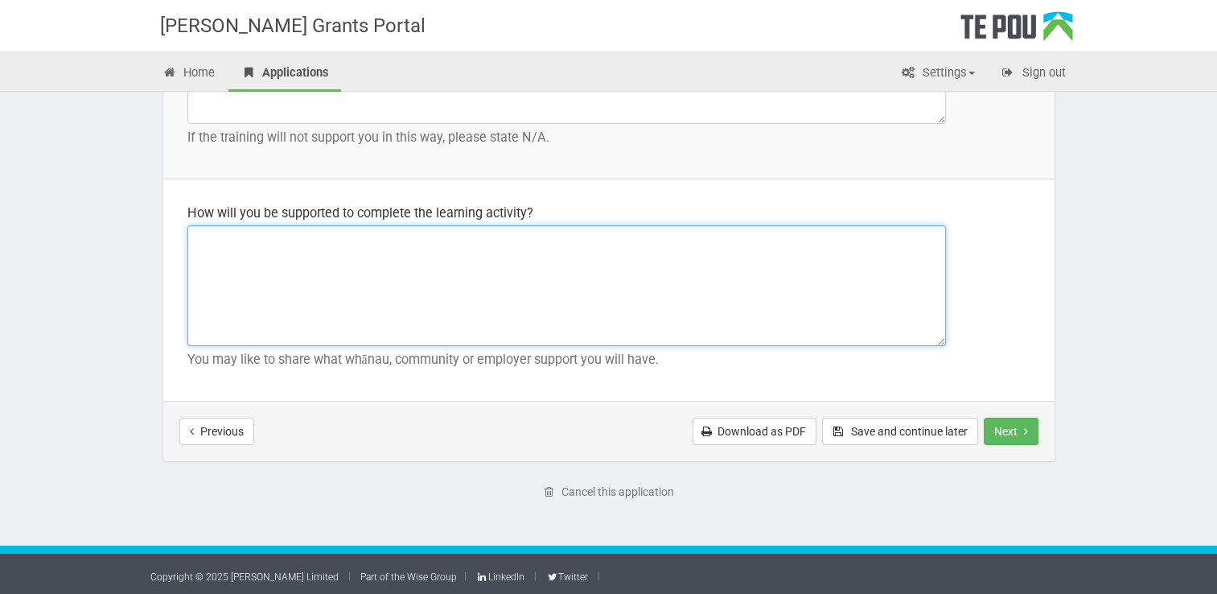
click at [288, 270] on textarea at bounding box center [566, 285] width 758 height 121
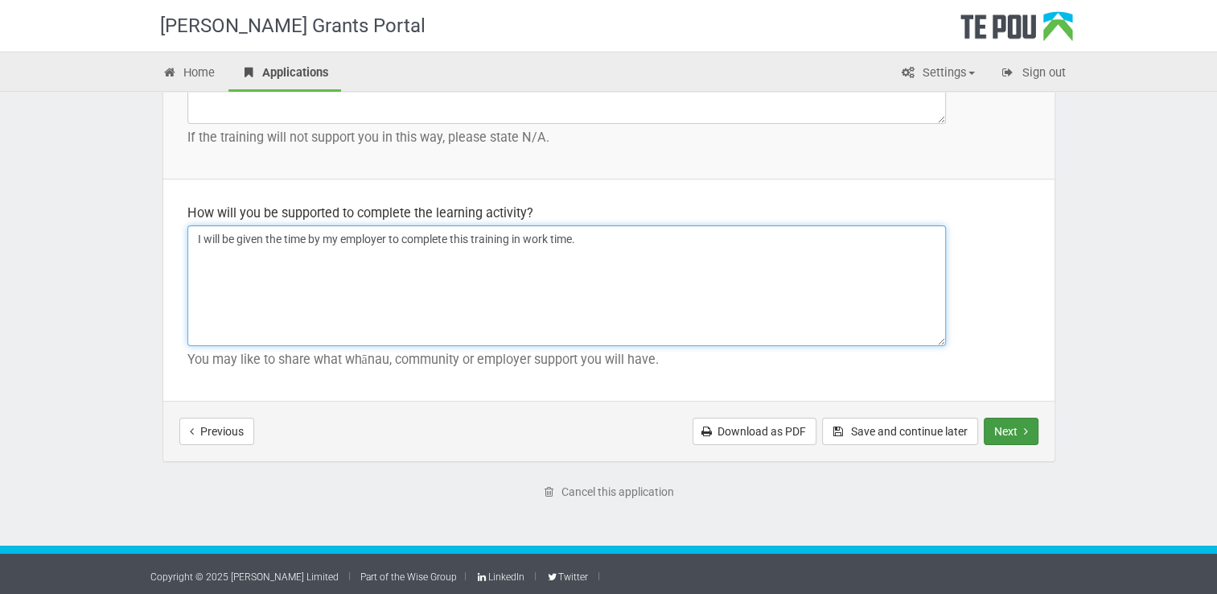
type textarea "I will be given the time by my employer to complete this training in work time."
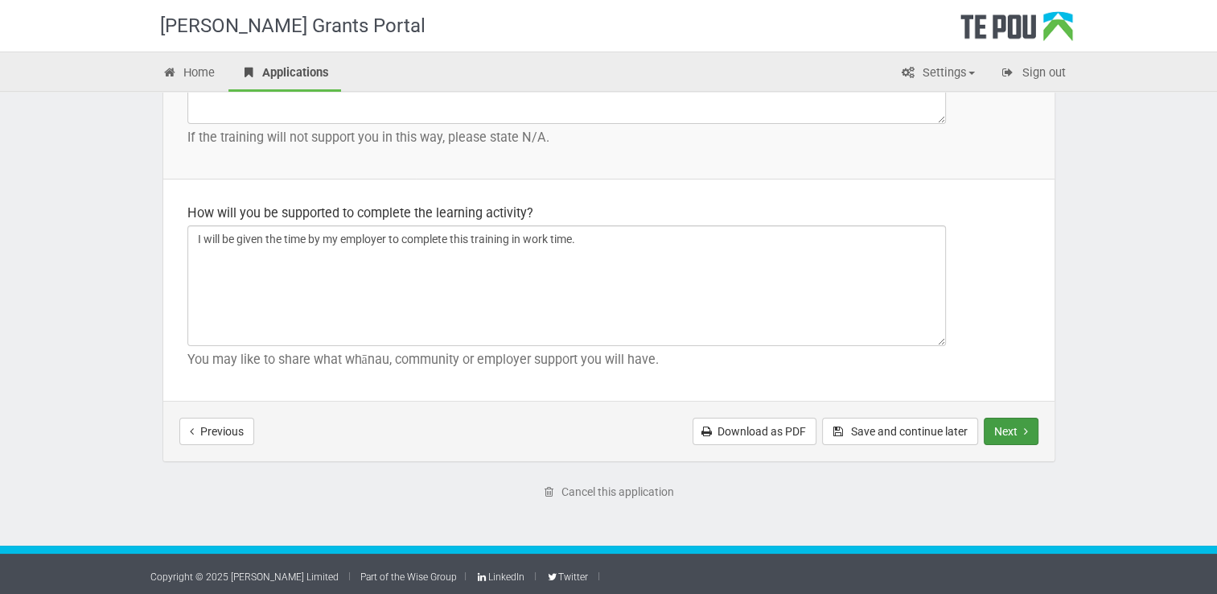
click at [1010, 433] on button "Next" at bounding box center [1011, 430] width 55 height 27
